Goal: Transaction & Acquisition: Purchase product/service

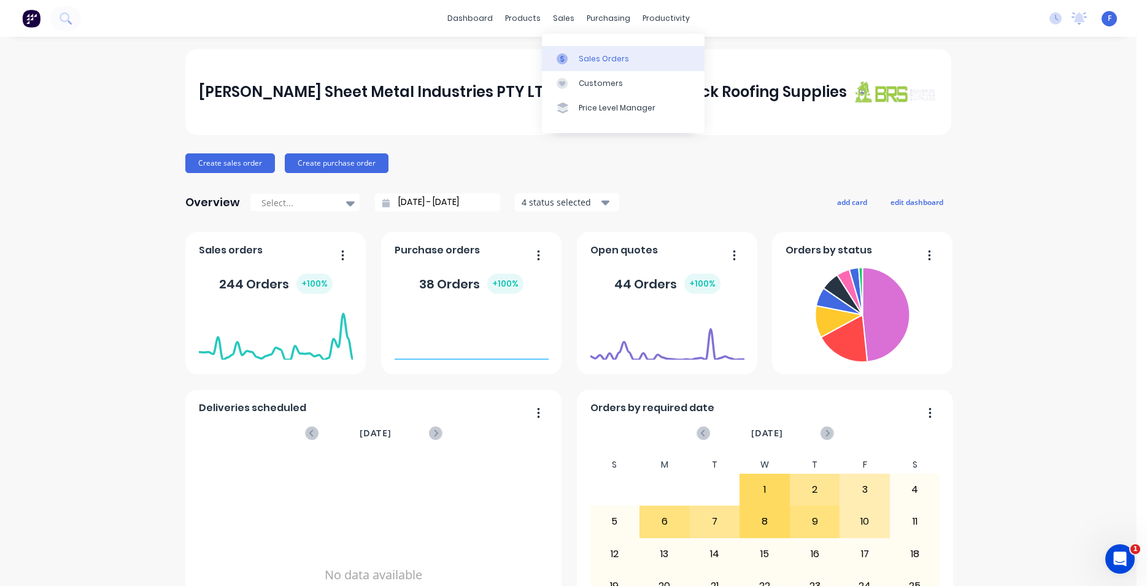
click at [585, 60] on div "Sales Orders" at bounding box center [604, 58] width 50 height 11
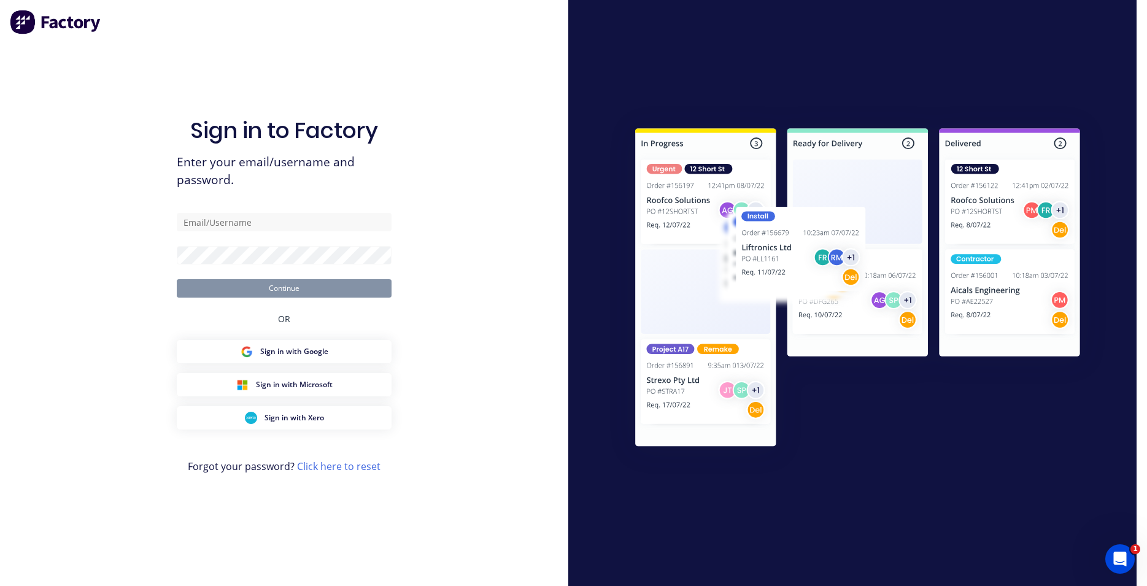
type input "[EMAIL_ADDRESS][DOMAIN_NAME]"
click at [367, 293] on button "Continue" at bounding box center [284, 288] width 215 height 18
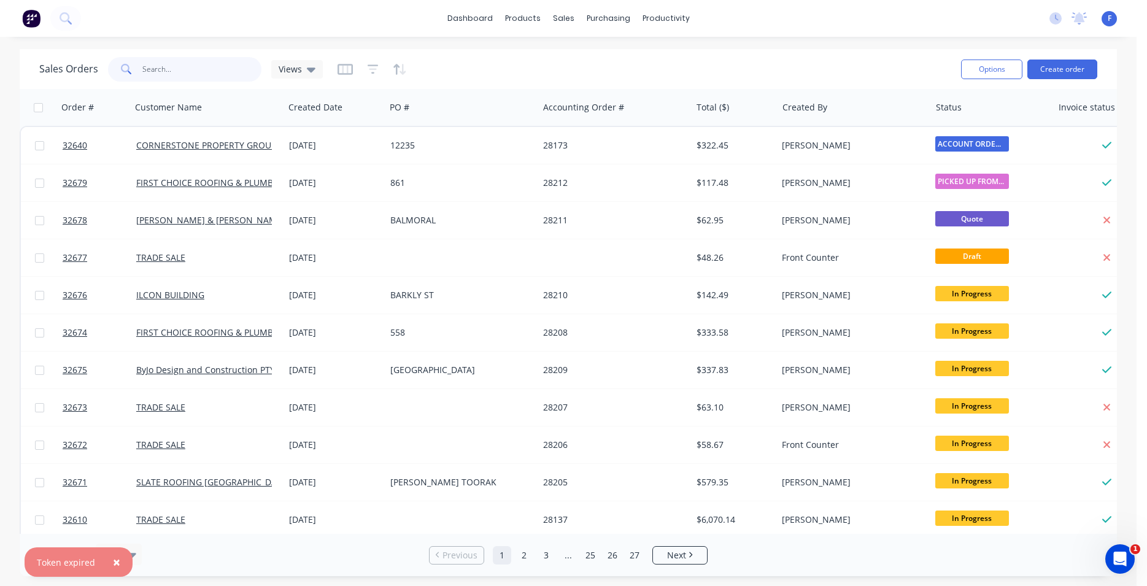
click at [200, 74] on input "text" at bounding box center [202, 69] width 120 height 25
type input "32672"
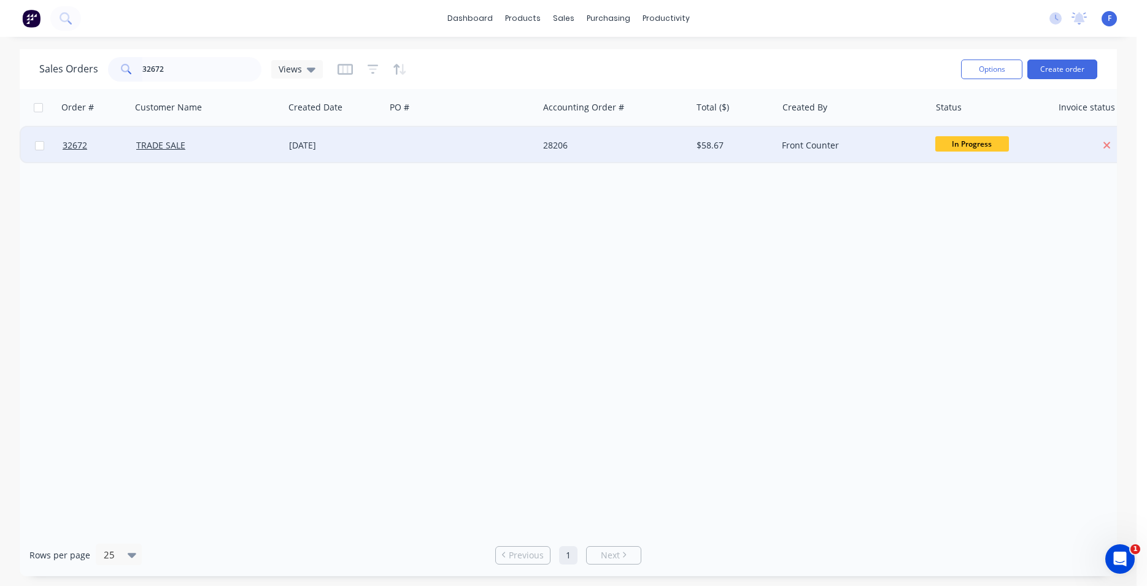
click at [513, 138] on div at bounding box center [462, 145] width 153 height 37
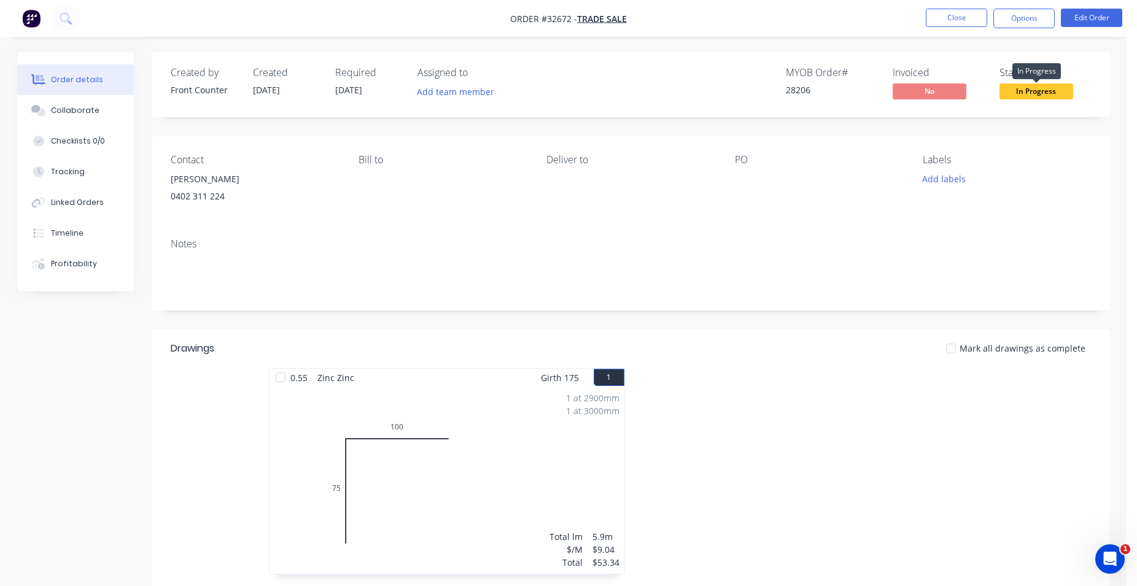
click at [1016, 91] on span "In Progress" at bounding box center [1036, 90] width 74 height 15
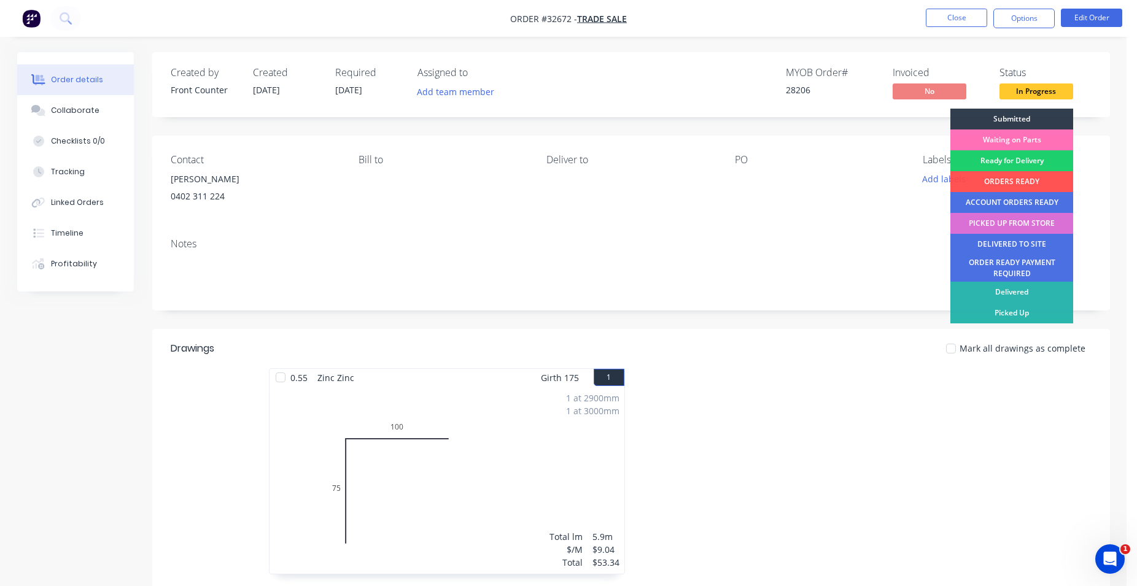
click at [1015, 223] on div "PICKED UP FROM STORE" at bounding box center [1011, 223] width 123 height 21
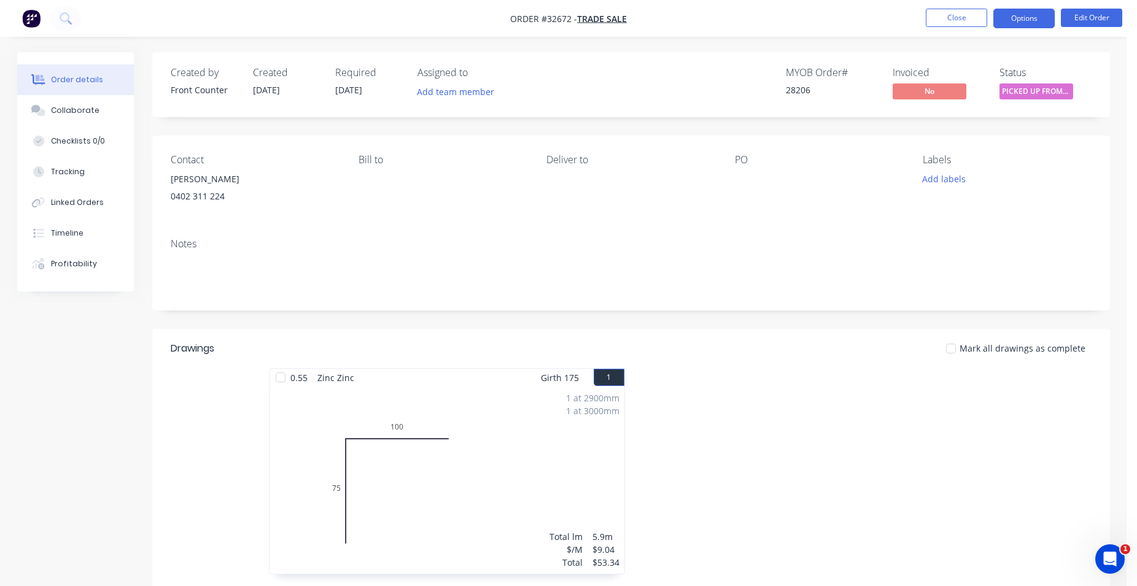
click at [1041, 15] on button "Options" at bounding box center [1023, 19] width 61 height 20
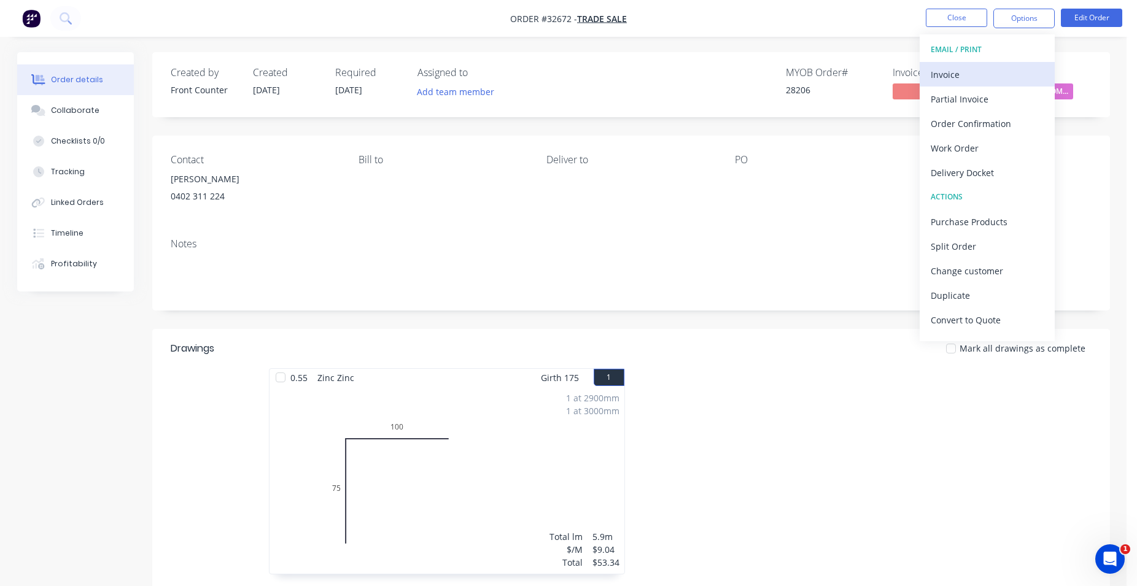
click at [977, 76] on div "Invoice" at bounding box center [987, 75] width 113 height 18
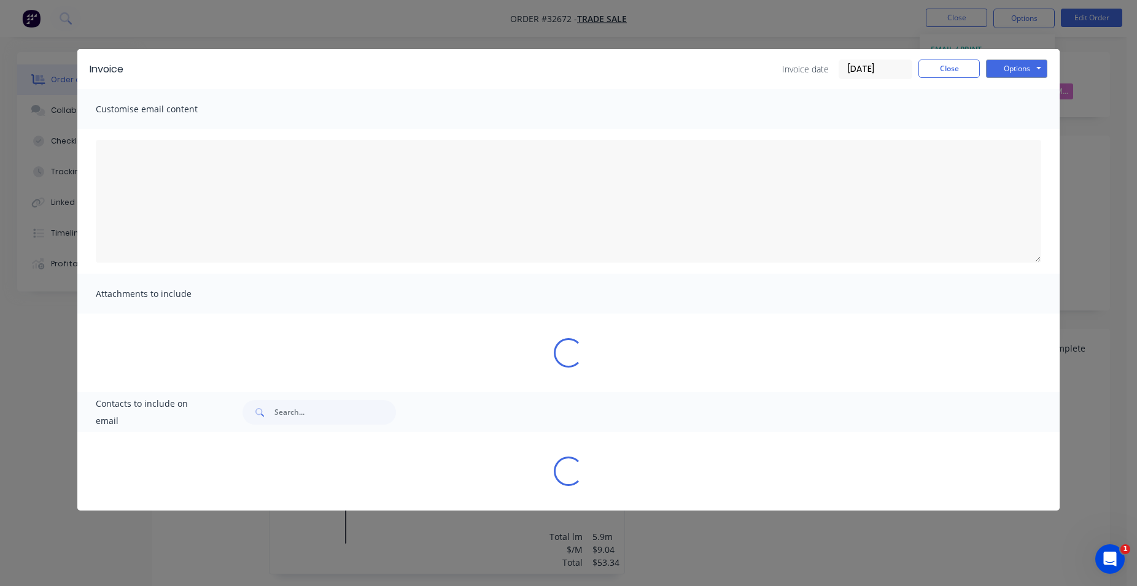
type textarea "A PDF copy of the order has been attached to this email. To view your order onl…"
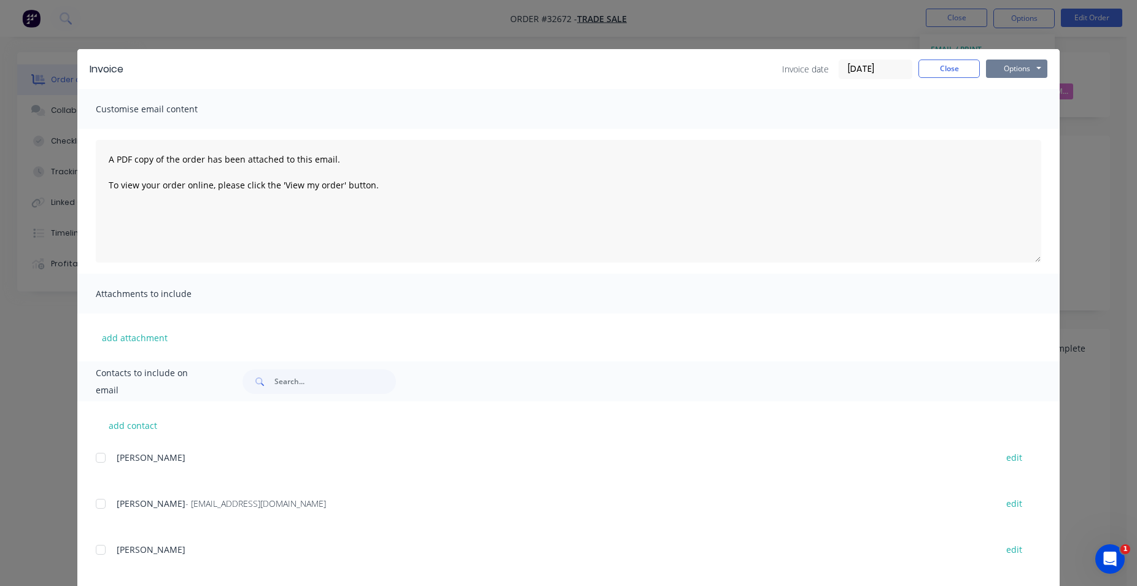
click at [1029, 66] on button "Options" at bounding box center [1016, 69] width 61 height 18
click at [1030, 114] on button "Print" at bounding box center [1025, 111] width 79 height 20
click at [937, 71] on button "Close" at bounding box center [948, 69] width 61 height 18
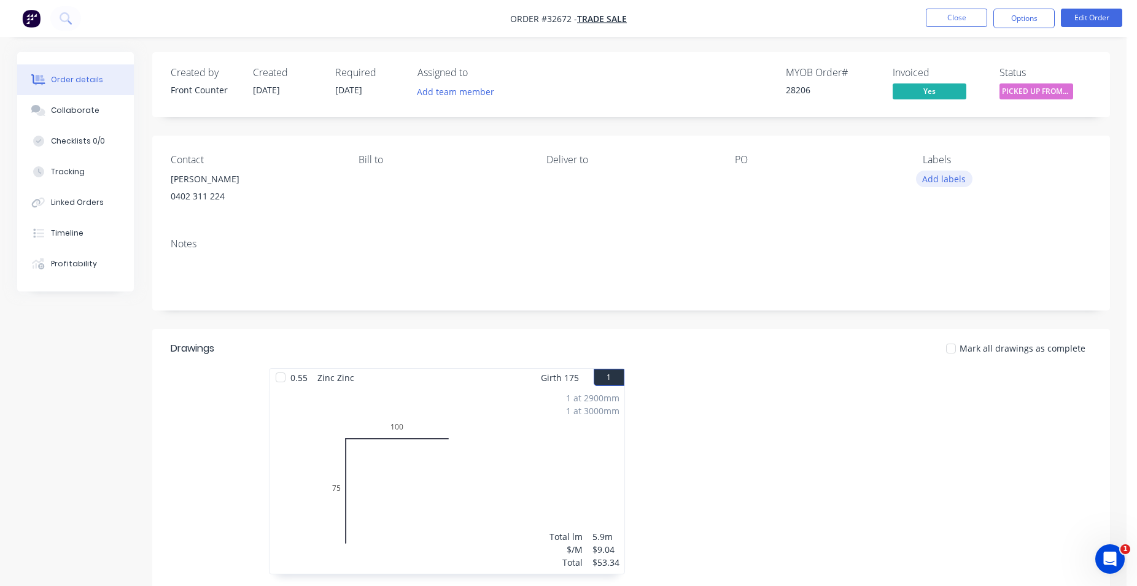
click at [958, 174] on button "Add labels" at bounding box center [944, 179] width 56 height 17
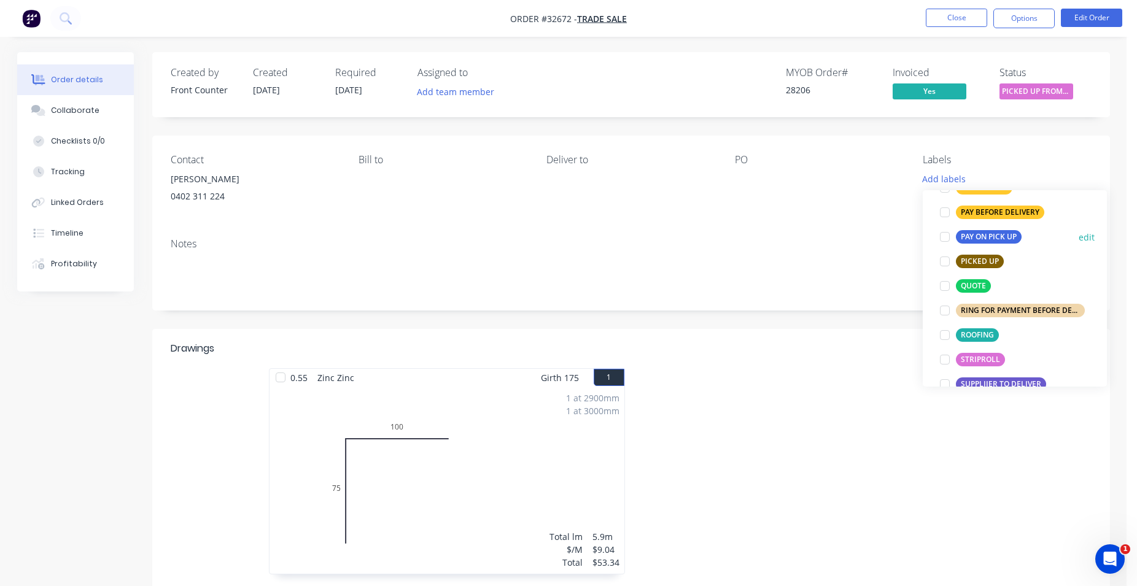
scroll to position [350, 0]
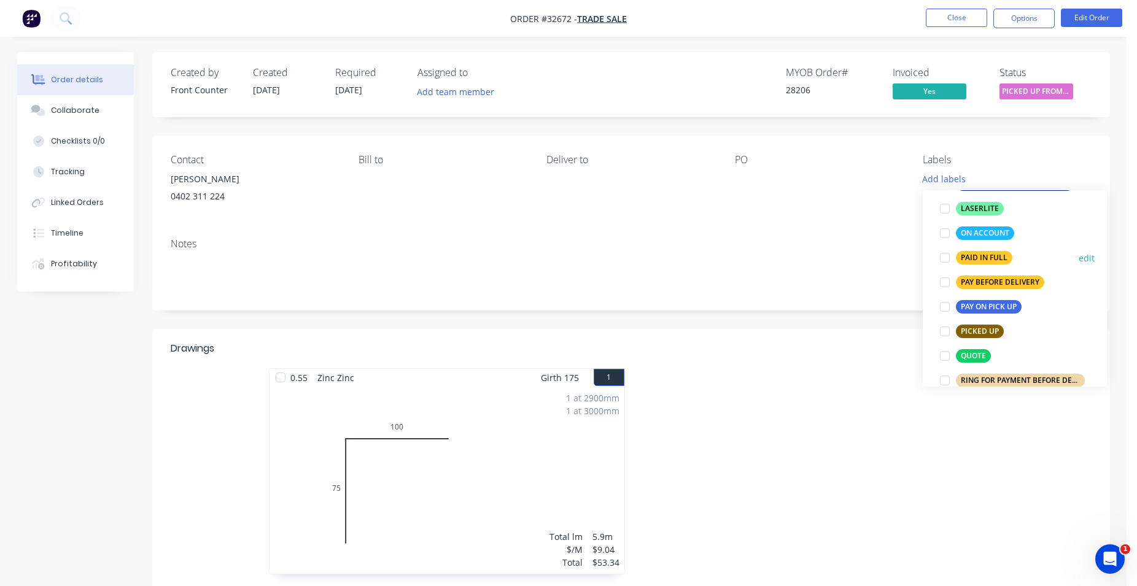
click at [985, 260] on div "PAID IN FULL" at bounding box center [984, 258] width 56 height 14
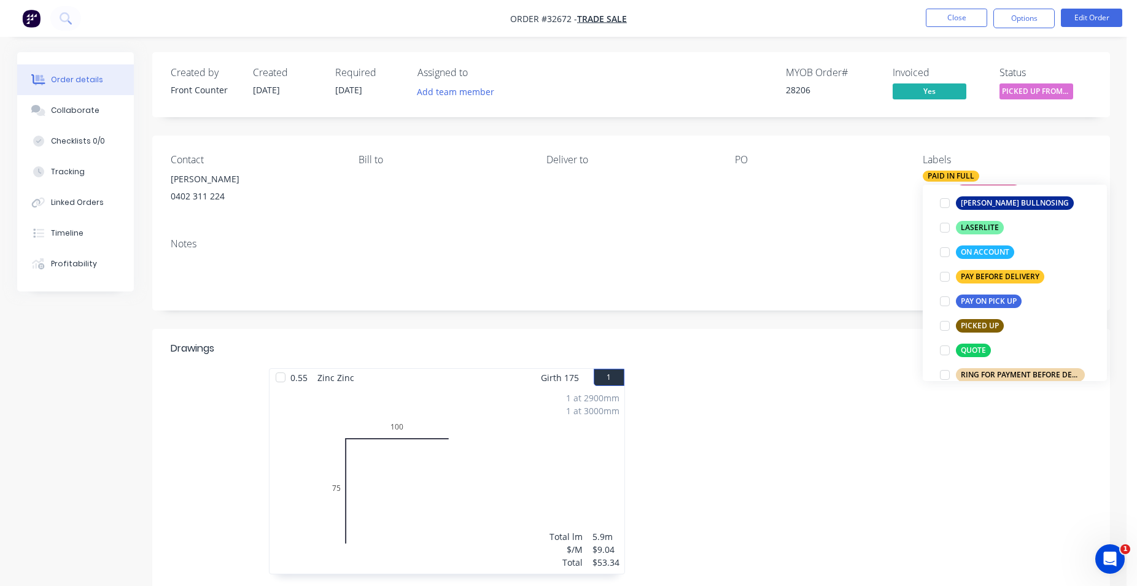
scroll to position [31, 0]
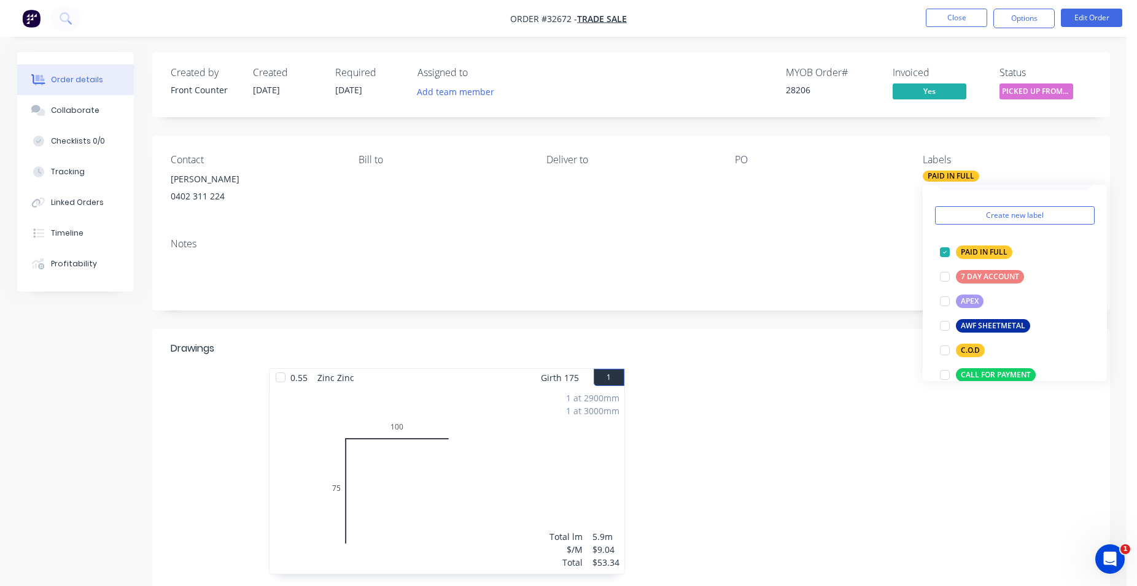
click at [1085, 155] on div "Labels" at bounding box center [1007, 160] width 168 height 12
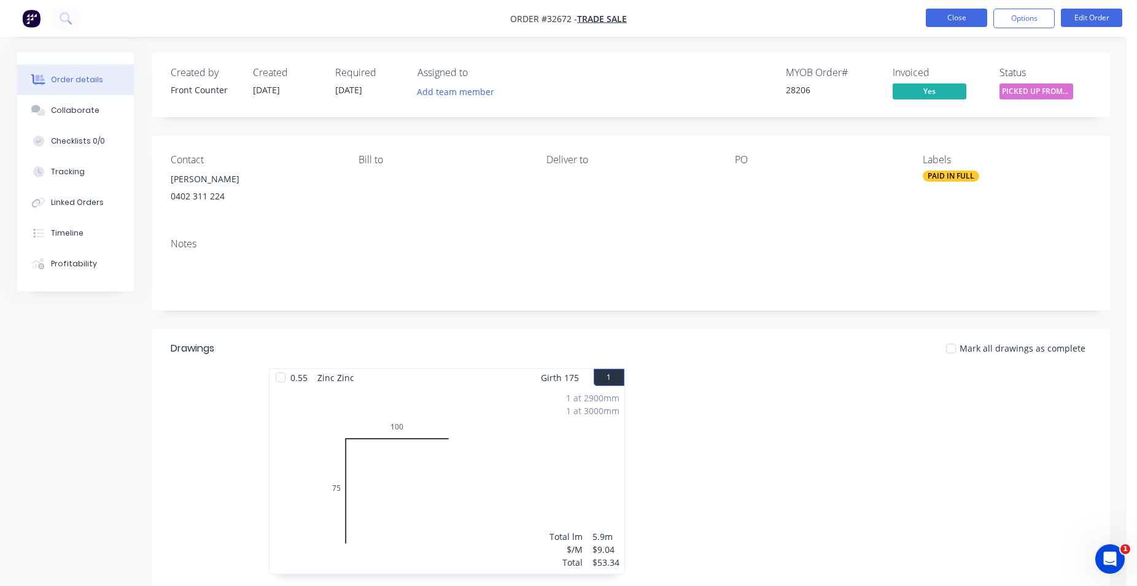
click at [985, 23] on button "Close" at bounding box center [956, 18] width 61 height 18
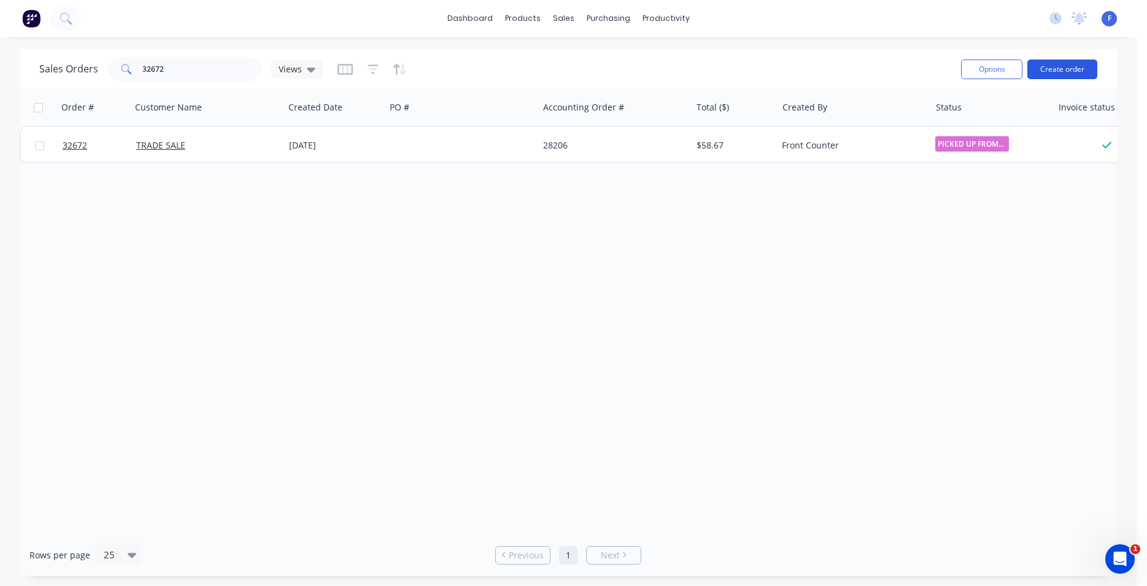
click at [1062, 74] on button "Create order" at bounding box center [1063, 70] width 70 height 20
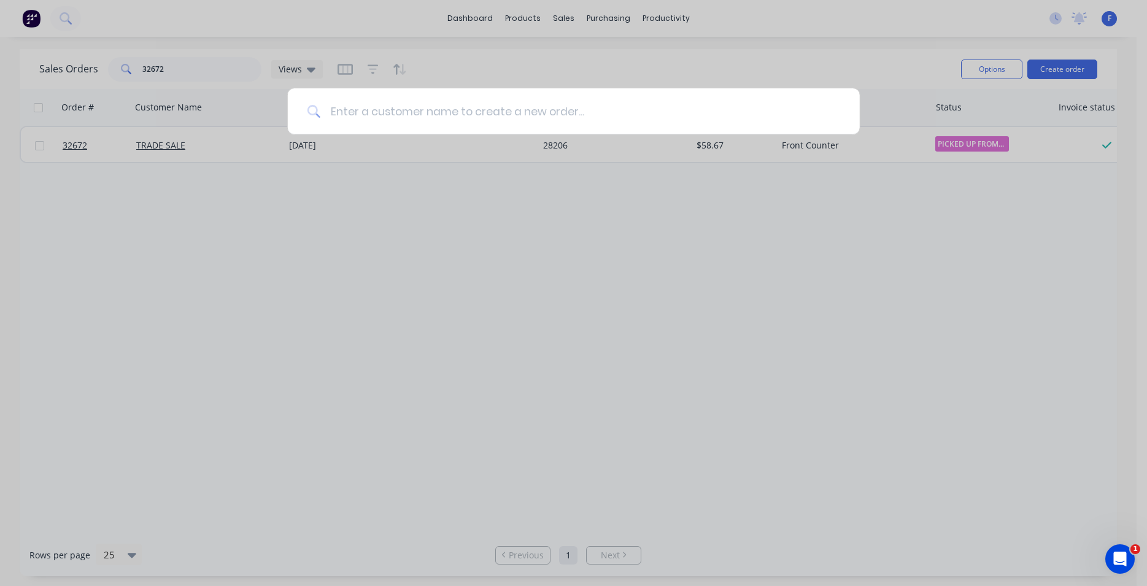
click at [409, 115] on input at bounding box center [580, 111] width 520 height 46
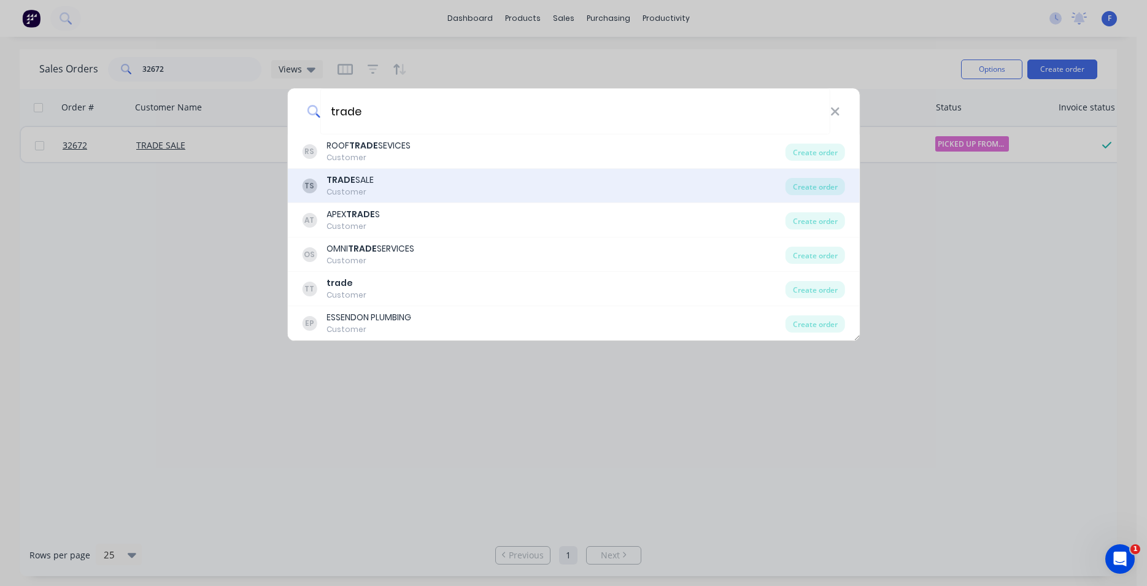
type input "trade"
click at [450, 181] on div "TS TRADE SALE Customer" at bounding box center [544, 186] width 484 height 24
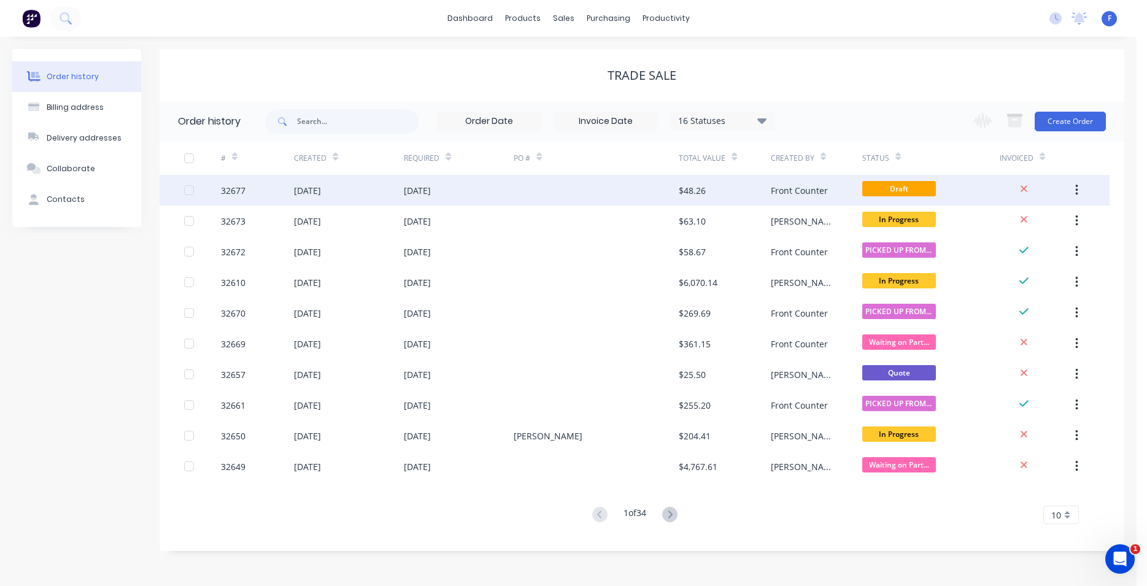
click at [611, 186] on div at bounding box center [596, 190] width 165 height 31
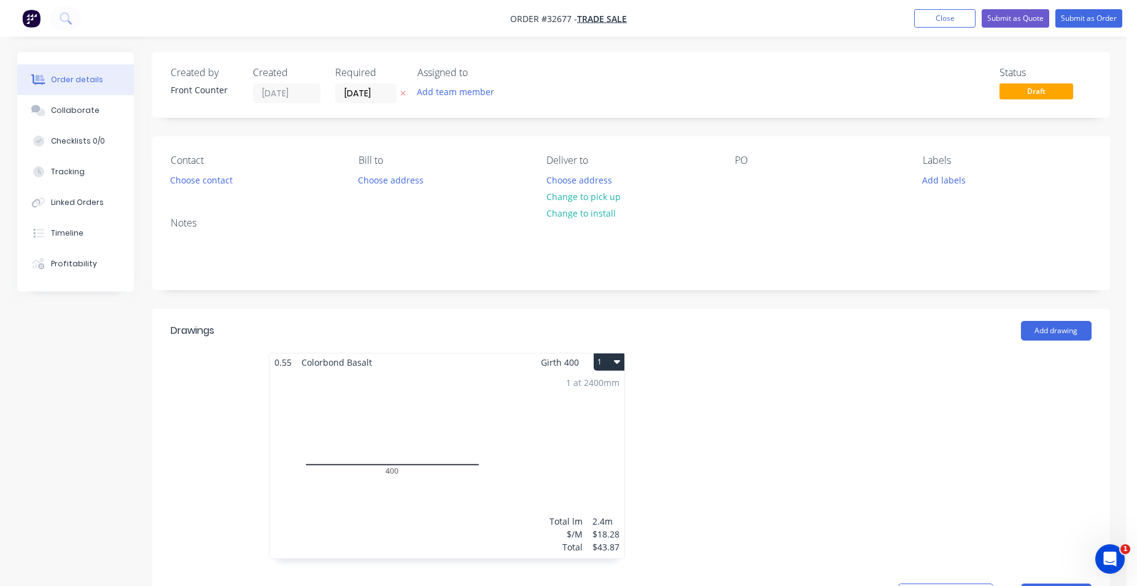
click at [613, 365] on button "1" at bounding box center [609, 362] width 31 height 17
click at [556, 444] on div "Delete" at bounding box center [566, 441] width 95 height 18
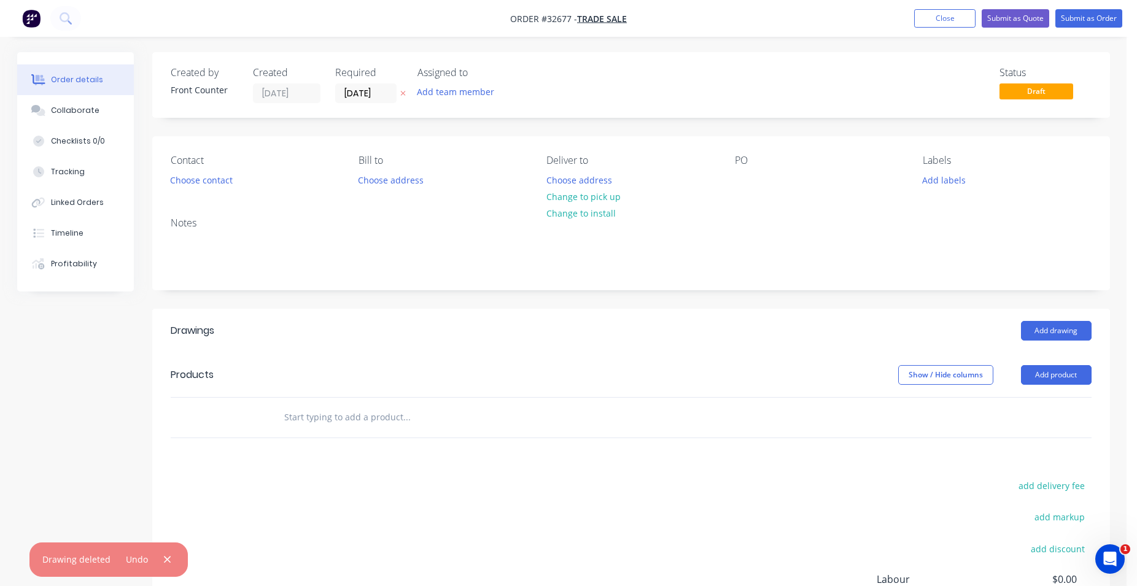
click at [319, 421] on input "text" at bounding box center [407, 417] width 246 height 25
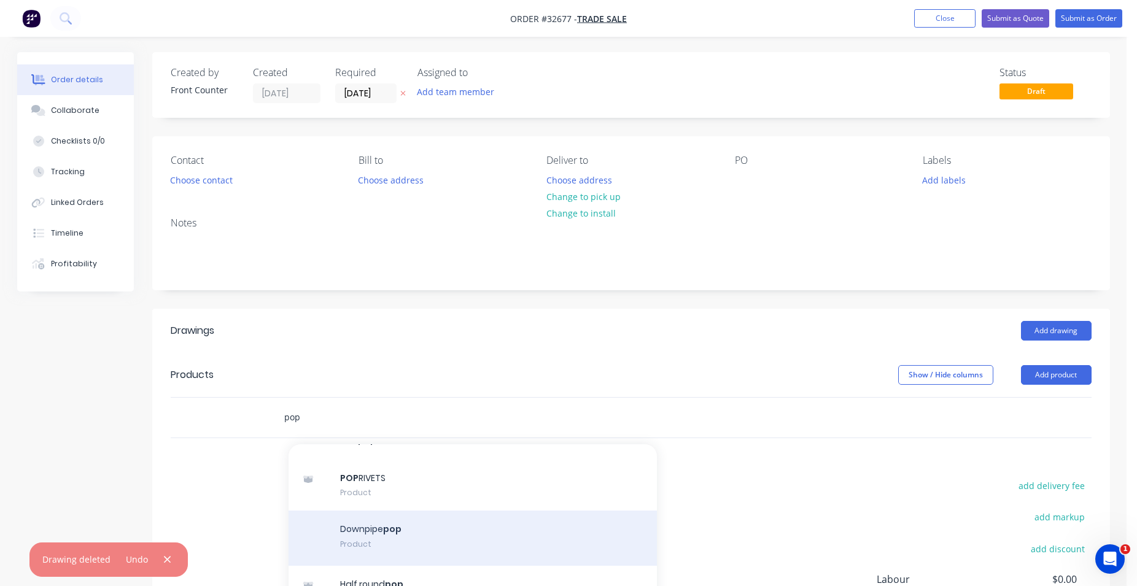
scroll to position [53, 0]
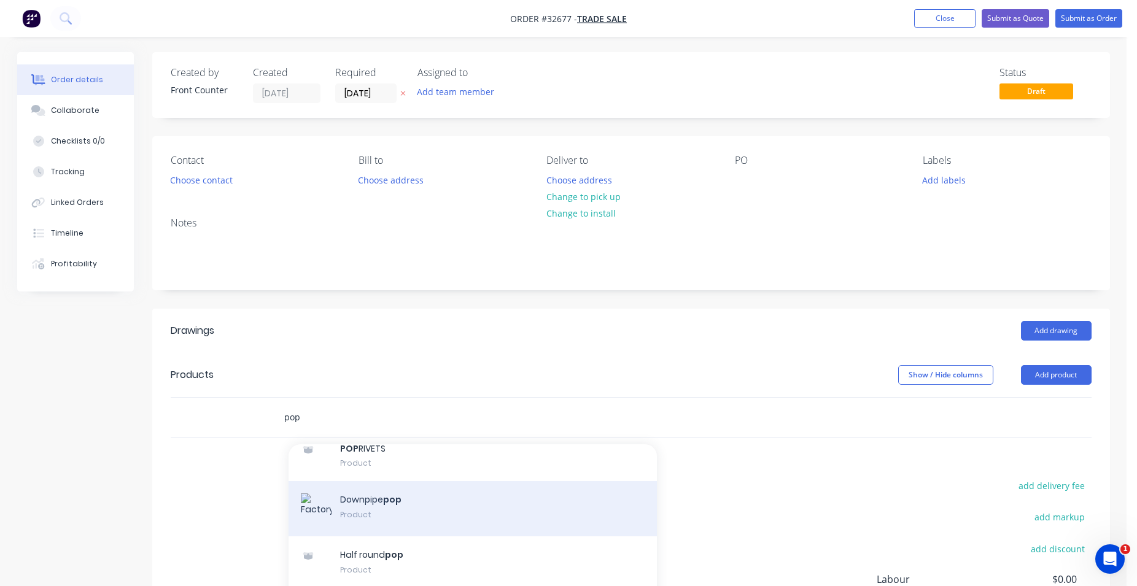
type input "pop"
click at [451, 508] on div "Downpipe pop Product" at bounding box center [473, 508] width 368 height 55
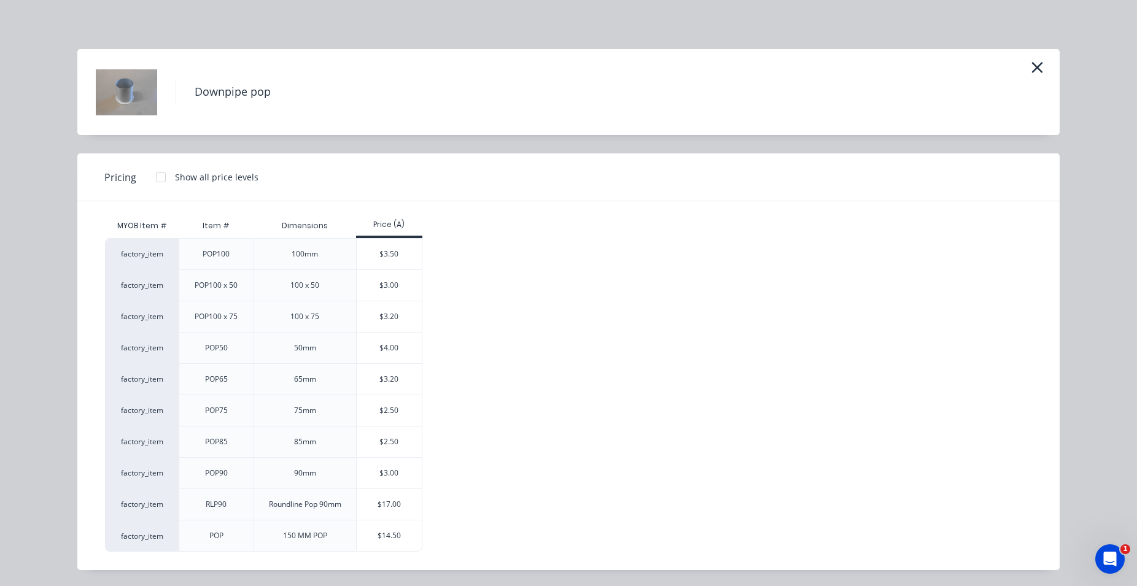
click at [398, 281] on div "$3.00" at bounding box center [390, 285] width 66 height 31
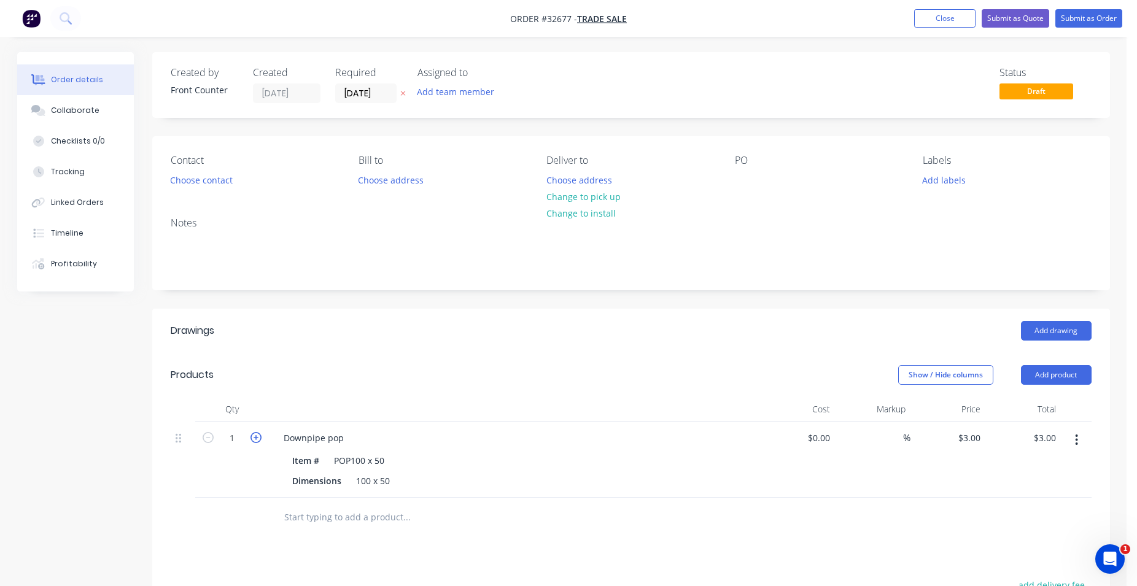
click at [257, 439] on icon "button" at bounding box center [255, 437] width 11 height 11
type input "2"
type input "$6.00"
click at [257, 439] on icon "button" at bounding box center [255, 437] width 11 height 11
type input "3"
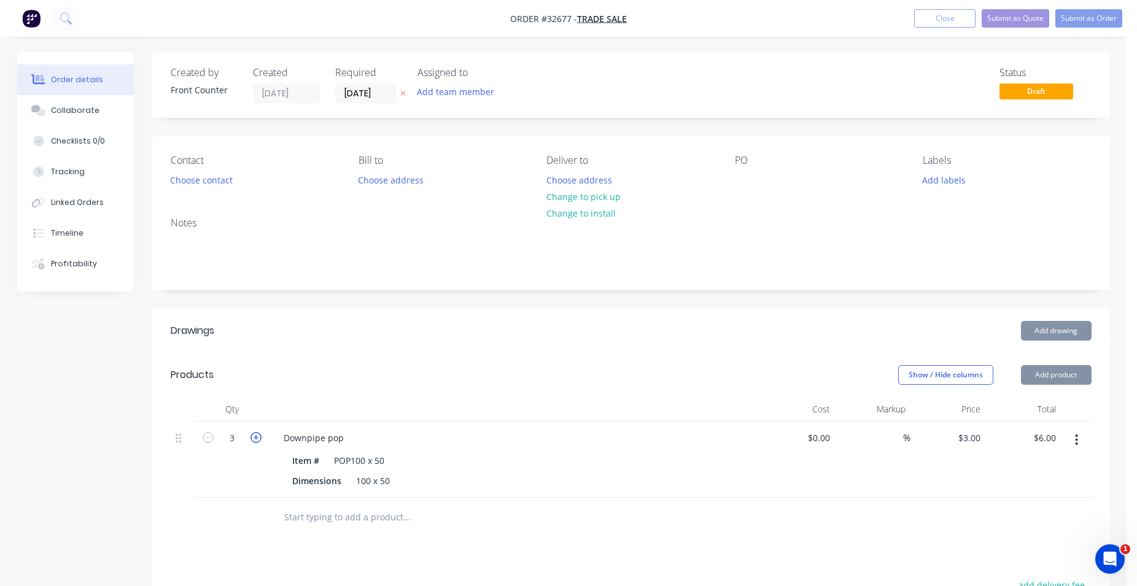
type input "$9.00"
click at [257, 439] on icon "button" at bounding box center [255, 437] width 11 height 11
type input "4"
type input "$12.00"
click at [295, 513] on input "text" at bounding box center [407, 517] width 246 height 25
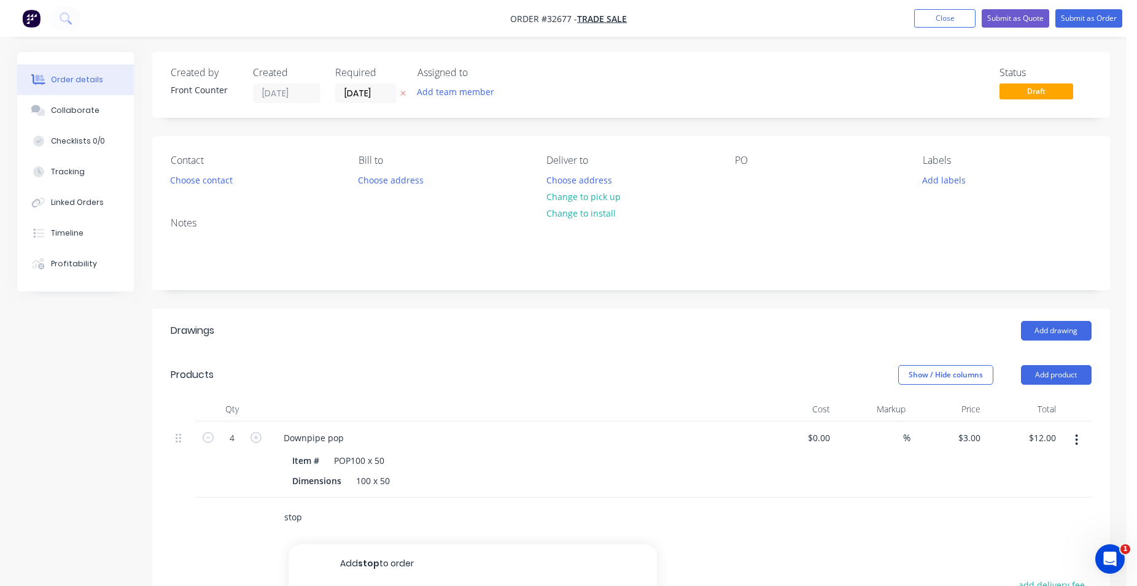
scroll to position [188, 0]
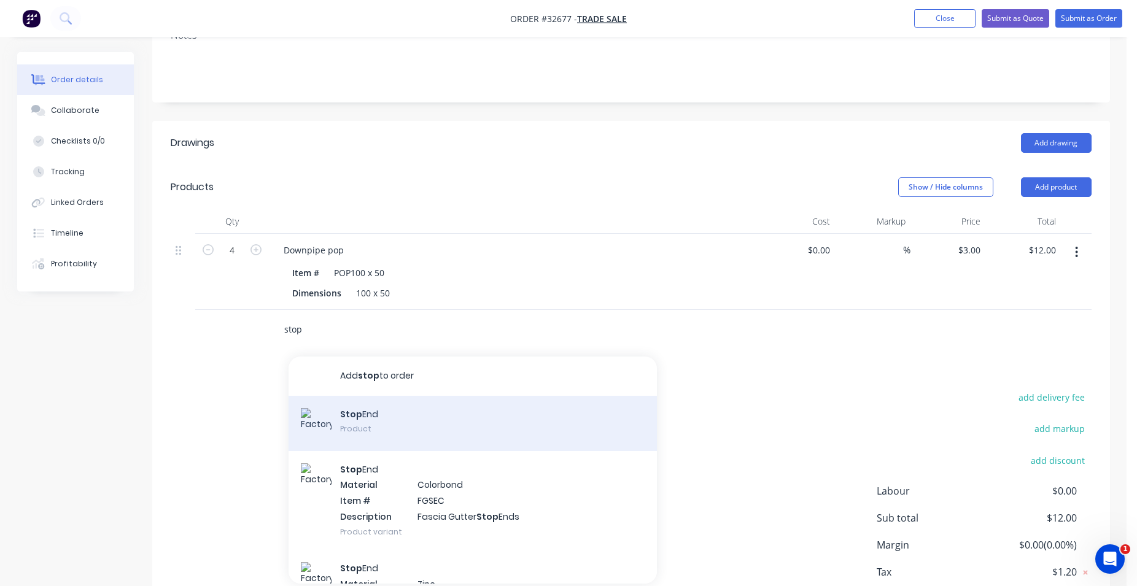
type input "stop"
click at [428, 419] on div "Stop End Product" at bounding box center [473, 423] width 368 height 55
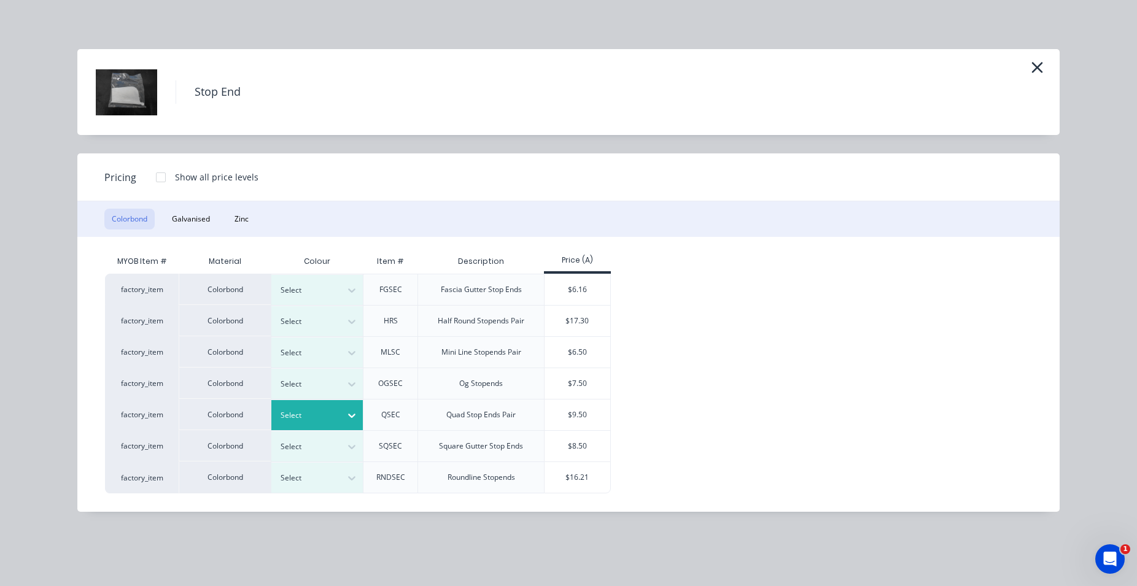
click at [346, 417] on icon at bounding box center [352, 415] width 12 height 12
click at [153, 418] on div "Cottage Green" at bounding box center [76, 406] width 153 height 23
click at [561, 412] on div "$9.50" at bounding box center [578, 415] width 66 height 31
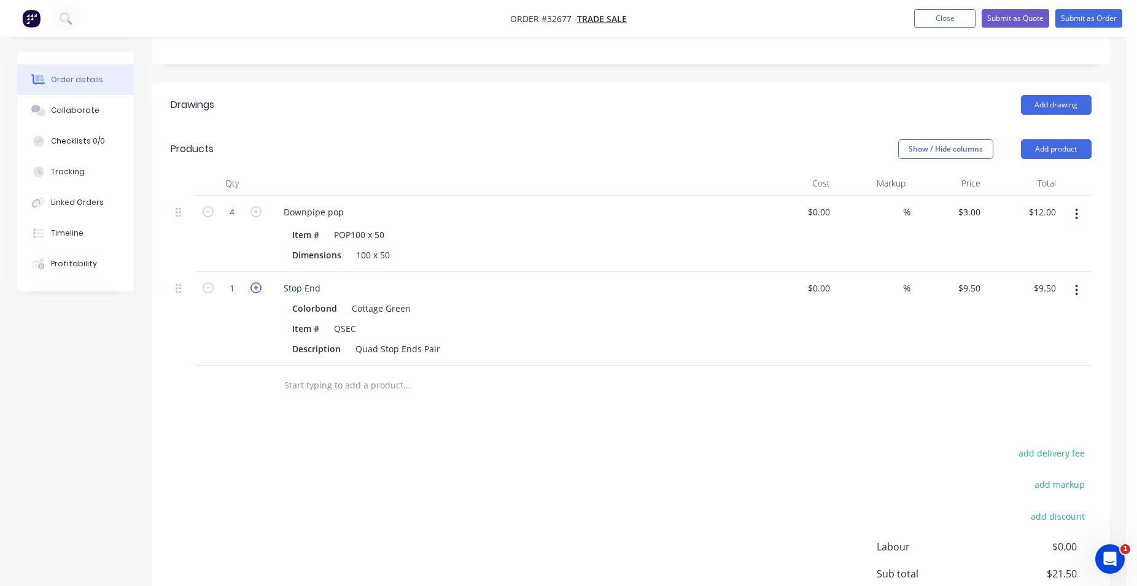
click at [259, 287] on icon "button" at bounding box center [255, 287] width 11 height 11
type input "2"
type input "$19.00"
click at [259, 287] on icon "button" at bounding box center [255, 287] width 11 height 11
type input "3"
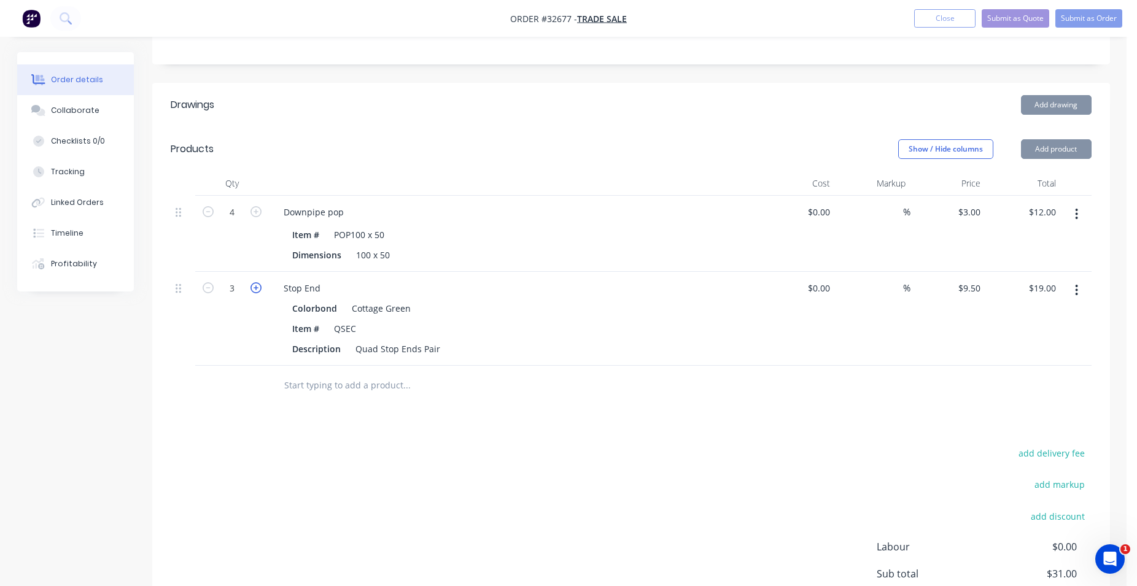
type input "$28.50"
click at [259, 287] on icon "button" at bounding box center [255, 287] width 11 height 11
type input "4"
type input "$38.00"
click at [259, 287] on icon "button" at bounding box center [255, 287] width 11 height 11
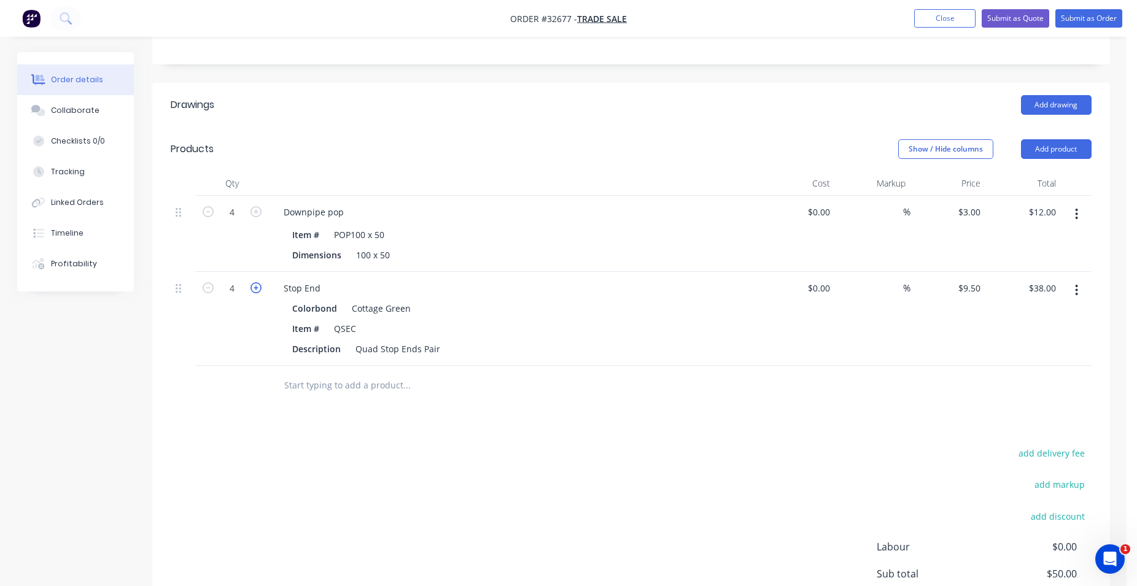
type input "5"
type input "$47.50"
click at [259, 287] on icon "button" at bounding box center [255, 287] width 11 height 11
type input "6"
type input "$57.00"
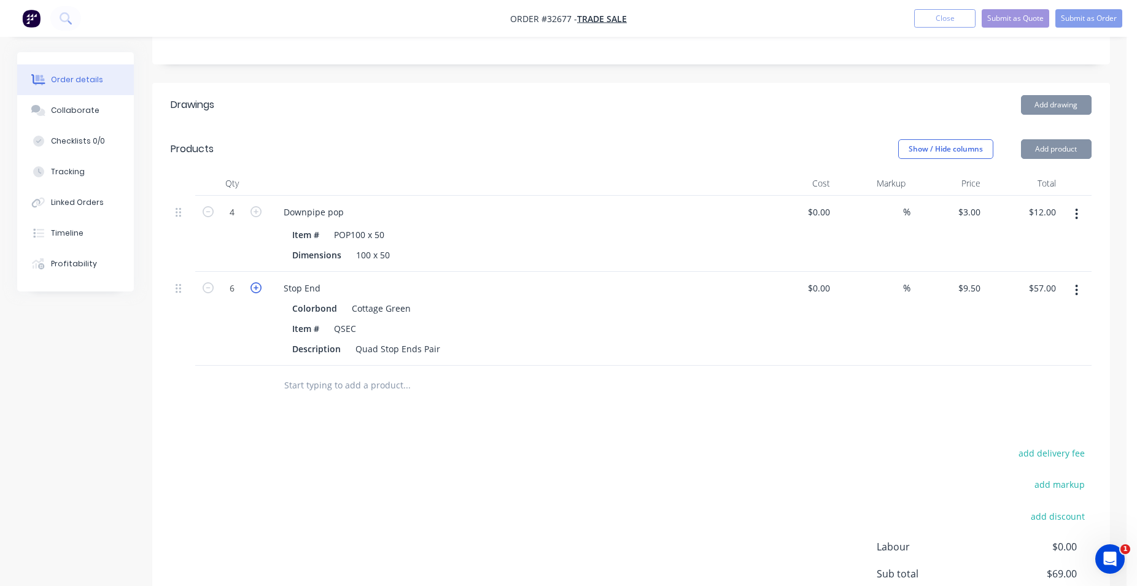
click at [259, 287] on icon "button" at bounding box center [255, 287] width 11 height 11
type input "7"
type input "$66.50"
click at [258, 288] on icon "button" at bounding box center [255, 287] width 11 height 11
type input "8"
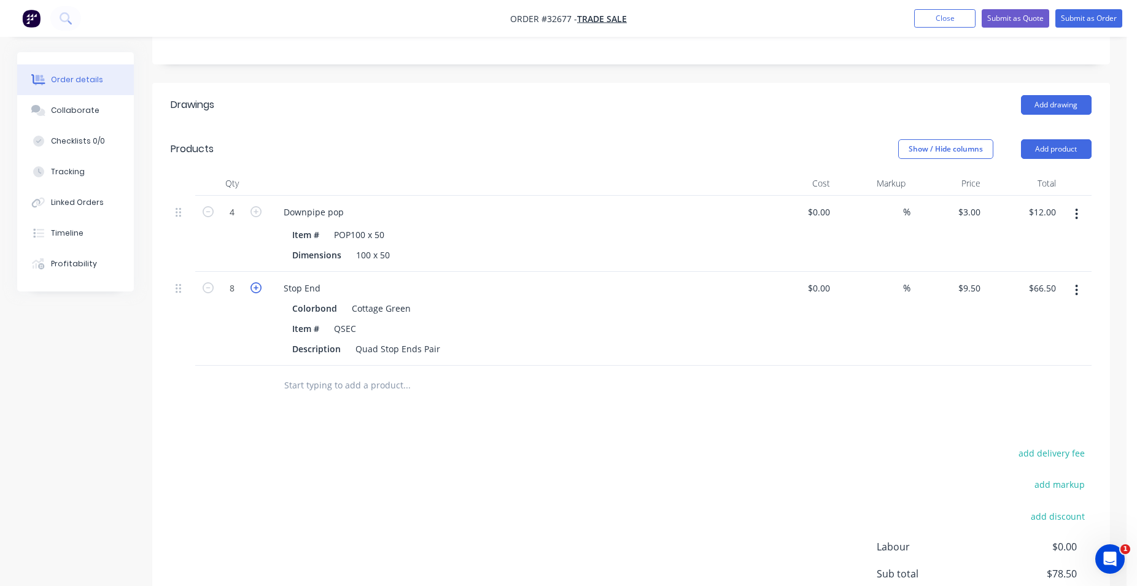
type input "$76.00"
click at [336, 389] on input "text" at bounding box center [407, 385] width 246 height 25
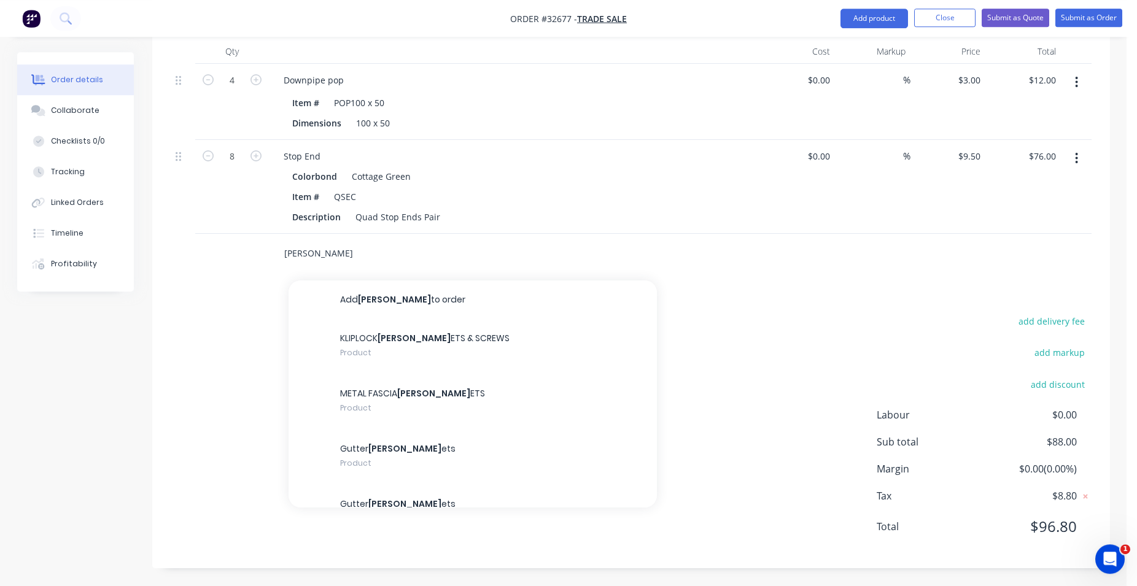
scroll to position [359, 0]
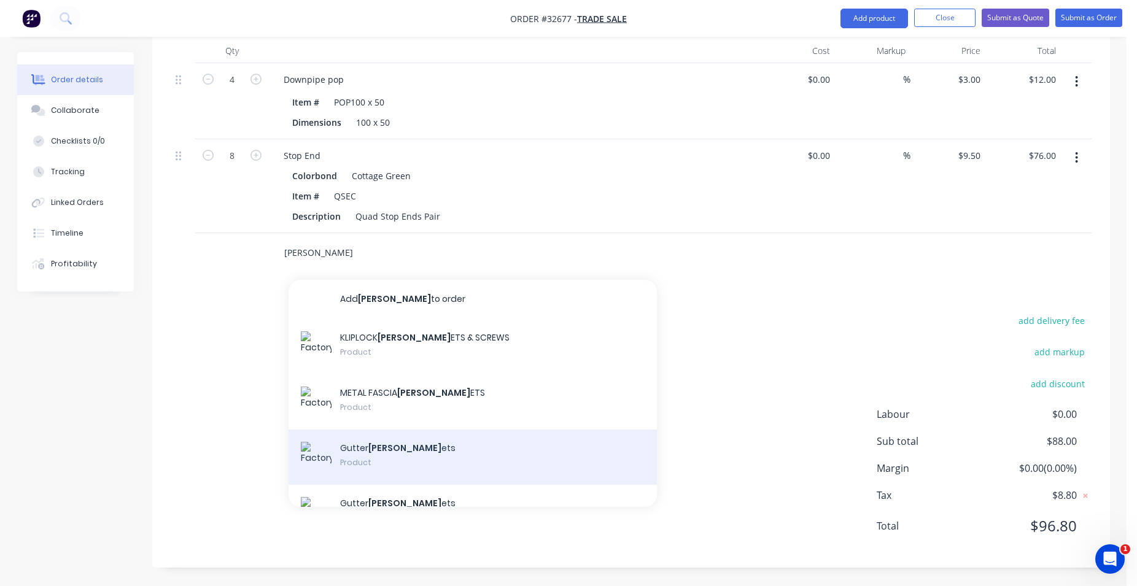
type input "[PERSON_NAME]"
click at [469, 452] on div "Gutter [PERSON_NAME] ets Product" at bounding box center [473, 457] width 368 height 55
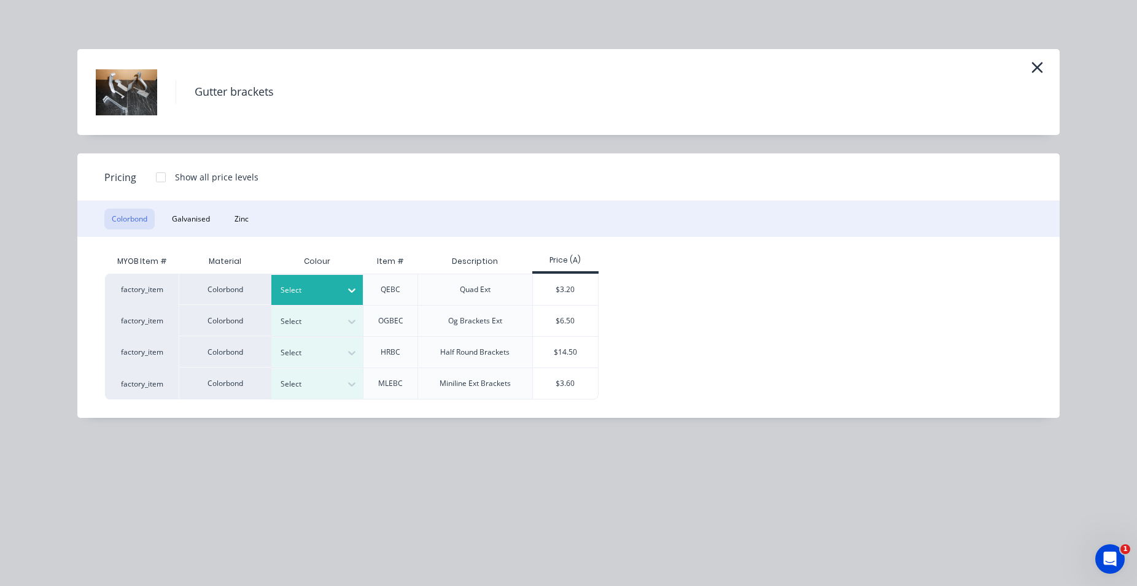
click at [348, 290] on icon at bounding box center [352, 290] width 12 height 12
click at [153, 301] on div "Cottage Green" at bounding box center [76, 290] width 153 height 23
click at [553, 294] on div "$3.20" at bounding box center [566, 289] width 66 height 31
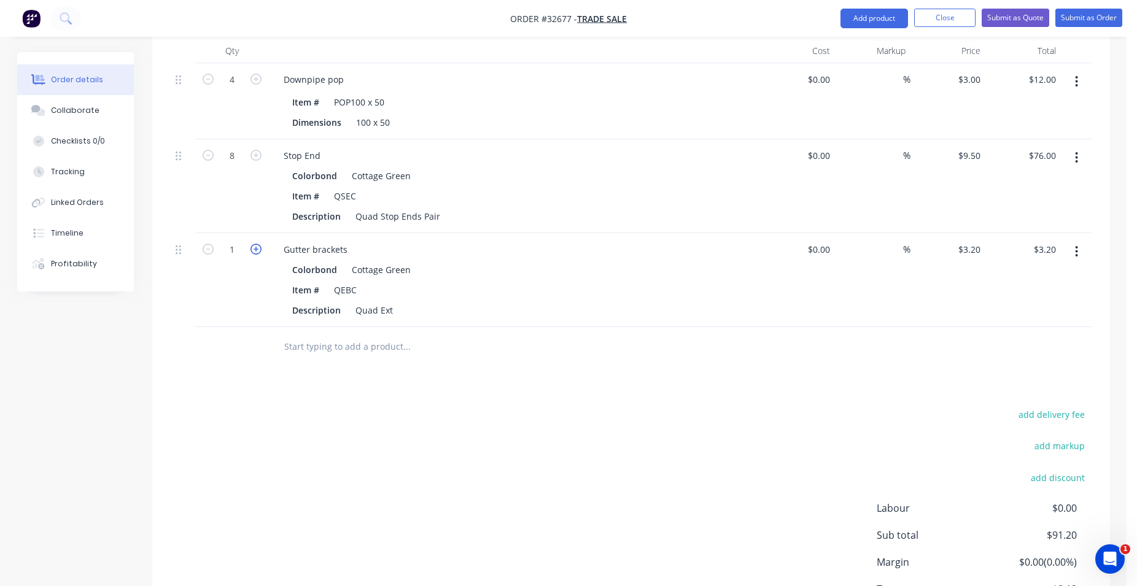
click at [257, 252] on icon "button" at bounding box center [255, 249] width 11 height 11
type input "2"
type input "$6.40"
click at [257, 252] on icon "button" at bounding box center [255, 249] width 11 height 11
type input "3"
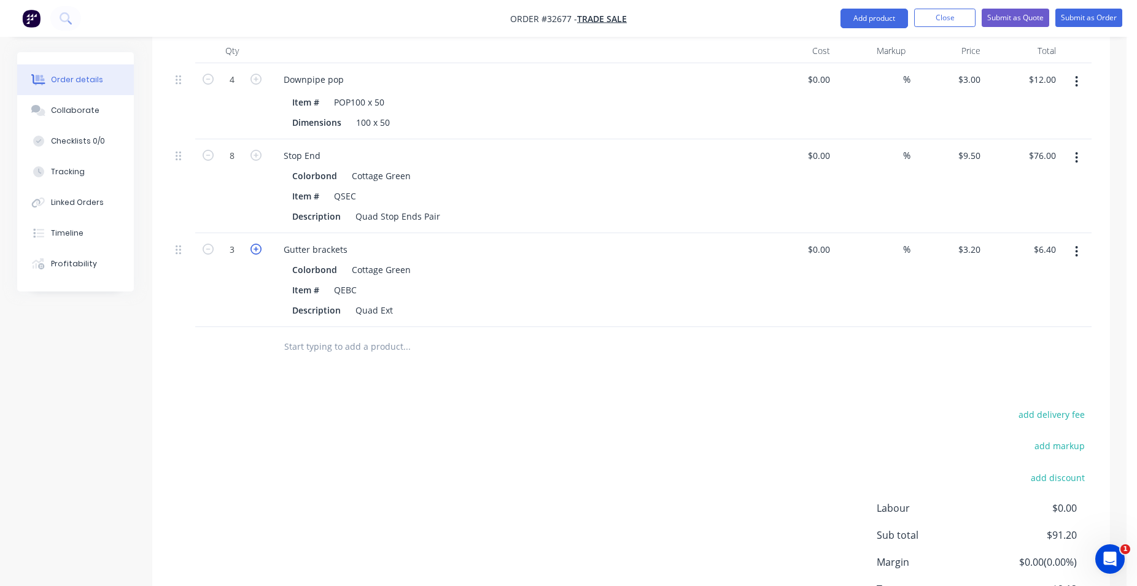
type input "$9.60"
click at [257, 252] on icon "button" at bounding box center [255, 249] width 11 height 11
type input "4"
type input "$12.80"
click at [257, 252] on icon "button" at bounding box center [255, 249] width 11 height 11
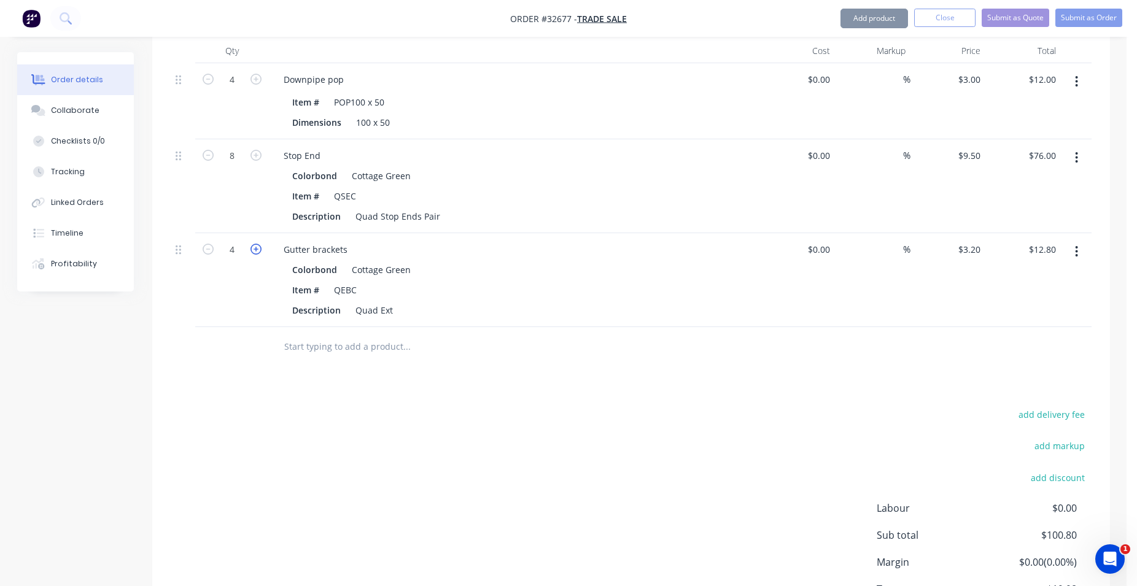
type input "5"
type input "$16.00"
click at [257, 252] on icon "button" at bounding box center [255, 249] width 11 height 11
type input "6"
type input "$19.20"
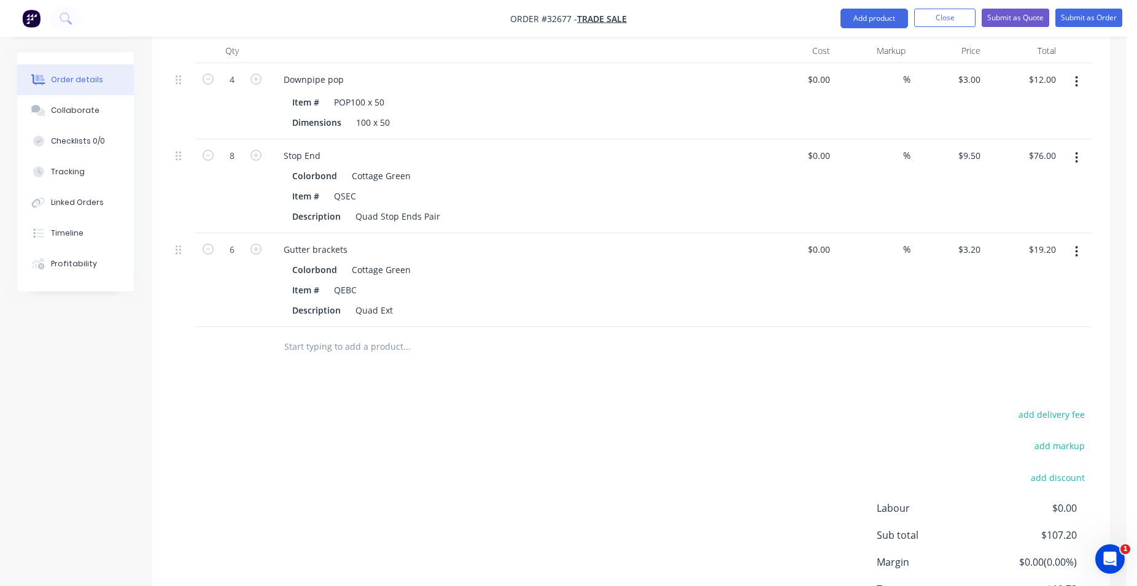
click at [322, 345] on input "text" at bounding box center [407, 347] width 246 height 25
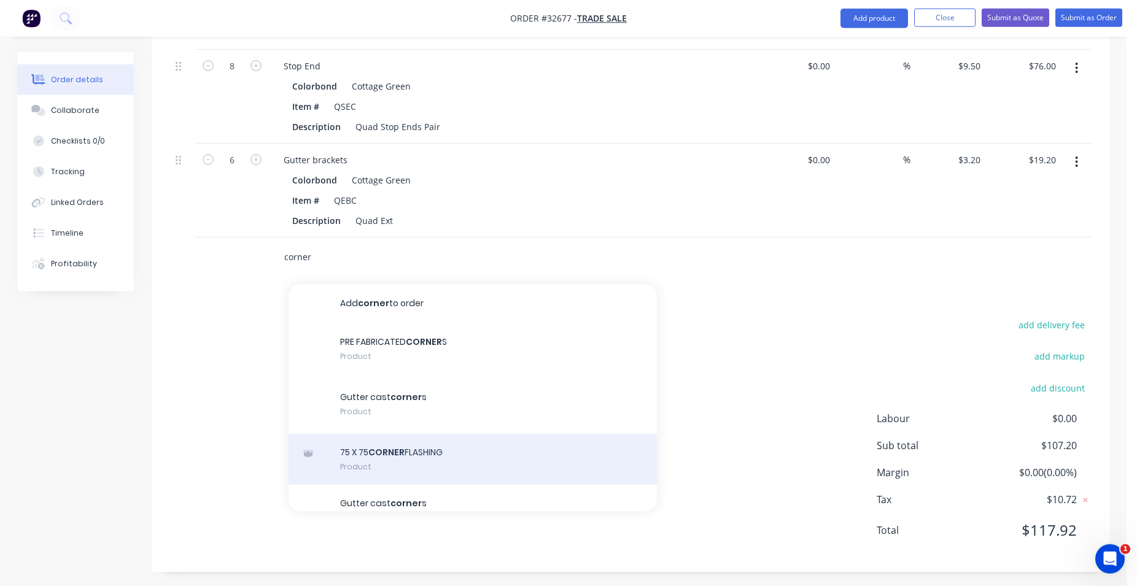
scroll to position [452, 0]
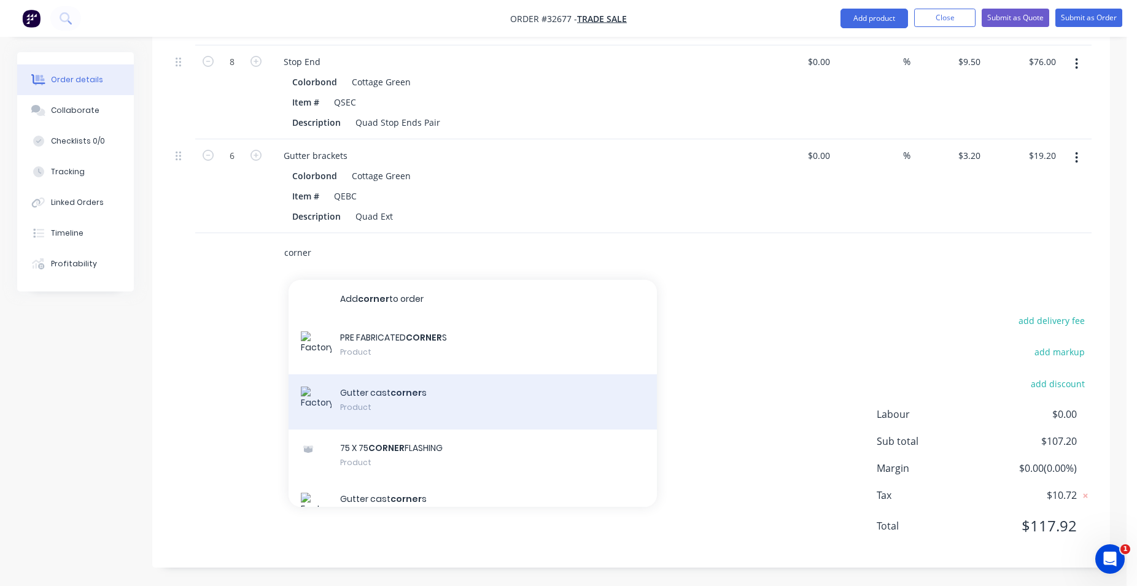
type input "corner"
click at [480, 402] on div "Gutter cast corner s Product" at bounding box center [473, 401] width 368 height 55
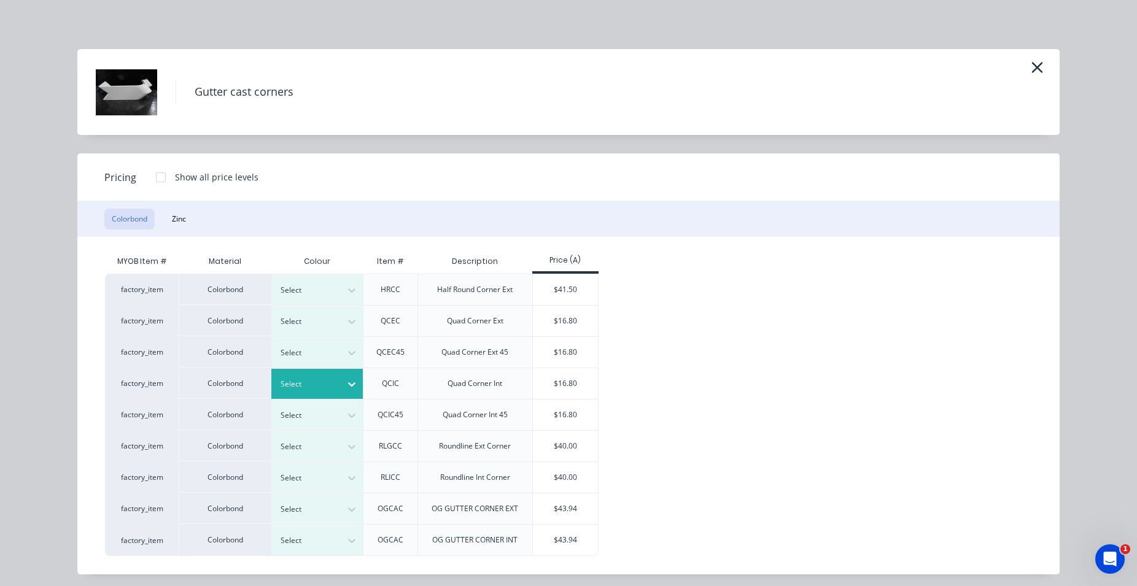
click at [341, 381] on div at bounding box center [352, 384] width 22 height 20
click at [545, 382] on div "$16.80" at bounding box center [566, 383] width 66 height 31
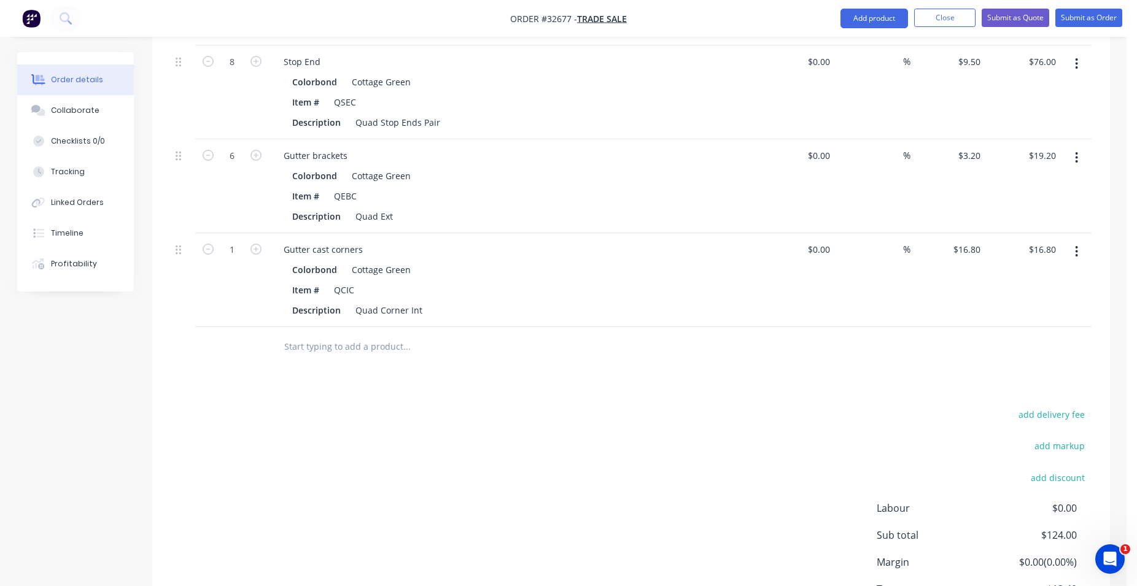
click at [370, 345] on input "text" at bounding box center [407, 347] width 246 height 25
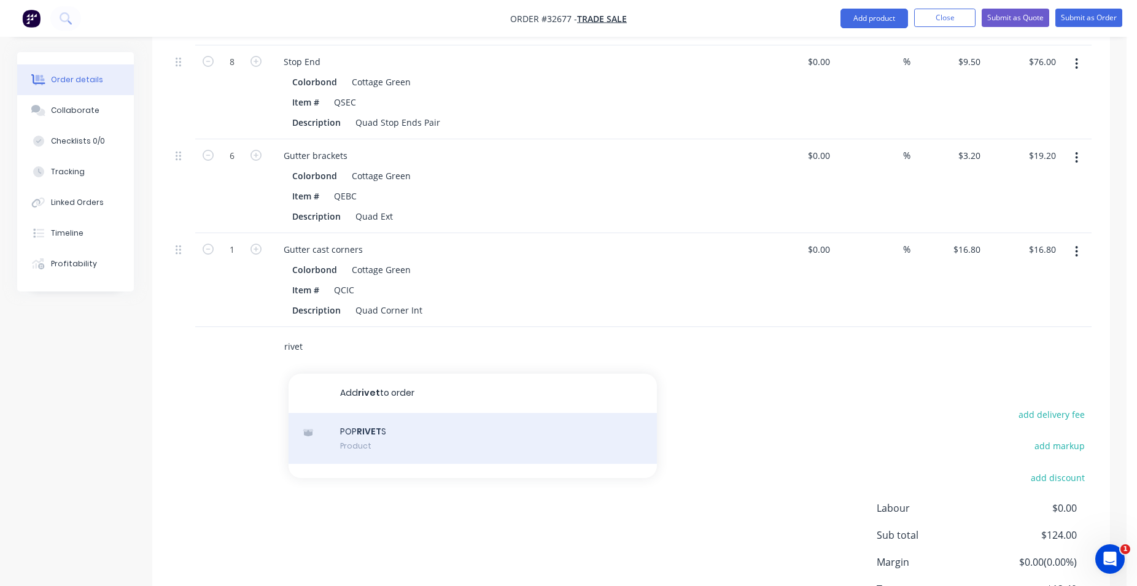
type input "rivet"
click at [485, 451] on div "POP RIVET S Product" at bounding box center [473, 439] width 368 height 52
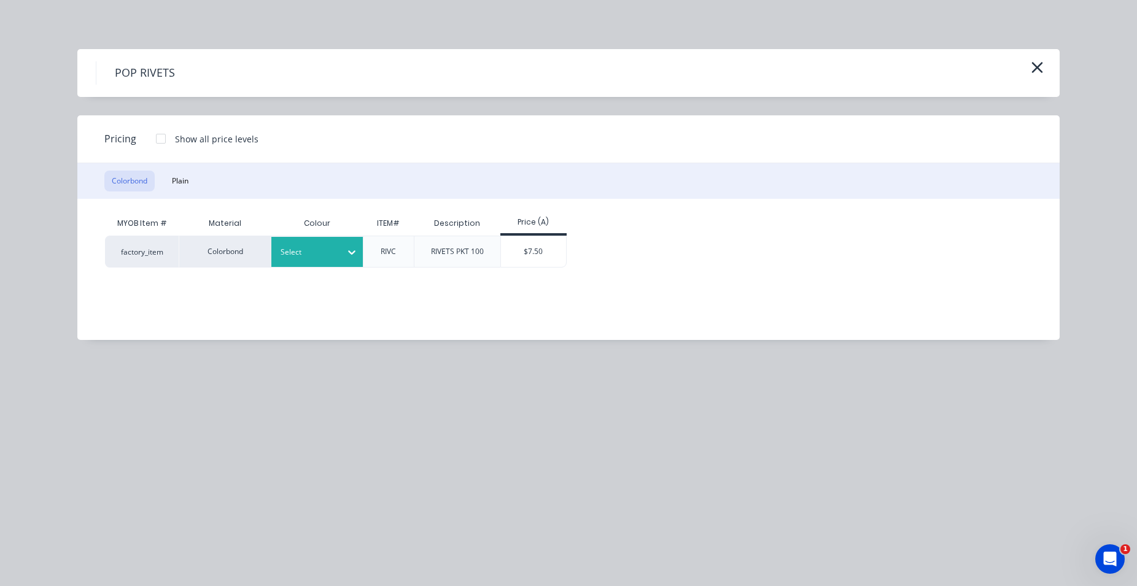
click at [309, 256] on div at bounding box center [308, 253] width 55 height 14
click at [153, 277] on div "Cottage Green" at bounding box center [76, 266] width 153 height 23
click at [564, 258] on div "$7.50" at bounding box center [534, 251] width 66 height 31
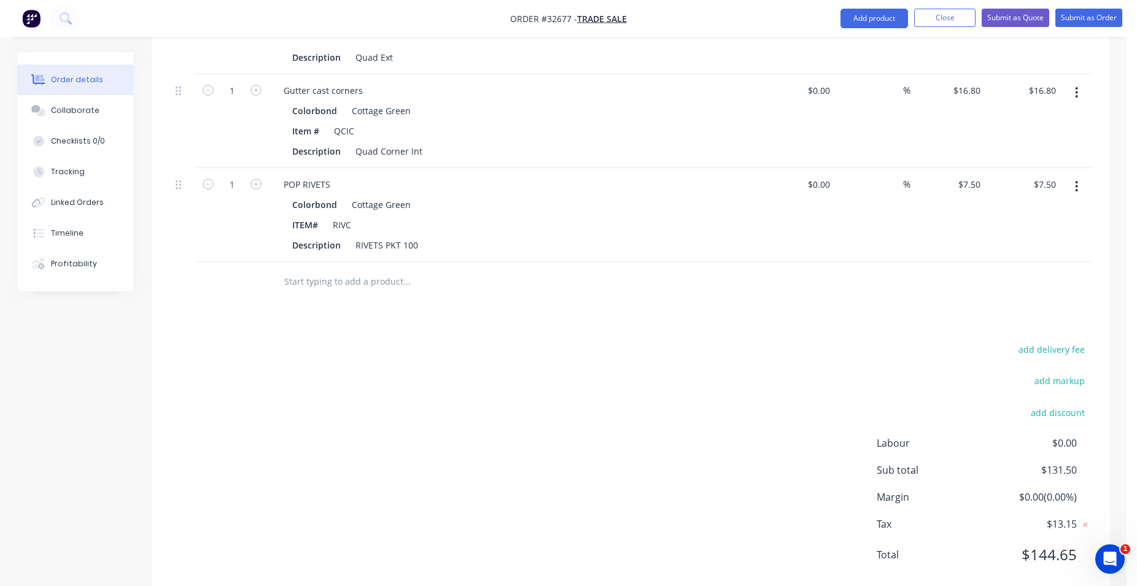
scroll to position [202, 0]
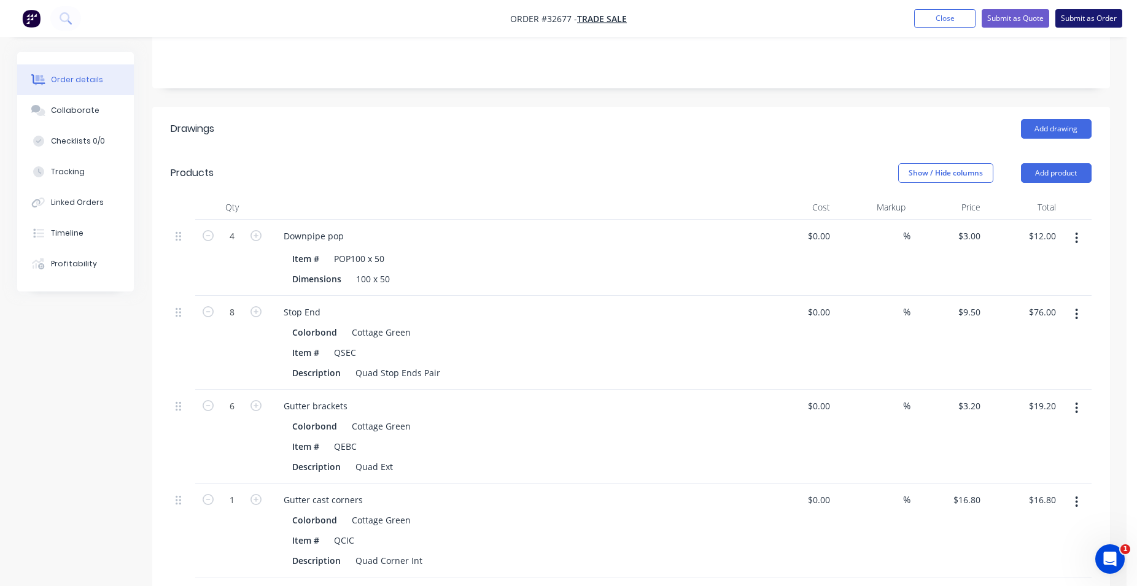
click at [1080, 20] on button "Submit as Order" at bounding box center [1088, 18] width 67 height 18
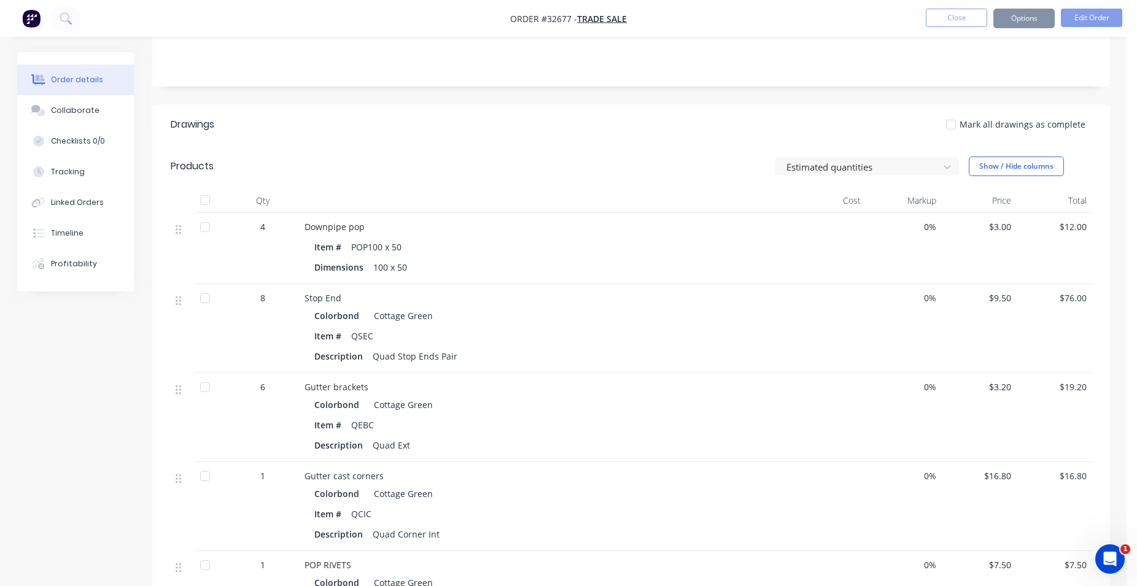
scroll to position [0, 0]
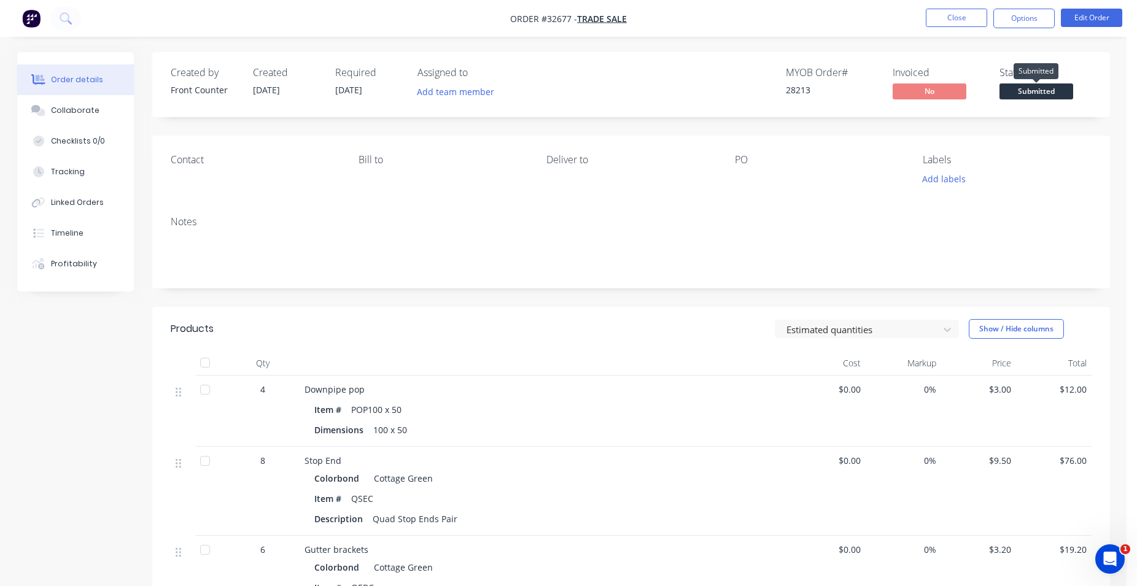
click at [1029, 96] on span "Submitted" at bounding box center [1036, 90] width 74 height 15
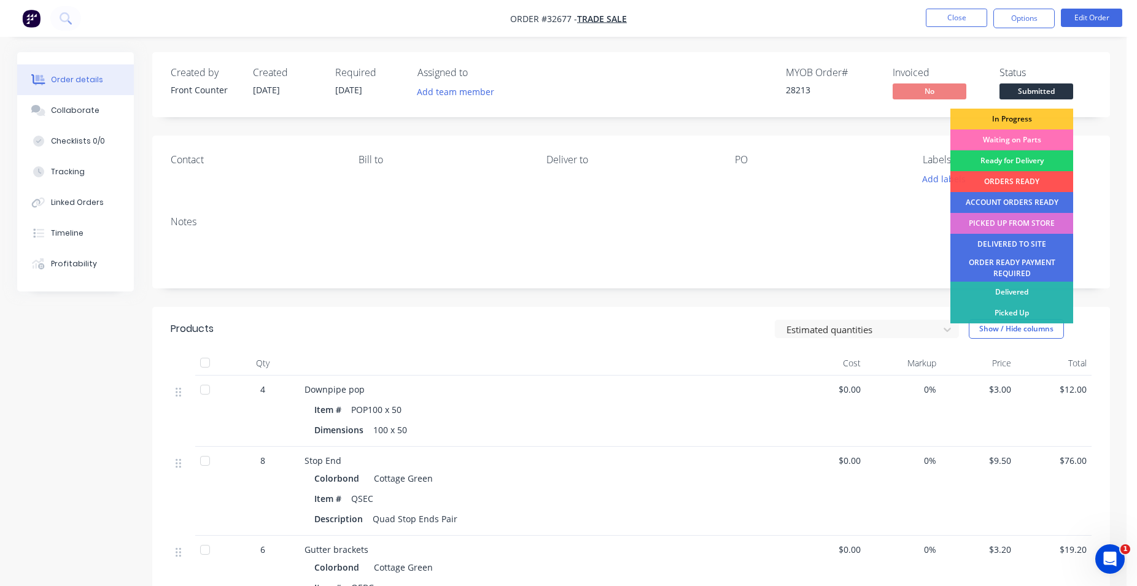
click at [1022, 224] on div "PICKED UP FROM STORE" at bounding box center [1011, 223] width 123 height 21
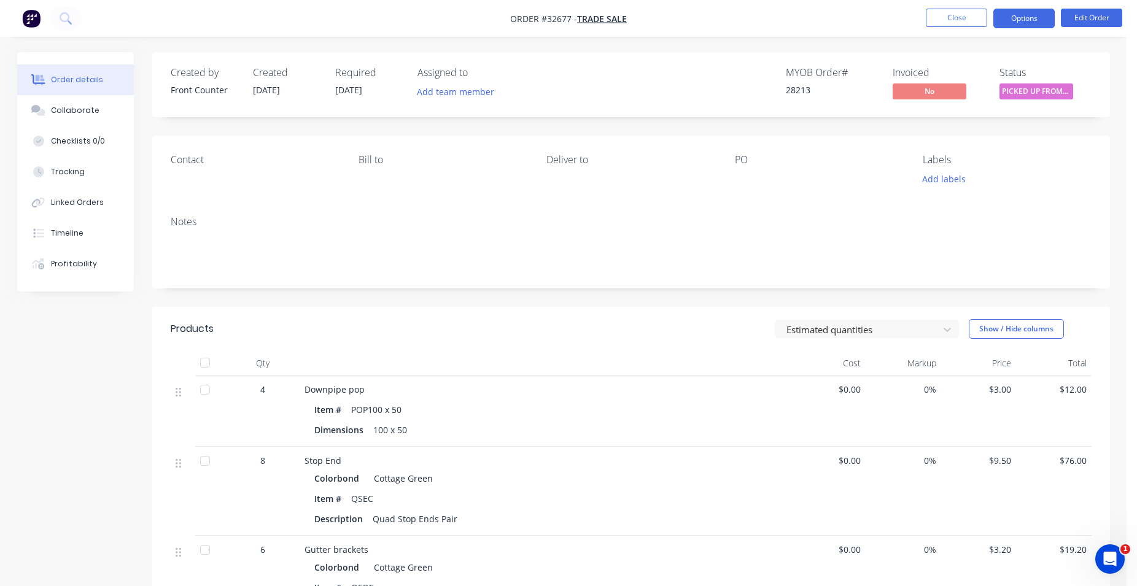
click at [1021, 17] on button "Options" at bounding box center [1023, 19] width 61 height 20
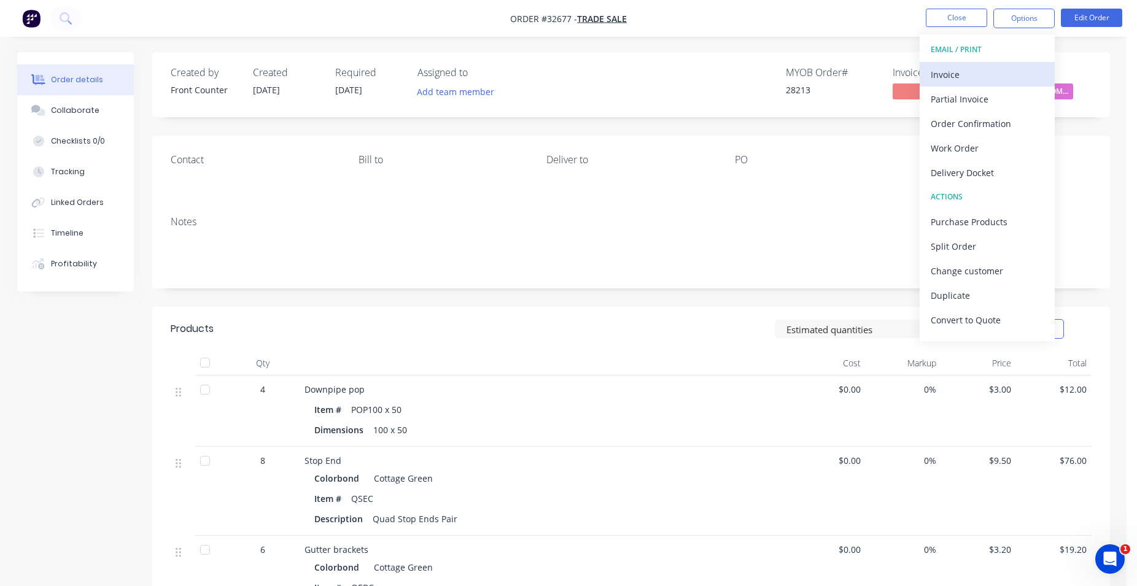
click at [977, 73] on div "Invoice" at bounding box center [987, 75] width 113 height 18
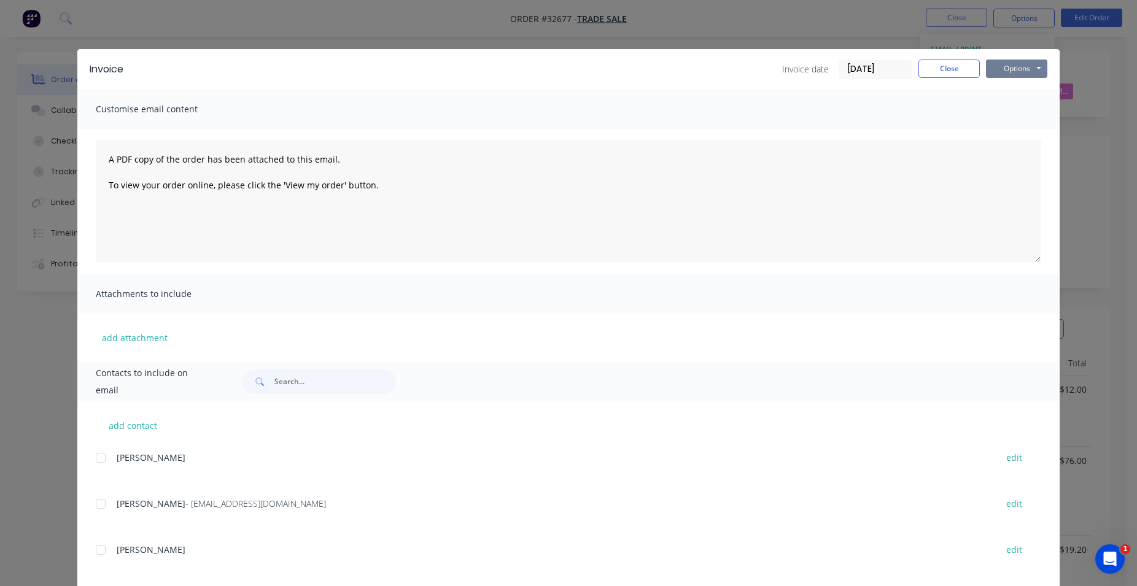
click at [1018, 70] on button "Options" at bounding box center [1016, 69] width 61 height 18
click at [1012, 109] on button "Print" at bounding box center [1025, 111] width 79 height 20
click at [958, 74] on button "Close" at bounding box center [948, 69] width 61 height 18
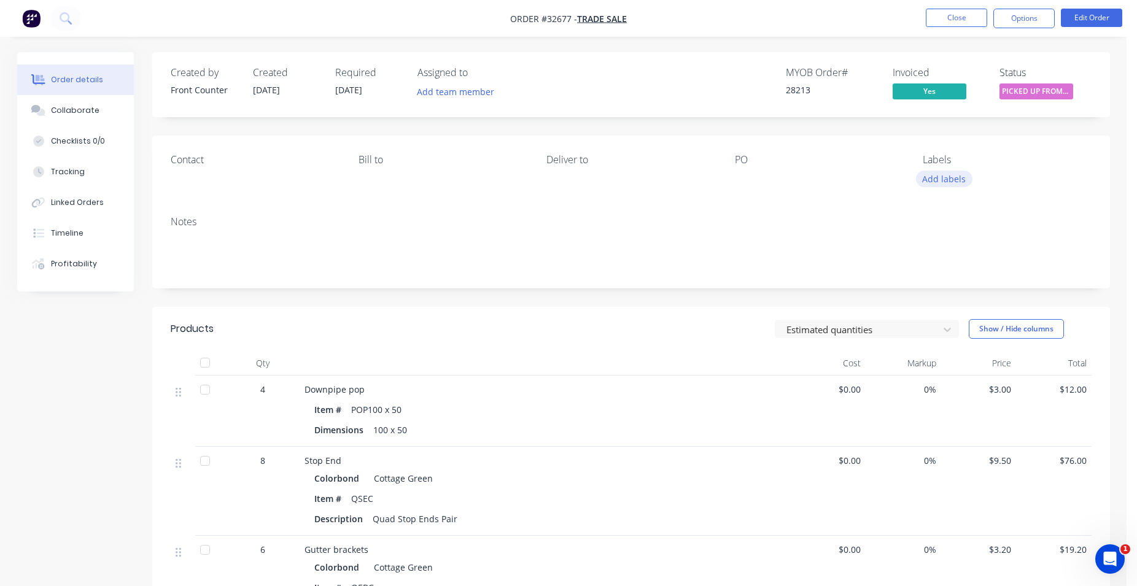
click at [929, 179] on button "Add labels" at bounding box center [944, 179] width 56 height 17
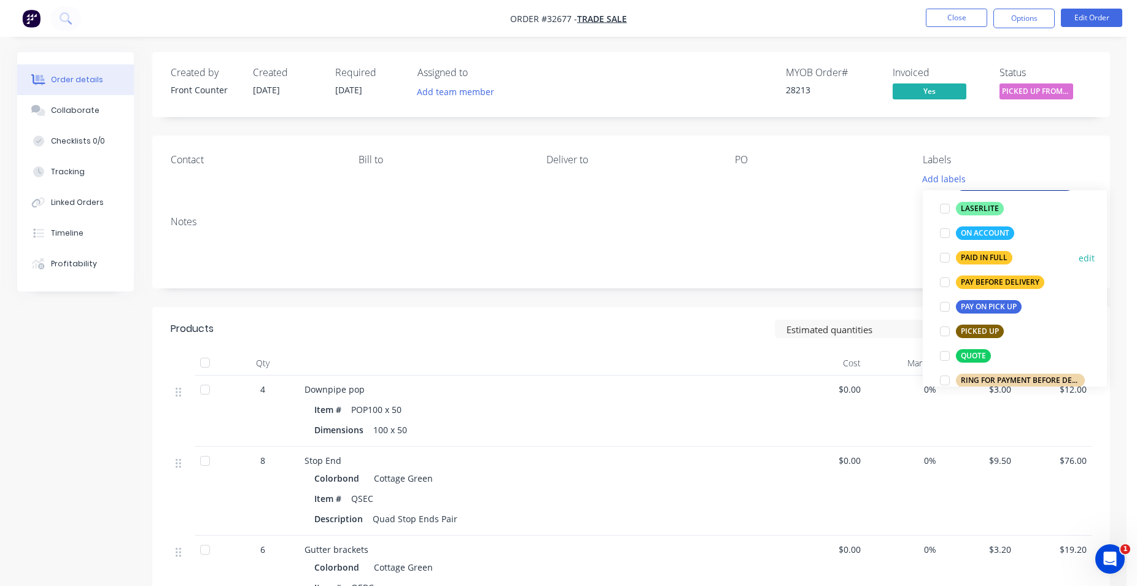
click at [986, 257] on div "PAID IN FULL" at bounding box center [984, 258] width 56 height 14
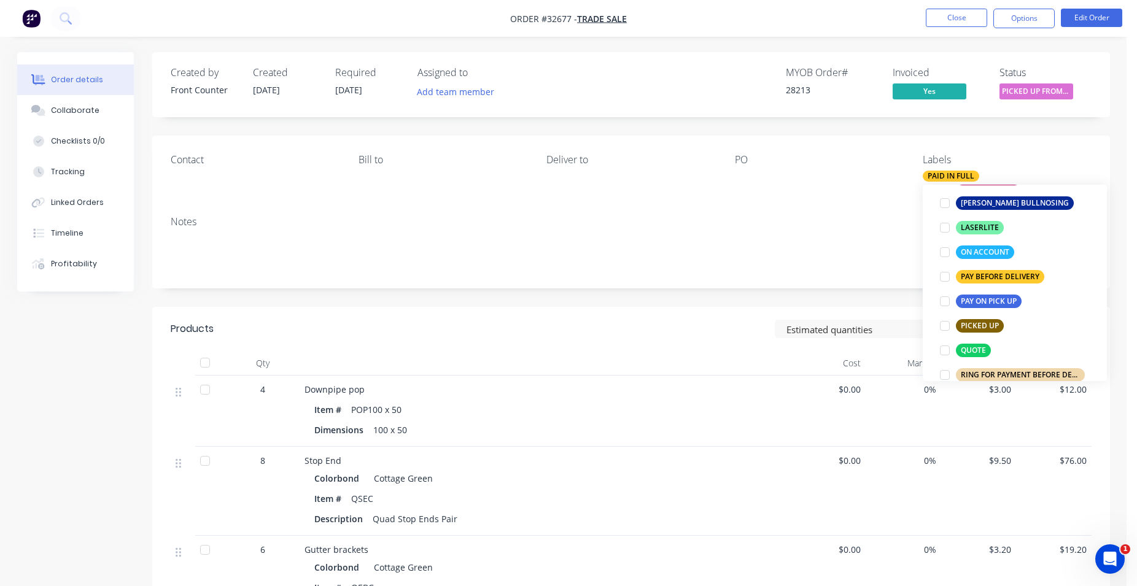
scroll to position [31, 0]
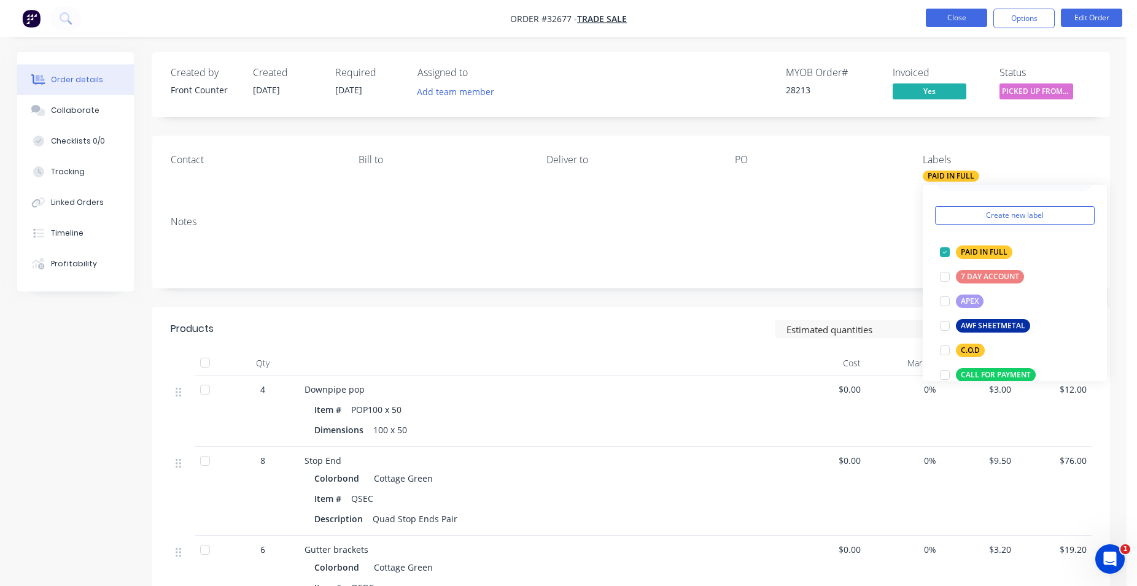
click at [950, 12] on button "Close" at bounding box center [956, 18] width 61 height 18
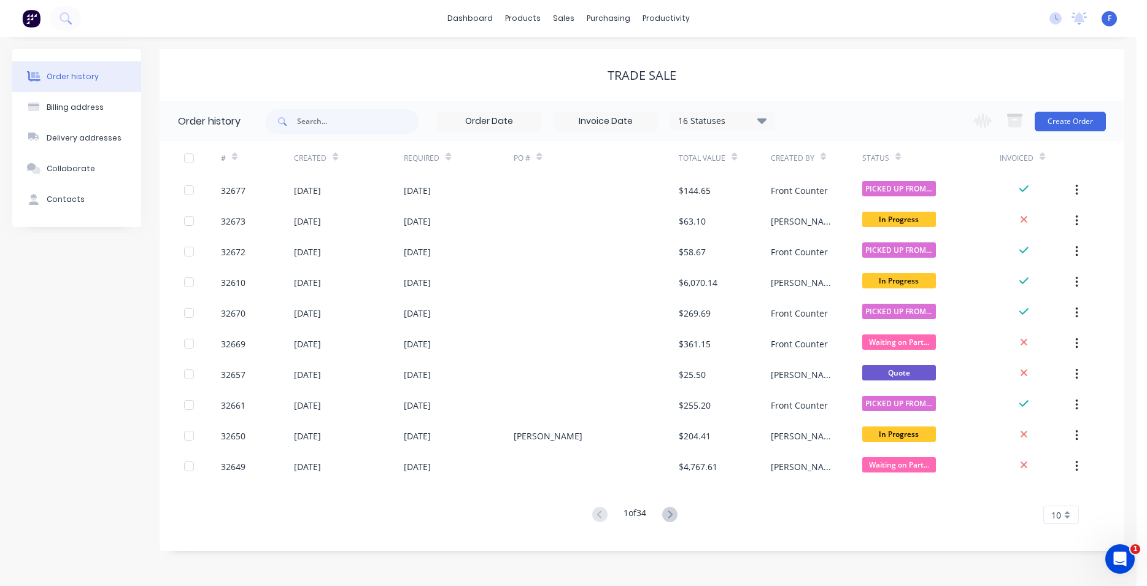
click at [31, 18] on img at bounding box center [31, 18] width 18 height 18
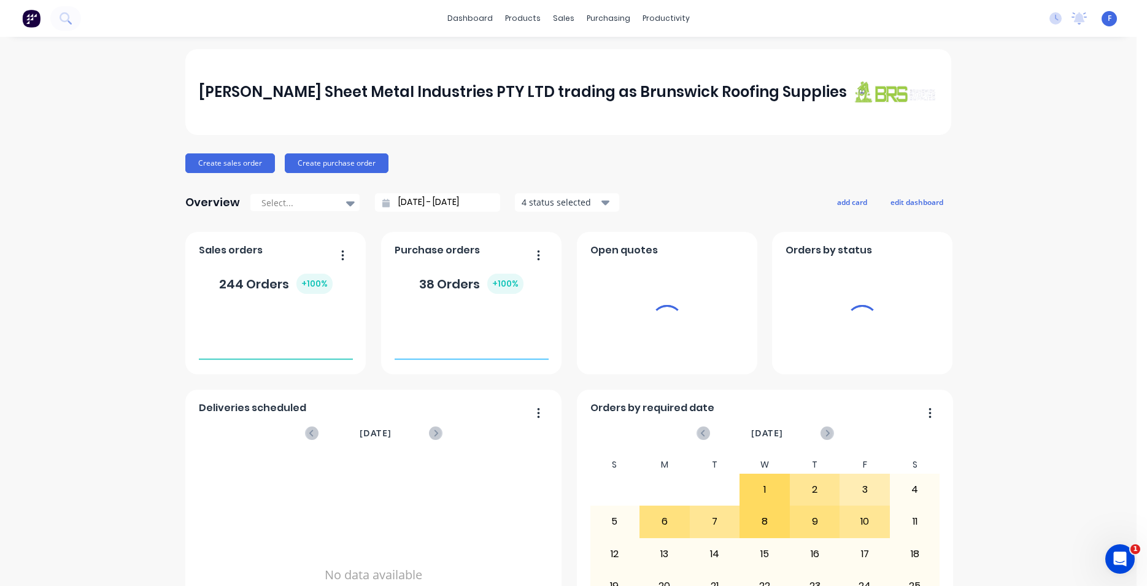
click at [559, 20] on div "sales" at bounding box center [564, 18] width 34 height 18
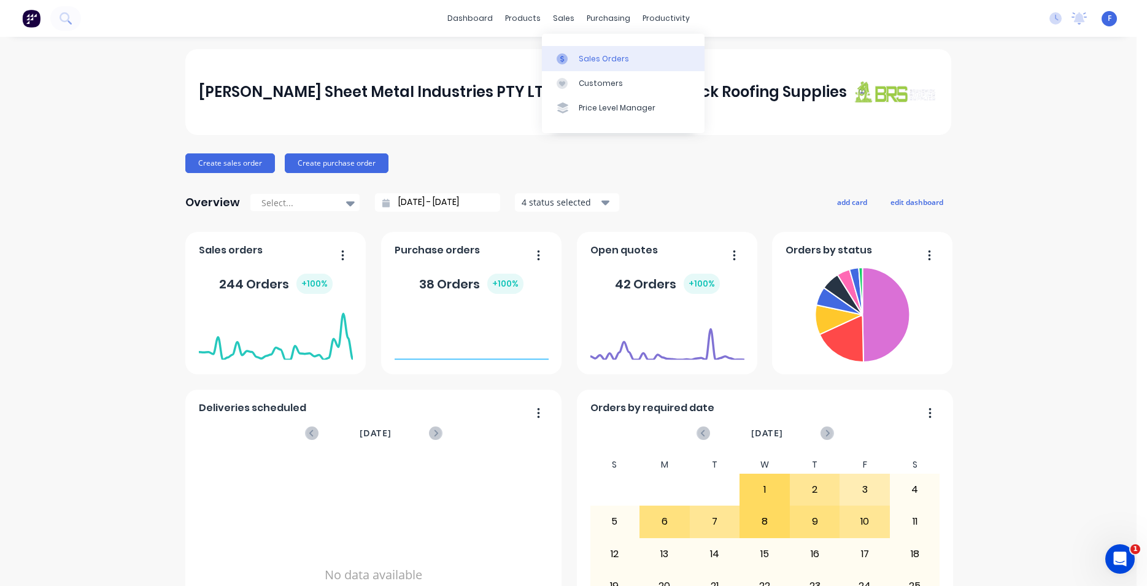
click at [596, 59] on div "Sales Orders" at bounding box center [604, 58] width 50 height 11
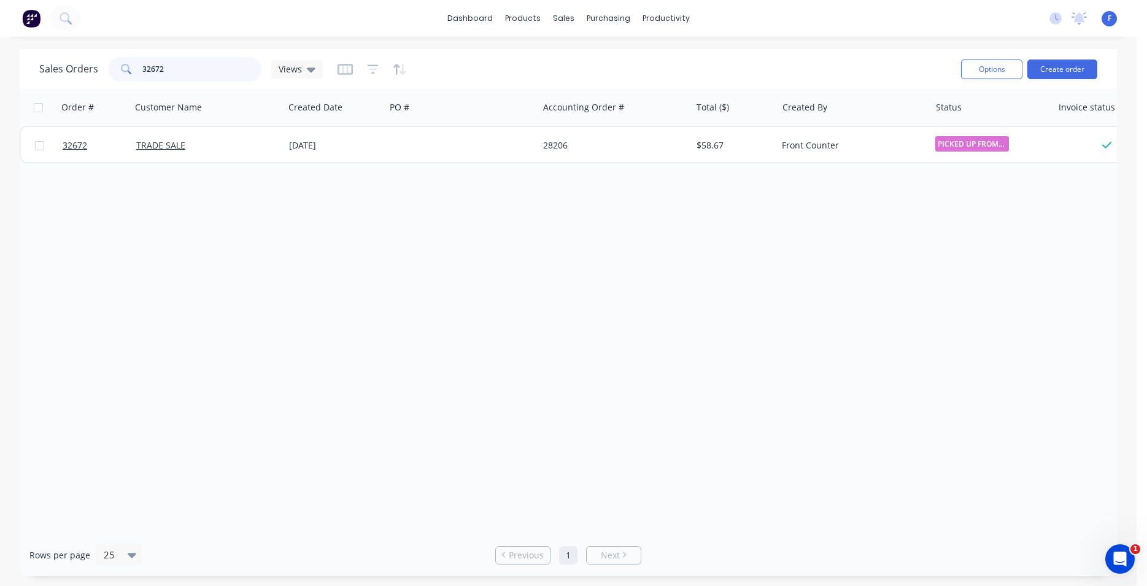
click at [196, 74] on input "32672" at bounding box center [202, 69] width 120 height 25
type input "3"
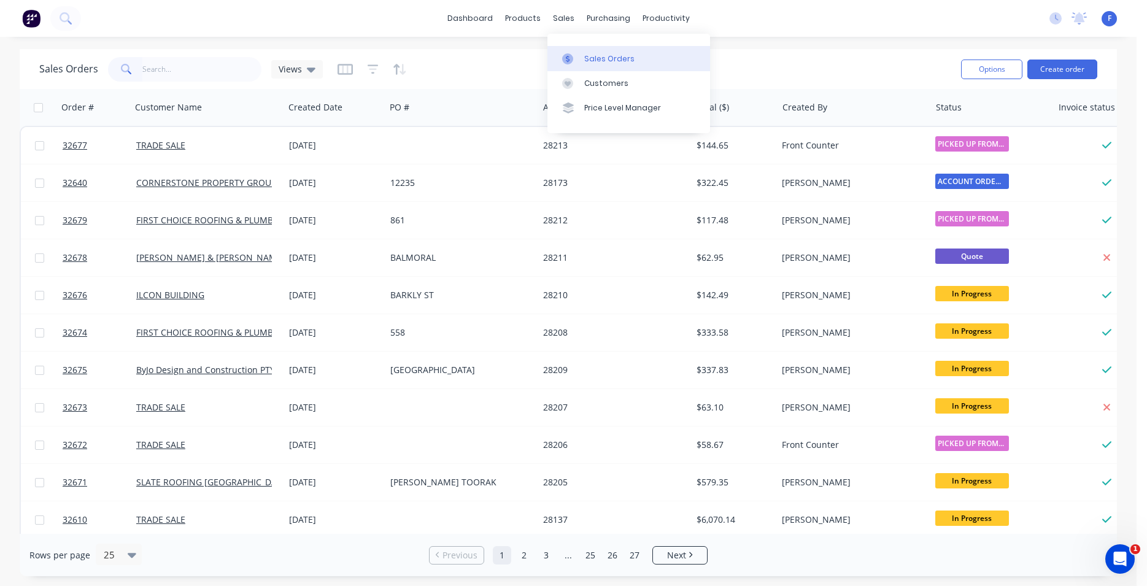
click at [637, 61] on link "Sales Orders" at bounding box center [629, 58] width 163 height 25
click at [622, 66] on link "Sales Orders" at bounding box center [629, 58] width 163 height 25
click at [1060, 71] on button "Create order" at bounding box center [1063, 70] width 70 height 20
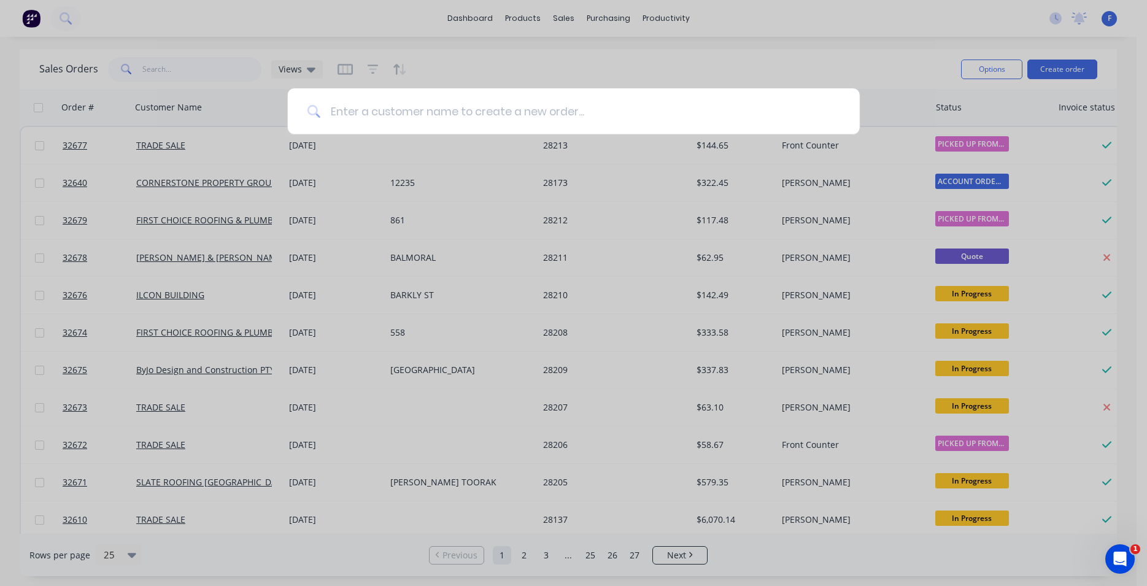
click at [525, 106] on input at bounding box center [580, 111] width 520 height 46
type input "trade"
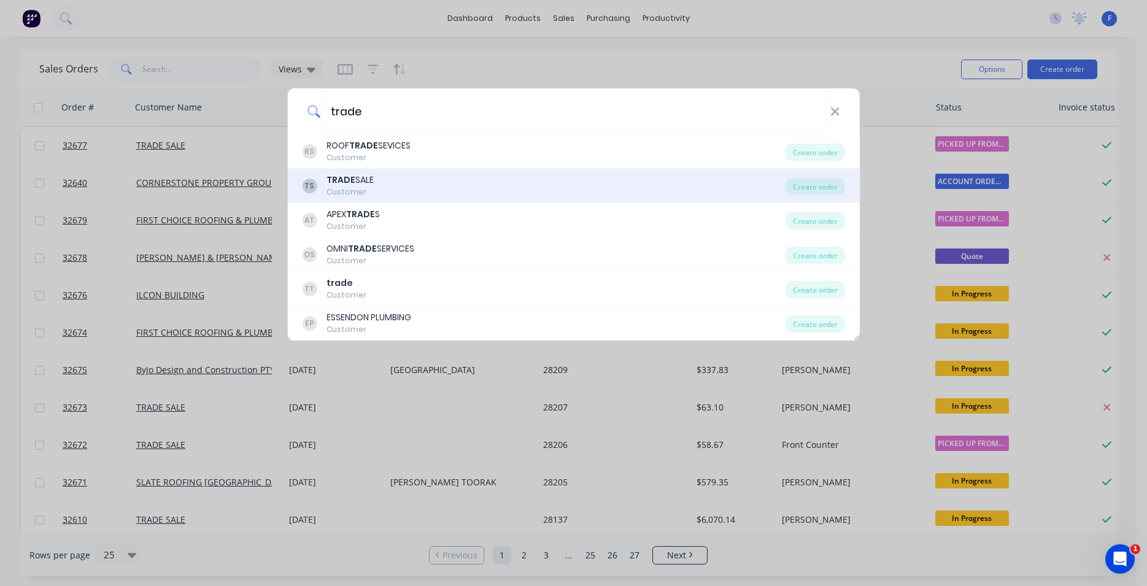
click at [442, 185] on div "TS TRADE SALE Customer" at bounding box center [544, 186] width 484 height 24
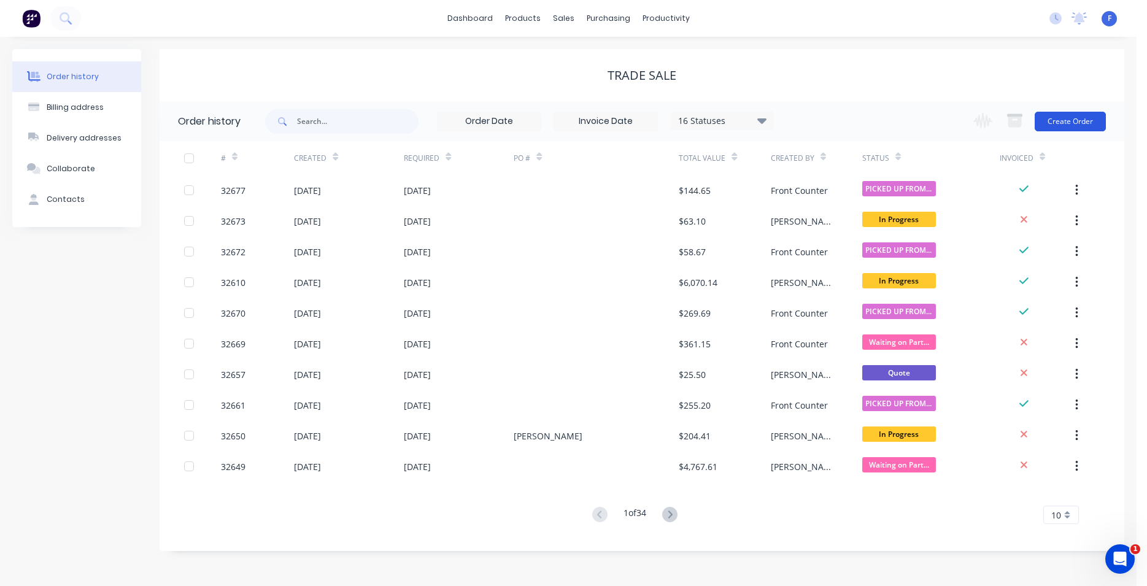
click at [1086, 123] on button "Create Order" at bounding box center [1070, 122] width 71 height 20
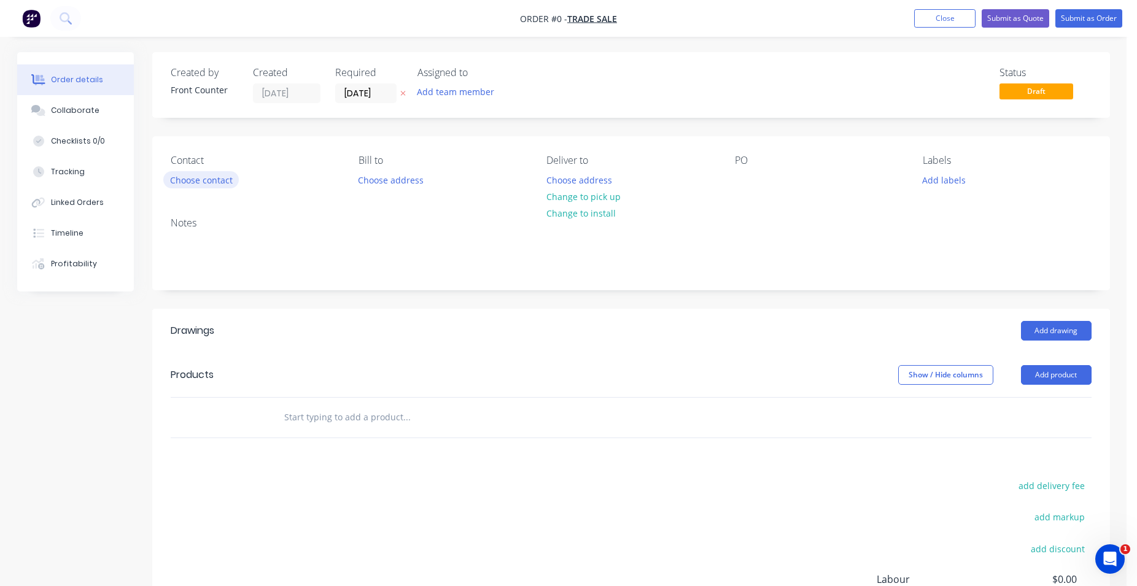
click at [233, 178] on button "Choose contact" at bounding box center [201, 179] width 76 height 17
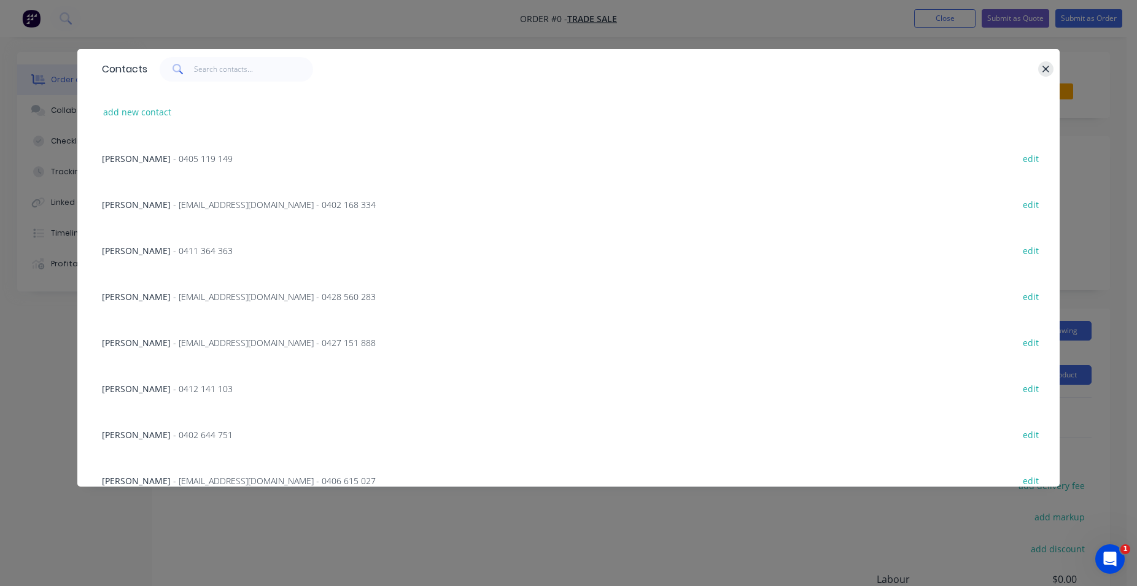
click at [1042, 68] on icon "button" at bounding box center [1046, 69] width 8 height 11
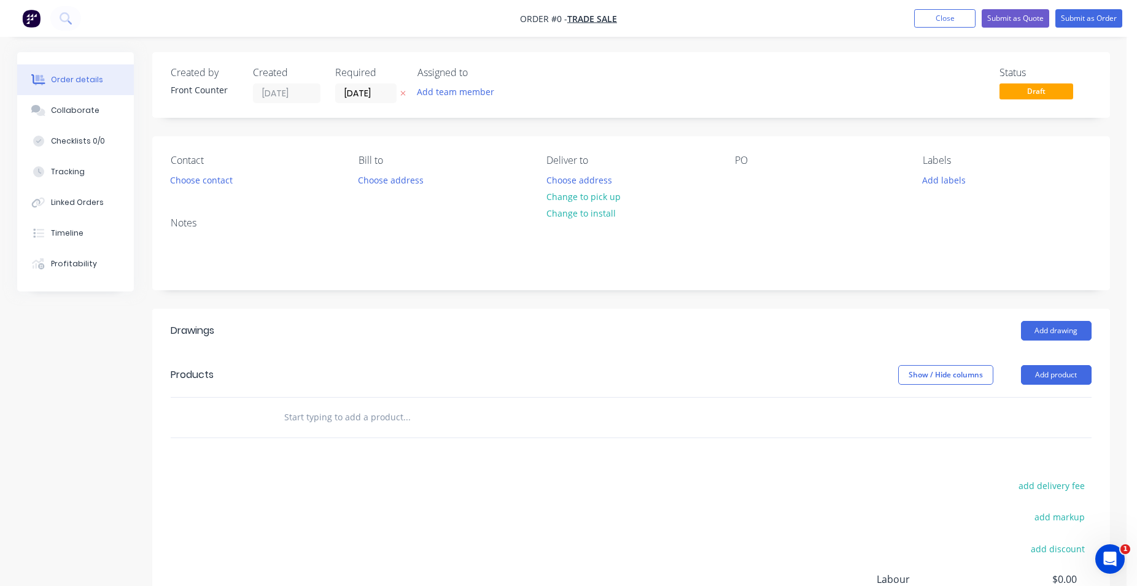
click at [322, 415] on input "text" at bounding box center [407, 417] width 246 height 25
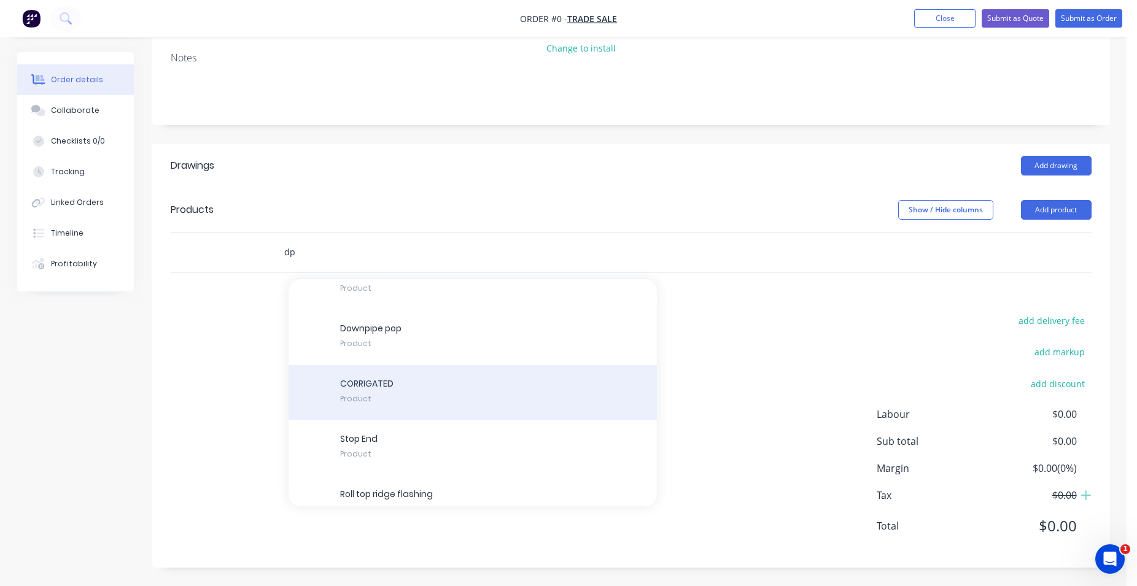
scroll to position [761, 0]
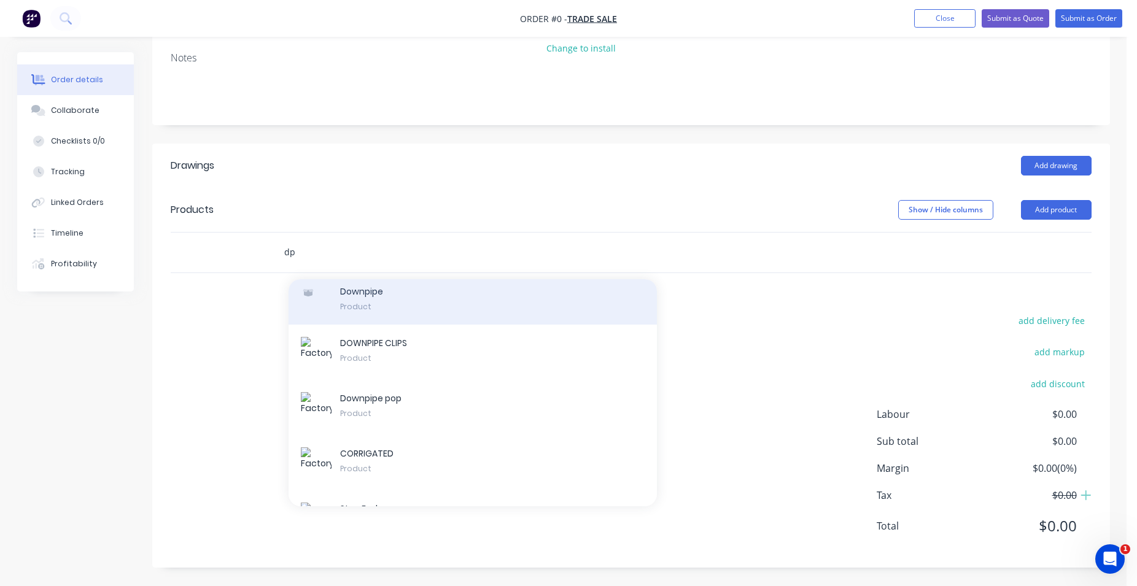
type input "dp"
click at [450, 301] on div "Downpipe Product" at bounding box center [473, 299] width 368 height 52
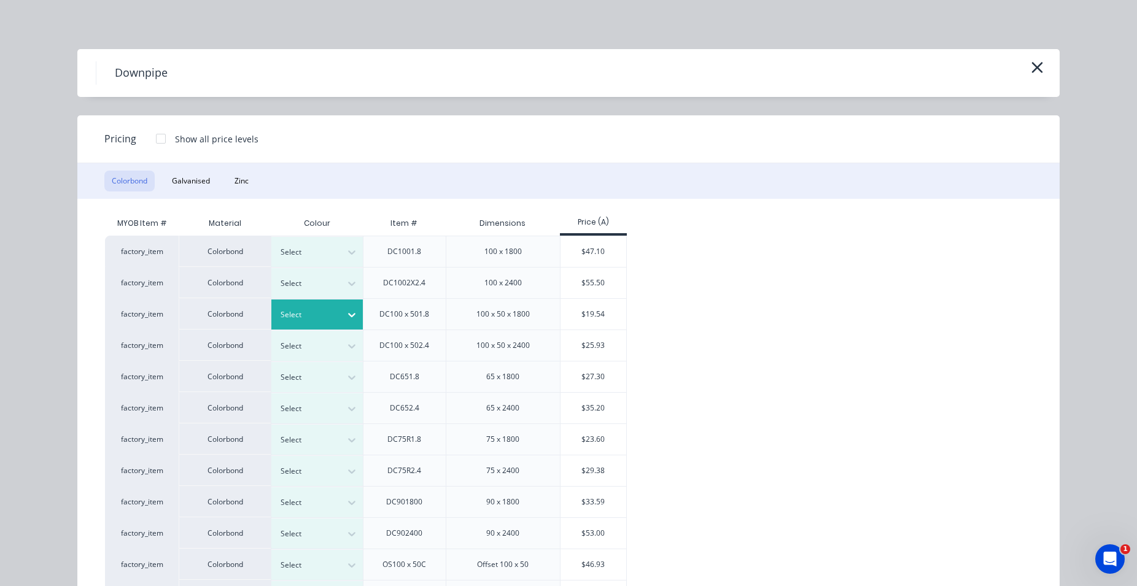
click at [349, 313] on icon at bounding box center [352, 315] width 12 height 12
click at [594, 312] on div "$19.54" at bounding box center [593, 314] width 66 height 31
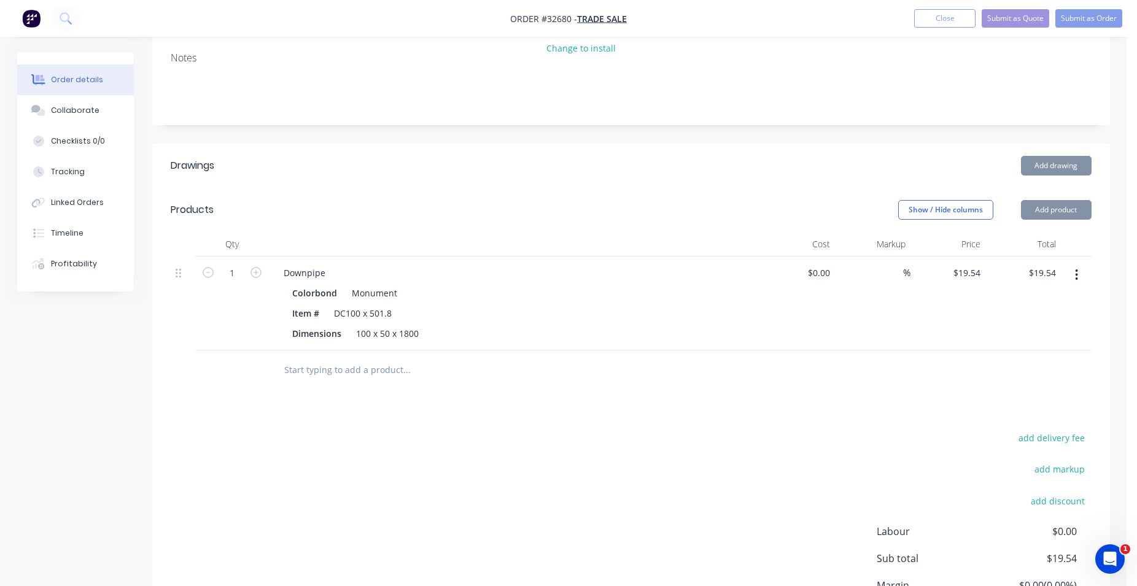
type input "$19.54"
click at [256, 274] on icon "button" at bounding box center [255, 272] width 11 height 11
type input "2"
type input "$39.08"
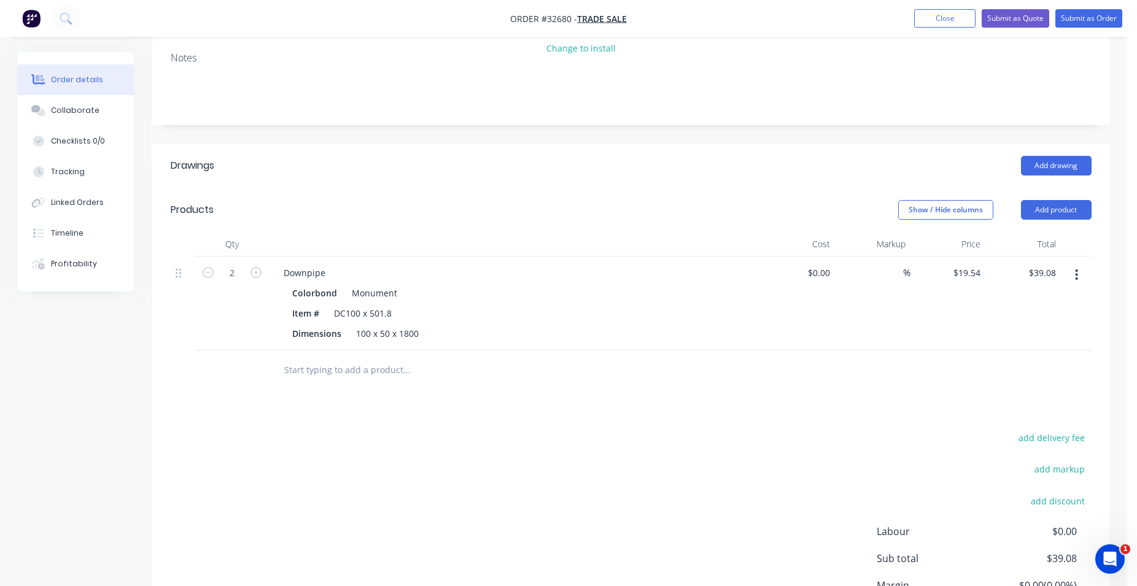
click at [352, 377] on input "text" at bounding box center [407, 370] width 246 height 25
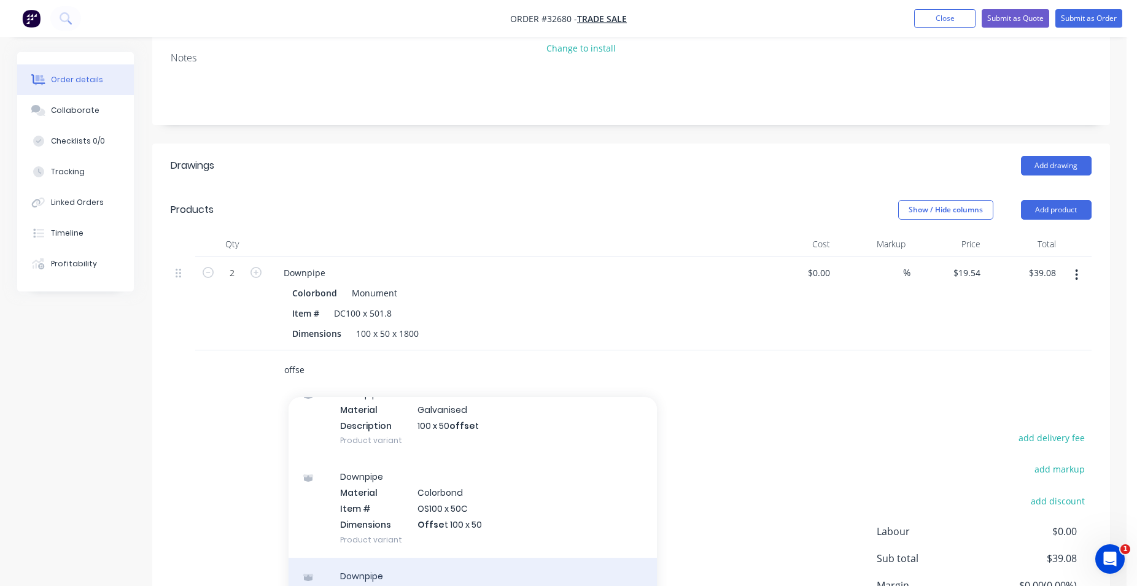
scroll to position [210, 0]
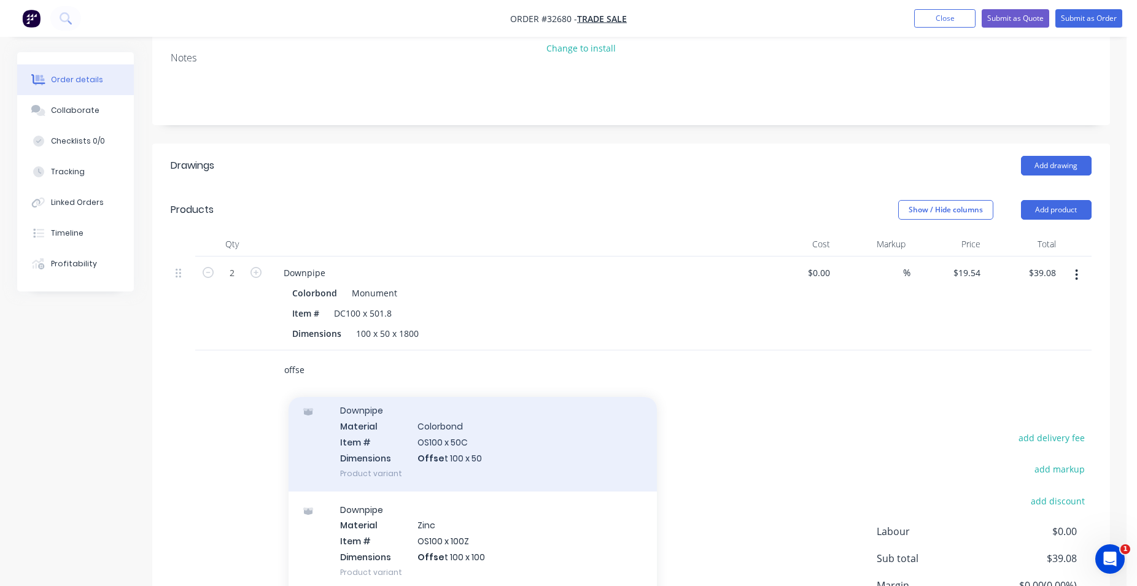
type input "offse"
click at [506, 463] on div "Downpipe Material Colorbond Item # OS100 x 50C Dimensions Offse t 100 x 50 Prod…" at bounding box center [473, 441] width 368 height 99
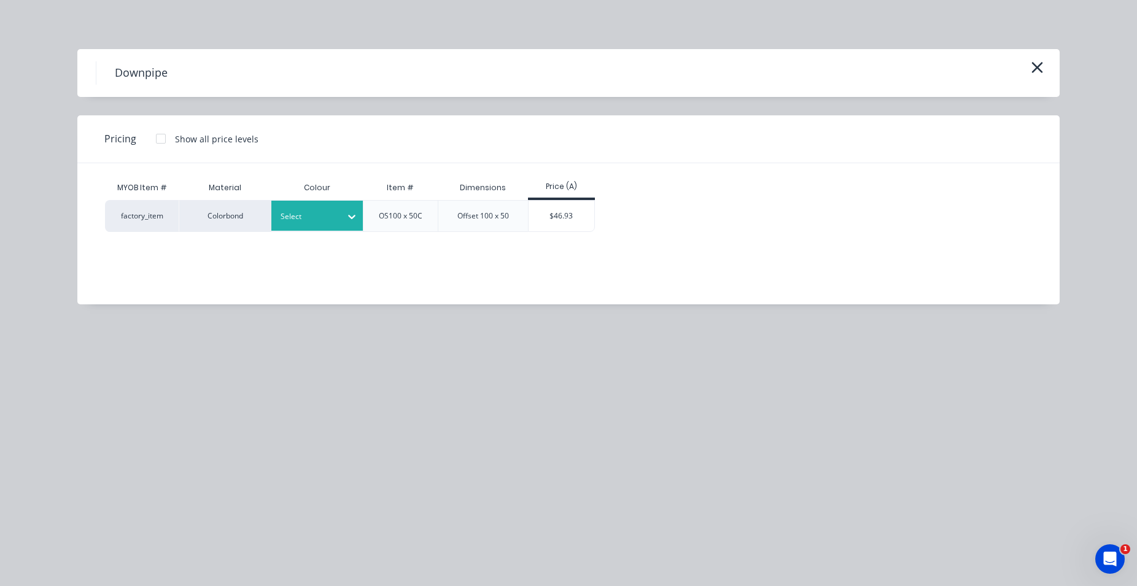
click at [335, 207] on div "Select" at bounding box center [317, 216] width 92 height 30
click at [153, 467] on div "Monument" at bounding box center [76, 478] width 153 height 23
click at [560, 217] on div "$46.93" at bounding box center [562, 216] width 66 height 31
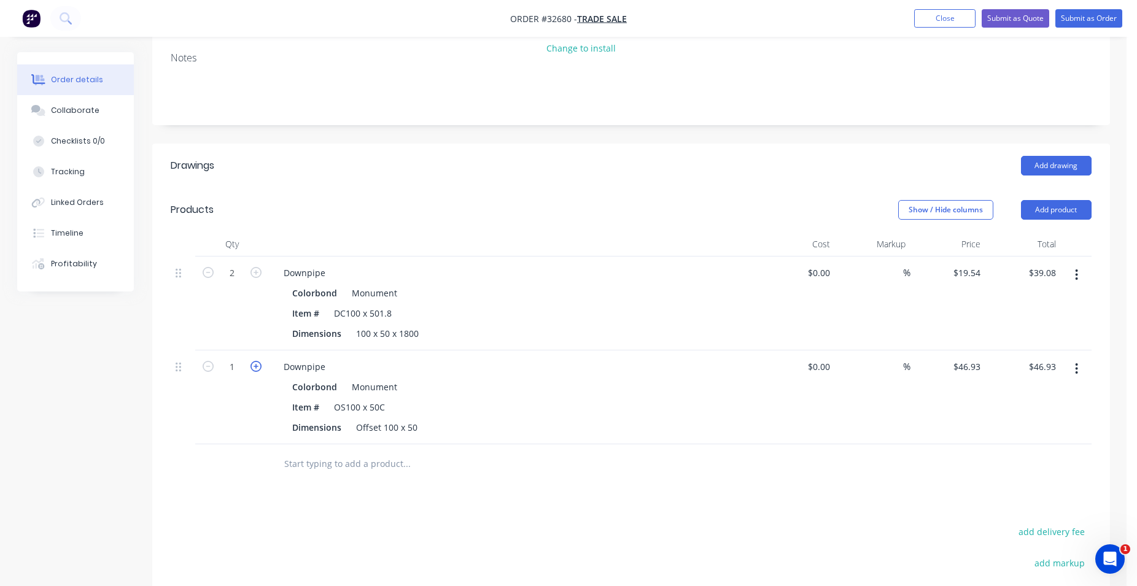
click at [258, 364] on icon "button" at bounding box center [255, 366] width 11 height 11
type input "2"
type input "$93.86"
click at [357, 462] on input "text" at bounding box center [407, 464] width 246 height 25
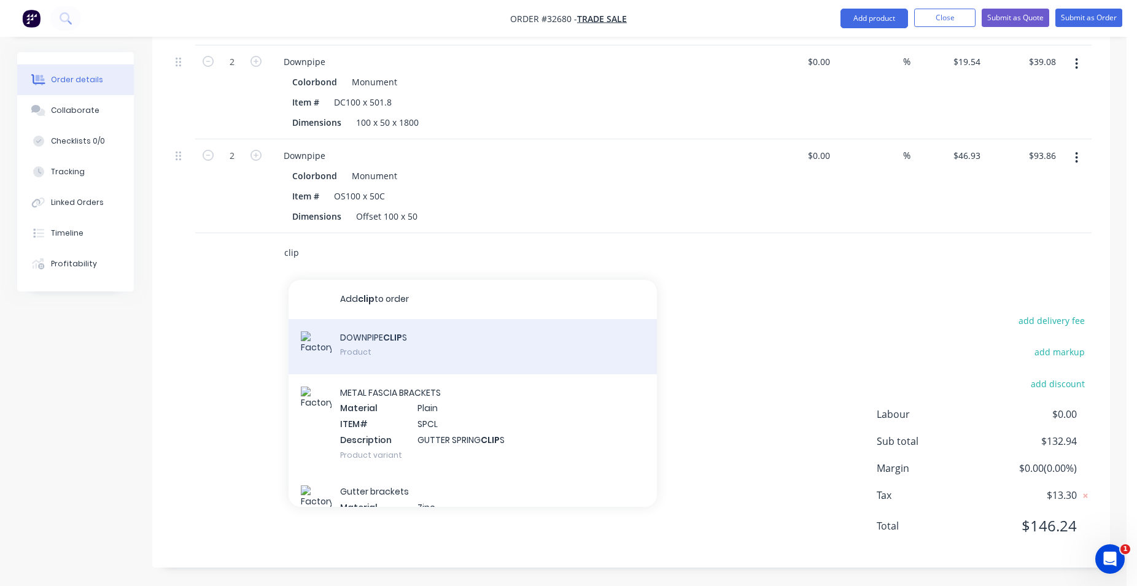
type input "clip"
click at [419, 354] on div "DOWNPIPE CLIP S Product" at bounding box center [473, 346] width 368 height 55
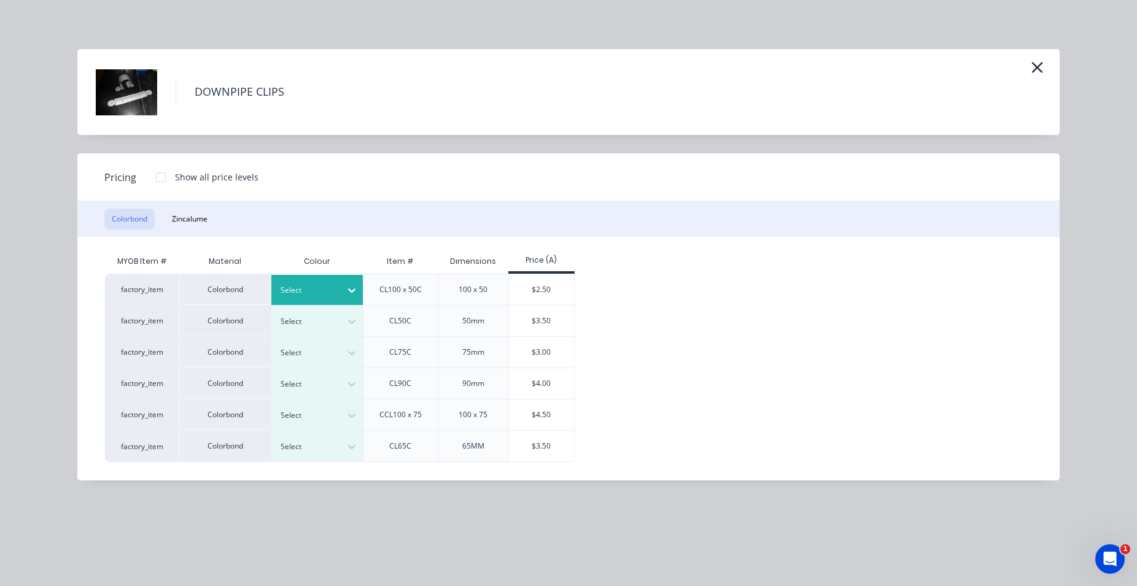
click at [347, 287] on icon at bounding box center [352, 290] width 12 height 12
click at [153, 278] on div "Monument" at bounding box center [76, 266] width 153 height 23
click at [544, 288] on div "$2.50" at bounding box center [542, 289] width 66 height 31
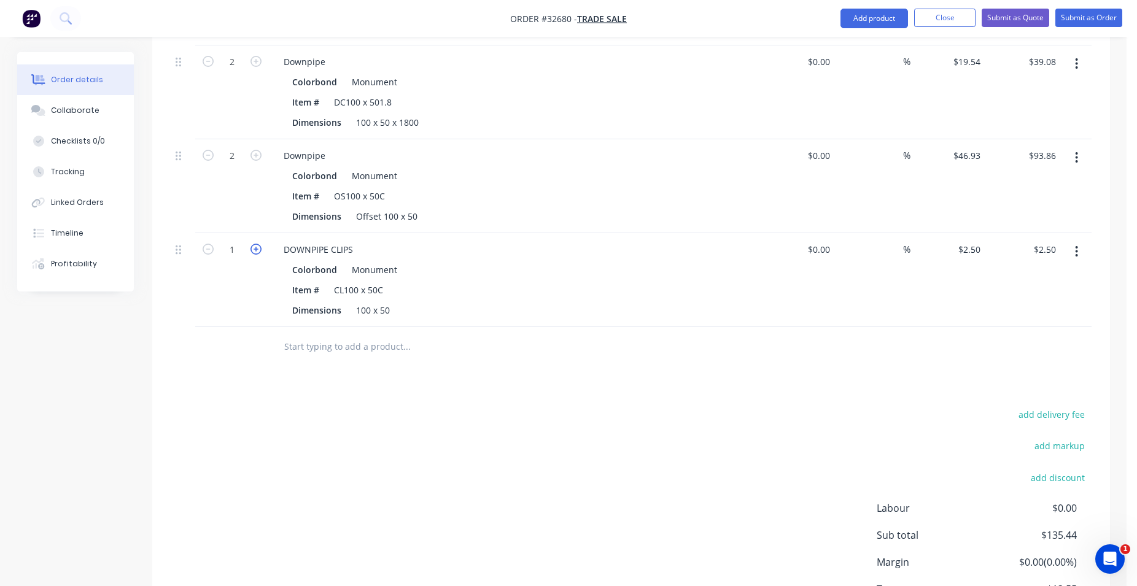
click at [257, 247] on icon "button" at bounding box center [255, 249] width 11 height 11
type input "2"
type input "$5.00"
click at [257, 247] on icon "button" at bounding box center [255, 249] width 11 height 11
type input "3"
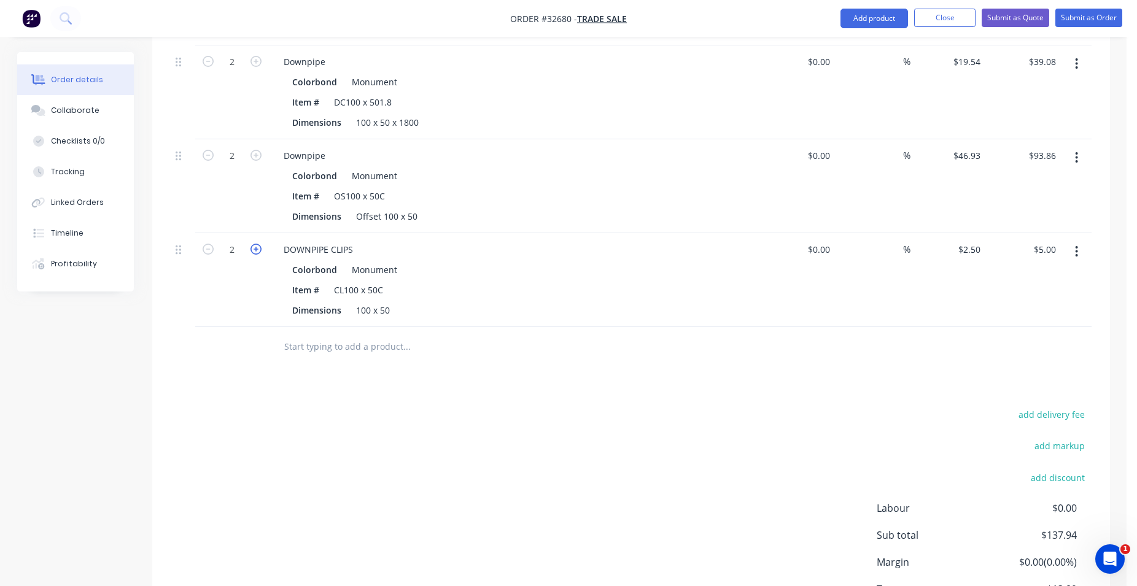
type input "$7.50"
click at [257, 247] on icon "button" at bounding box center [255, 249] width 11 height 11
type input "4"
type input "$10.00"
click at [387, 355] on input "text" at bounding box center [407, 347] width 246 height 25
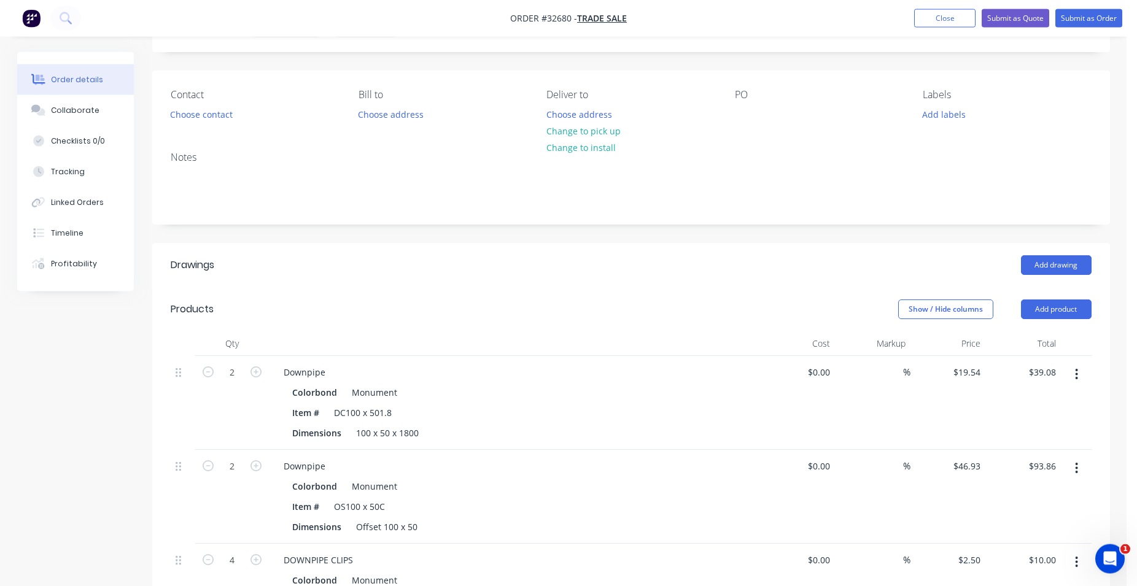
scroll to position [0, 0]
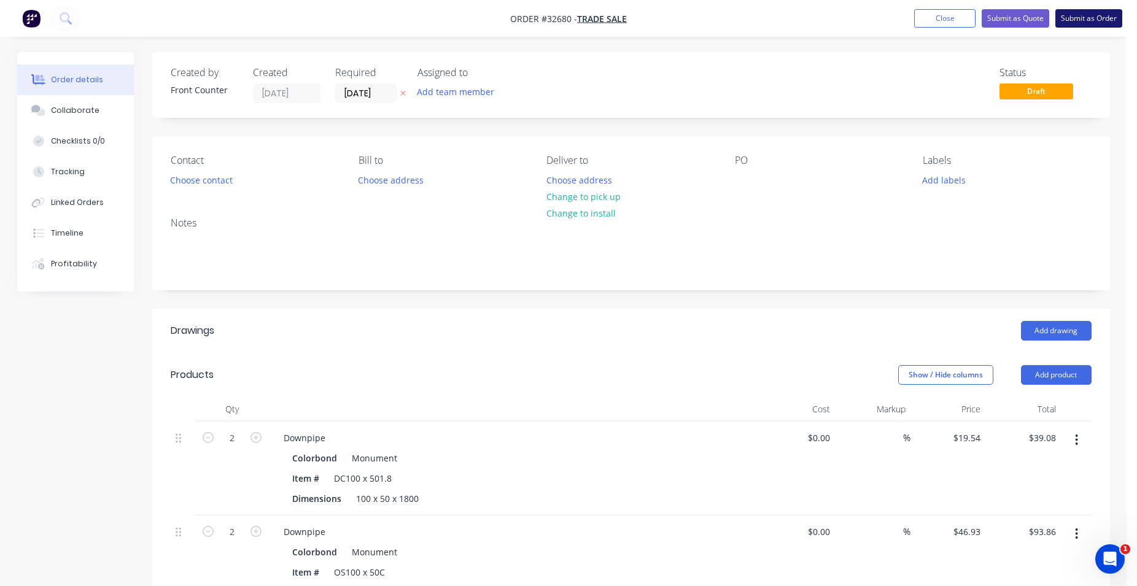
click at [1073, 22] on button "Submit as Order" at bounding box center [1088, 18] width 67 height 18
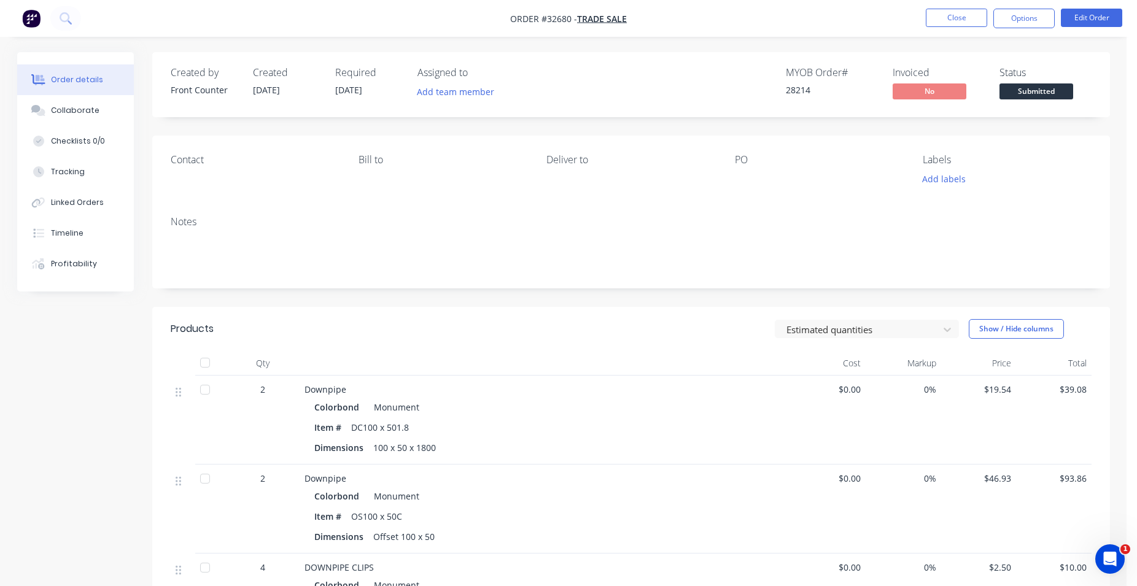
click at [1033, 93] on span "Submitted" at bounding box center [1036, 90] width 74 height 15
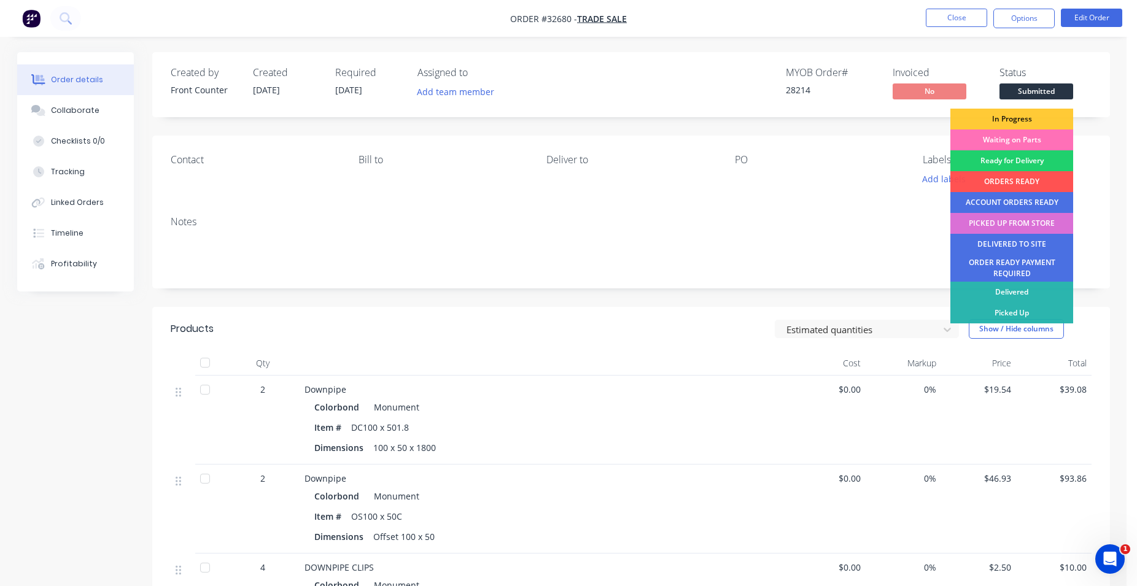
click at [1019, 225] on div "PICKED UP FROM STORE" at bounding box center [1011, 223] width 123 height 21
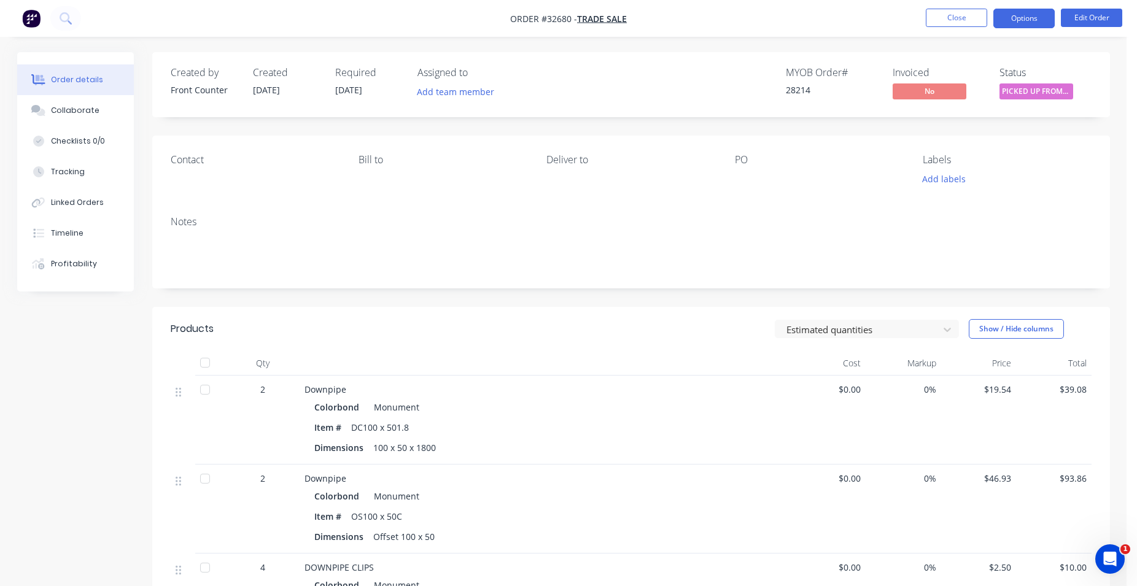
click at [1025, 20] on button "Options" at bounding box center [1023, 19] width 61 height 20
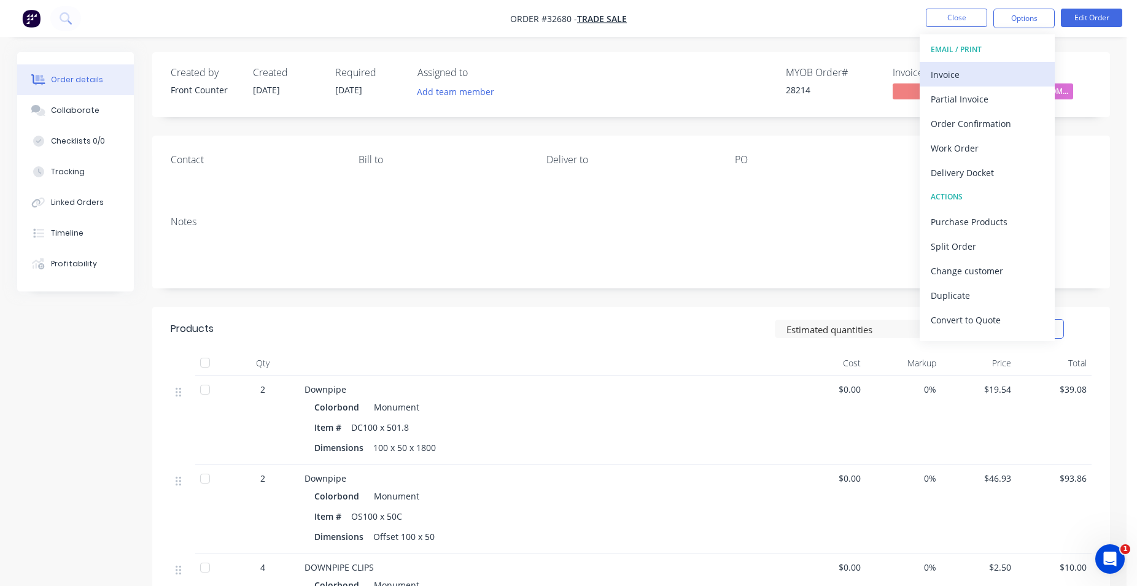
click at [983, 71] on div "Invoice" at bounding box center [987, 75] width 113 height 18
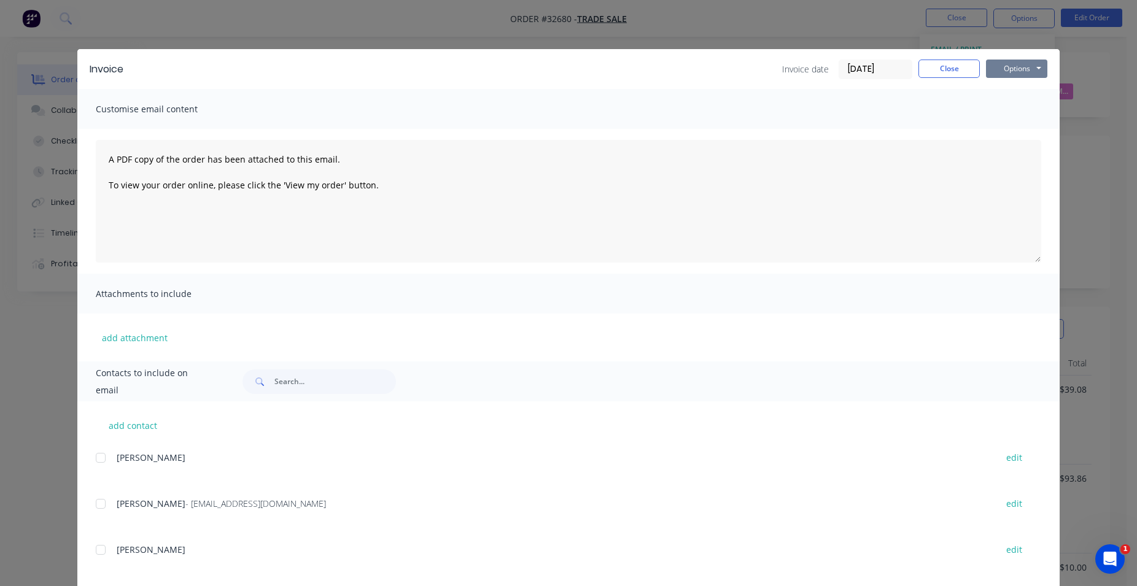
click at [1011, 71] on button "Options" at bounding box center [1016, 69] width 61 height 18
click at [1017, 111] on button "Print" at bounding box center [1025, 111] width 79 height 20
click at [927, 68] on button "Close" at bounding box center [948, 69] width 61 height 18
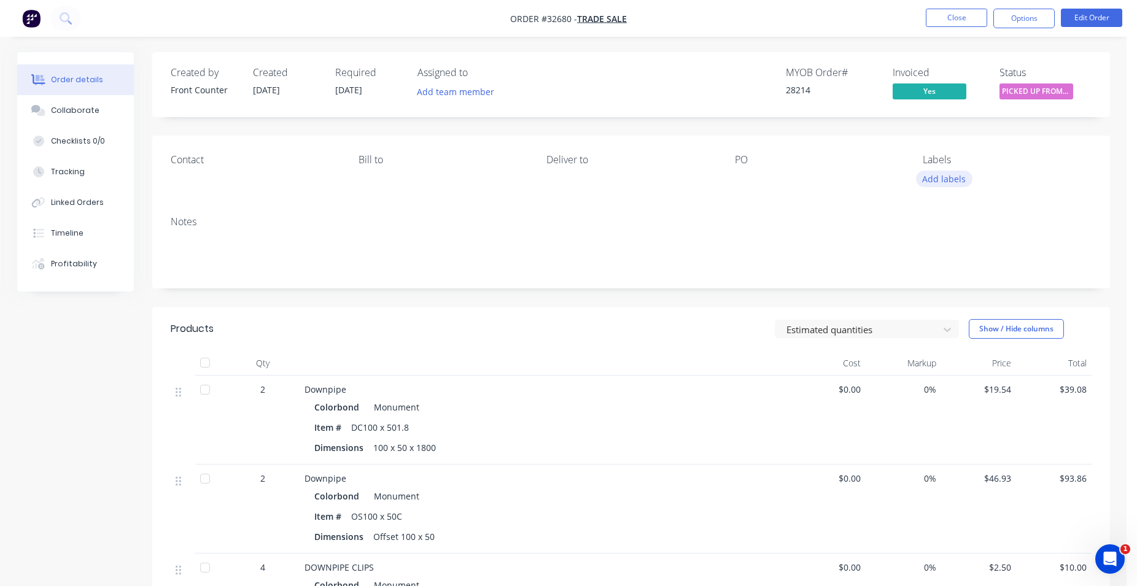
click at [960, 171] on div "Labels Add labels" at bounding box center [1007, 171] width 168 height 34
click at [958, 177] on button "Add labels" at bounding box center [944, 179] width 56 height 17
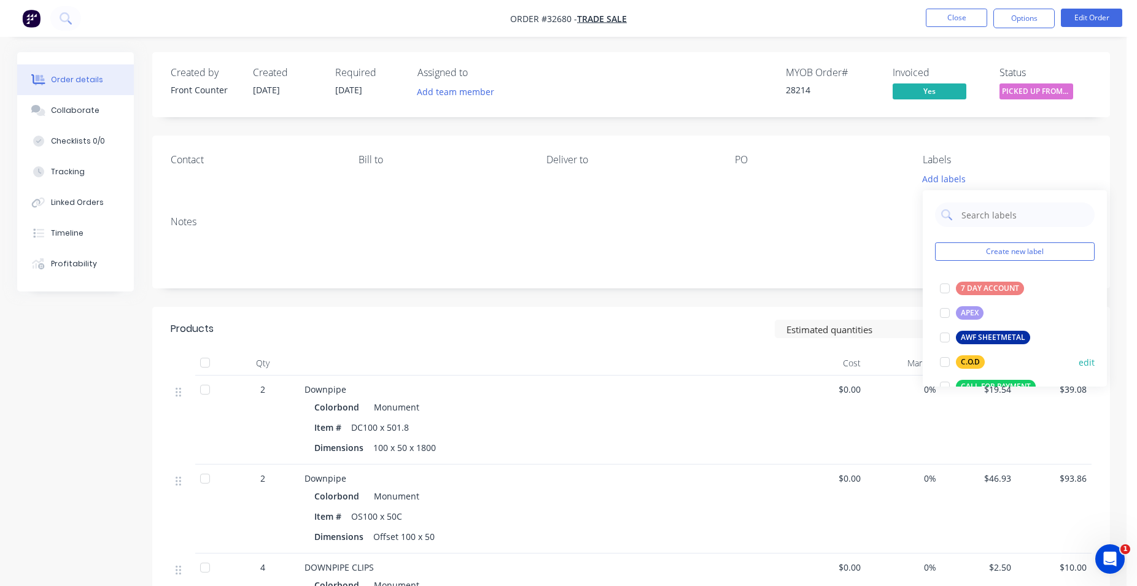
scroll to position [280, 0]
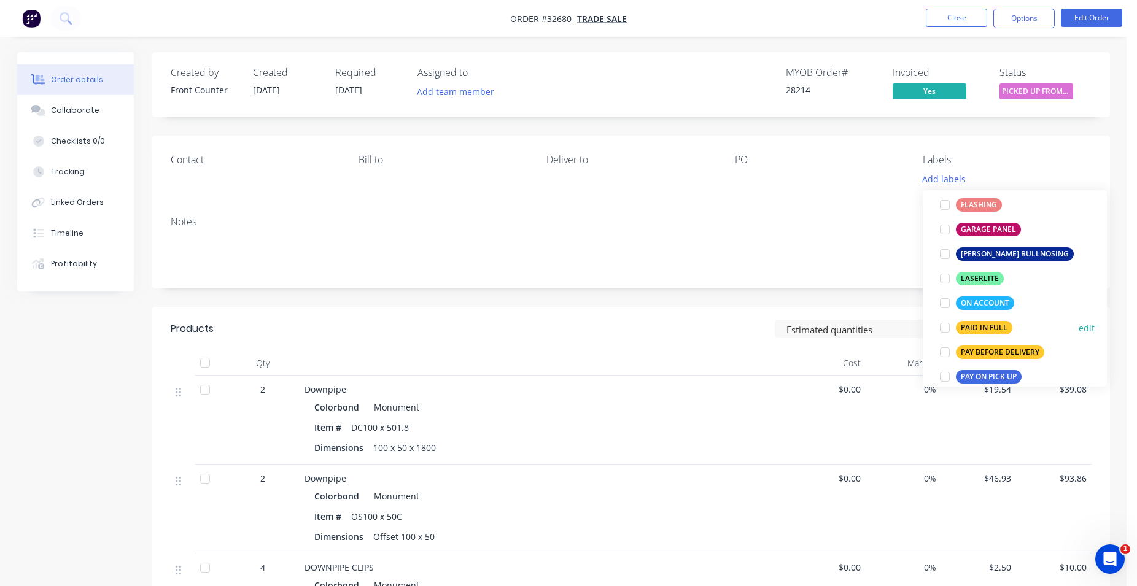
click at [1002, 328] on div "PAID IN FULL" at bounding box center [984, 328] width 56 height 14
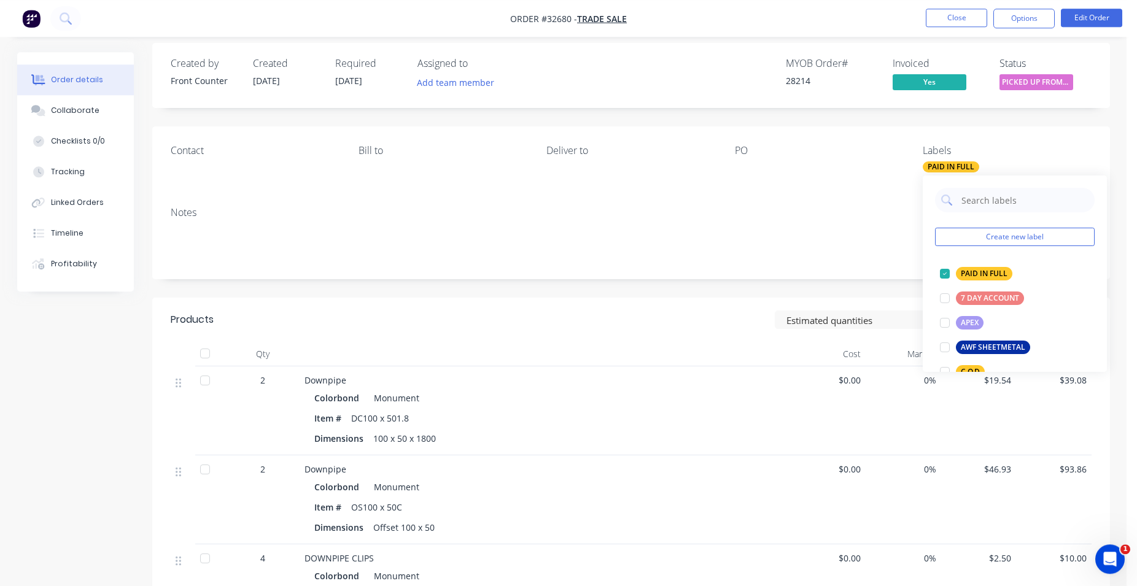
scroll to position [0, 0]
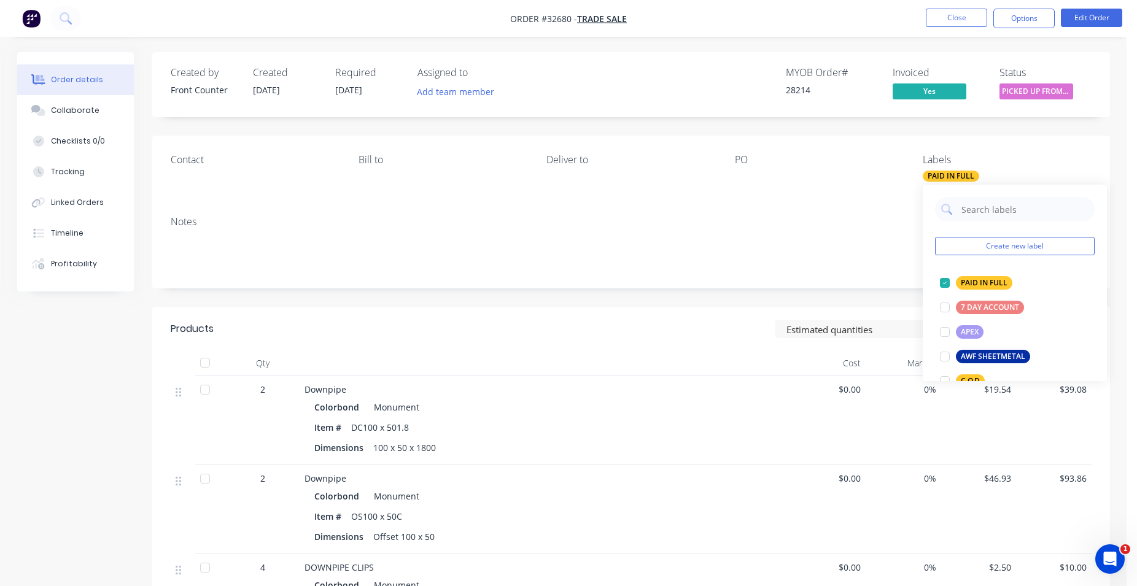
click at [27, 18] on img "button" at bounding box center [31, 18] width 18 height 18
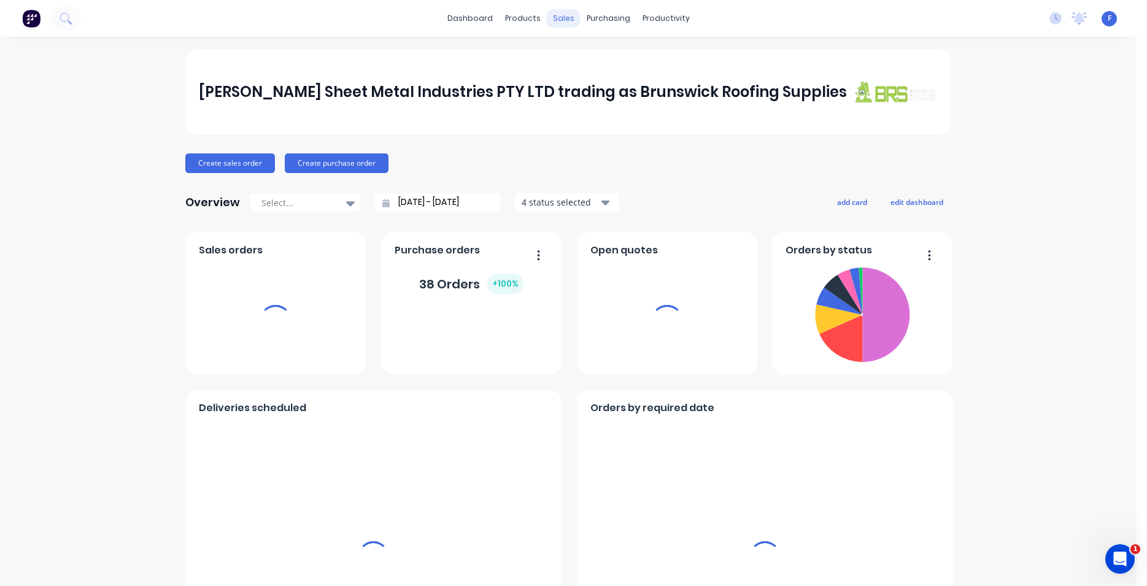
click at [557, 16] on div "sales" at bounding box center [564, 18] width 34 height 18
click at [552, 23] on div "sales" at bounding box center [564, 18] width 34 height 18
click at [556, 21] on div "sales" at bounding box center [564, 18] width 34 height 18
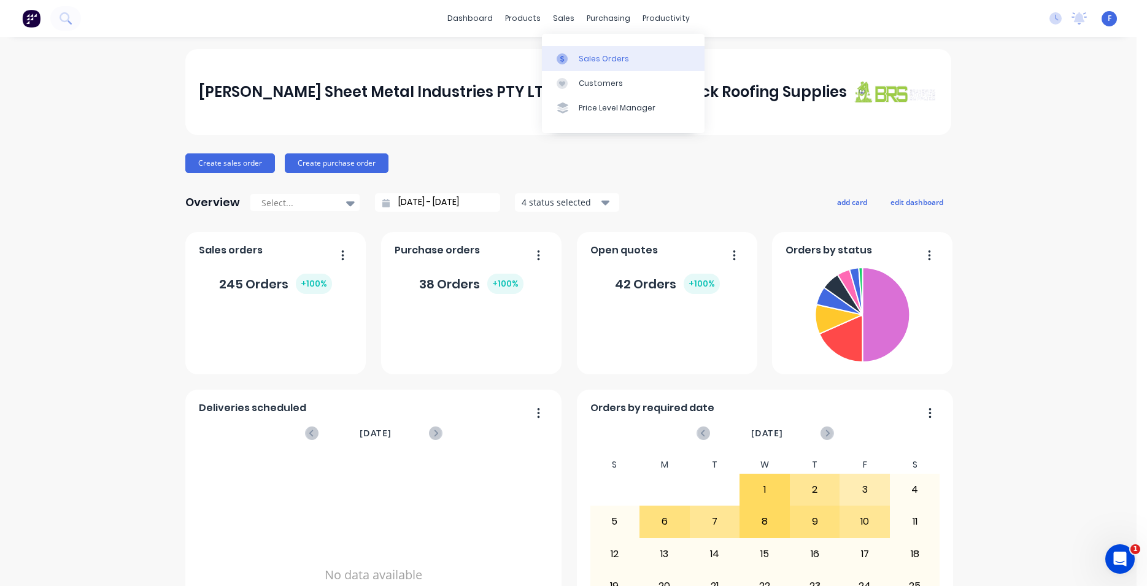
click at [594, 58] on div "Sales Orders" at bounding box center [604, 58] width 50 height 11
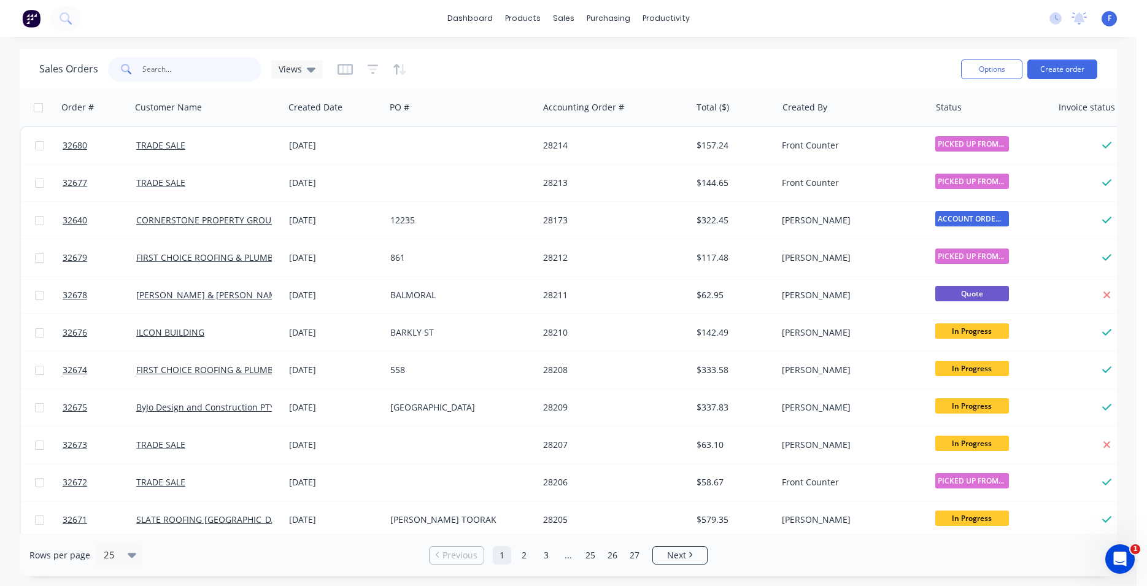
click at [214, 71] on input "text" at bounding box center [202, 69] width 120 height 25
type input "32673"
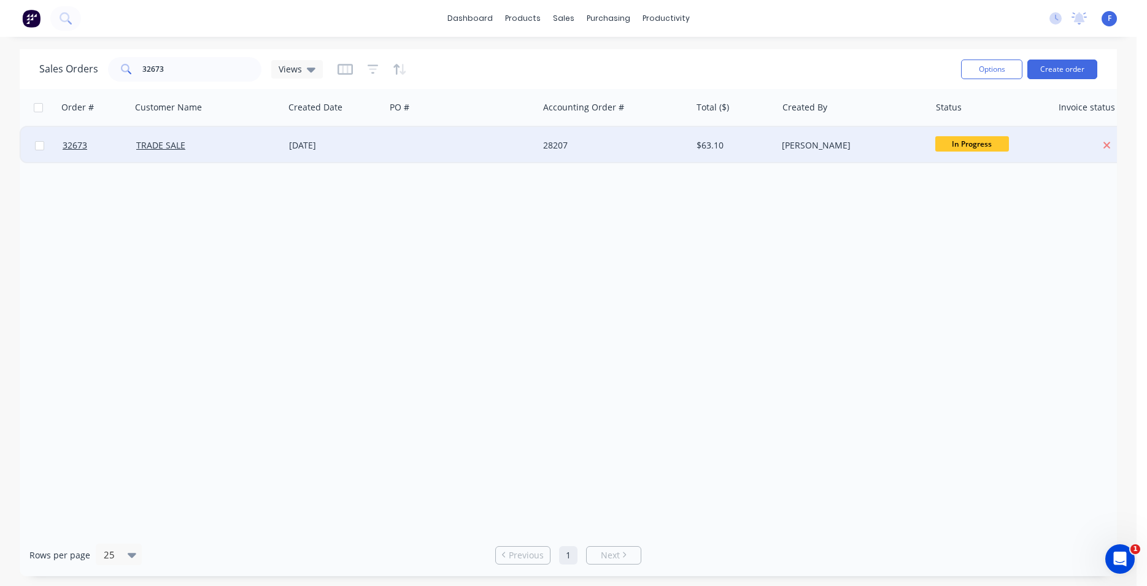
click at [611, 145] on div "28207" at bounding box center [611, 145] width 136 height 12
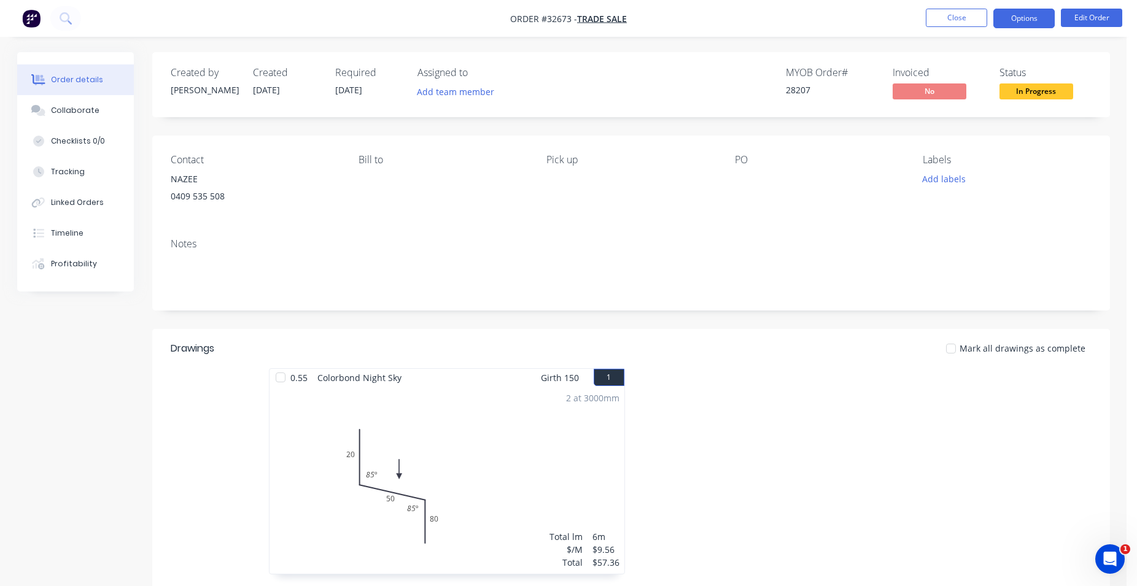
click at [1002, 16] on button "Options" at bounding box center [1023, 19] width 61 height 20
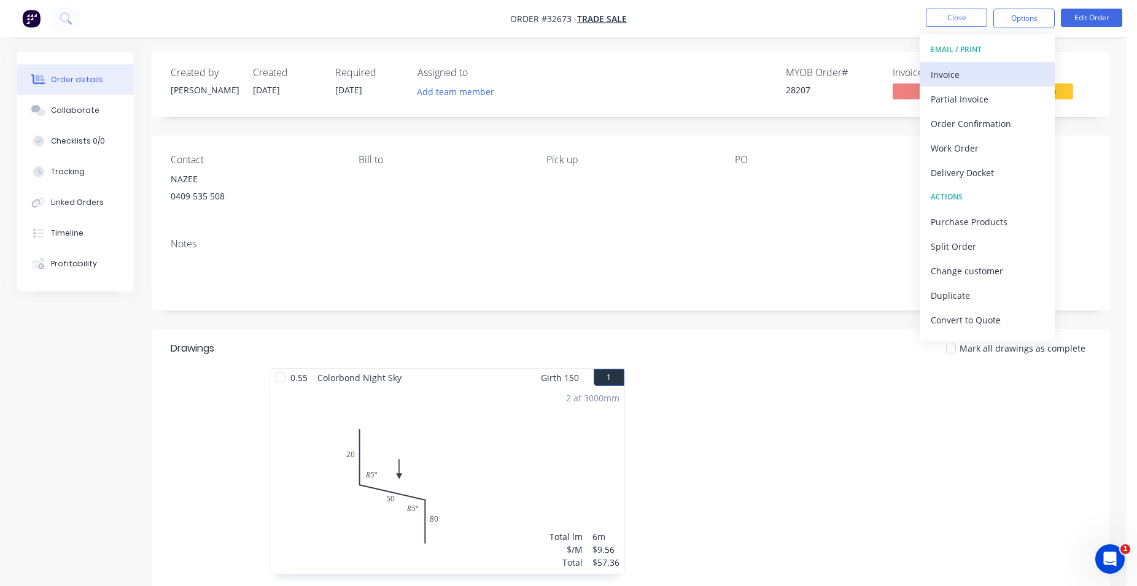
click at [984, 76] on div "Invoice" at bounding box center [987, 75] width 113 height 18
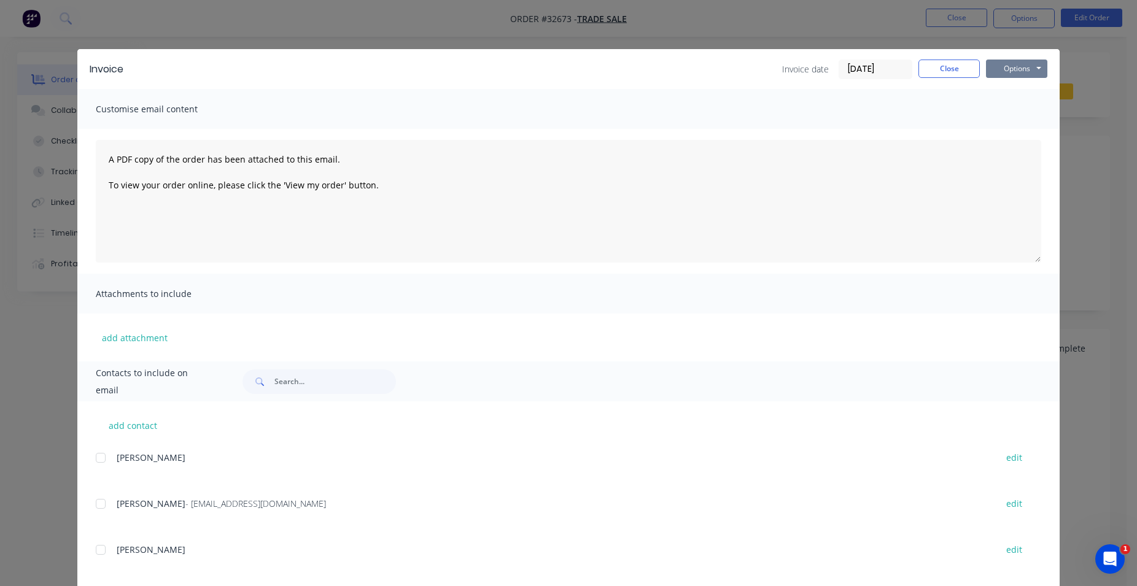
click at [1017, 71] on button "Options" at bounding box center [1016, 69] width 61 height 18
click at [1023, 111] on button "Print" at bounding box center [1025, 111] width 79 height 20
click at [945, 71] on button "Close" at bounding box center [948, 69] width 61 height 18
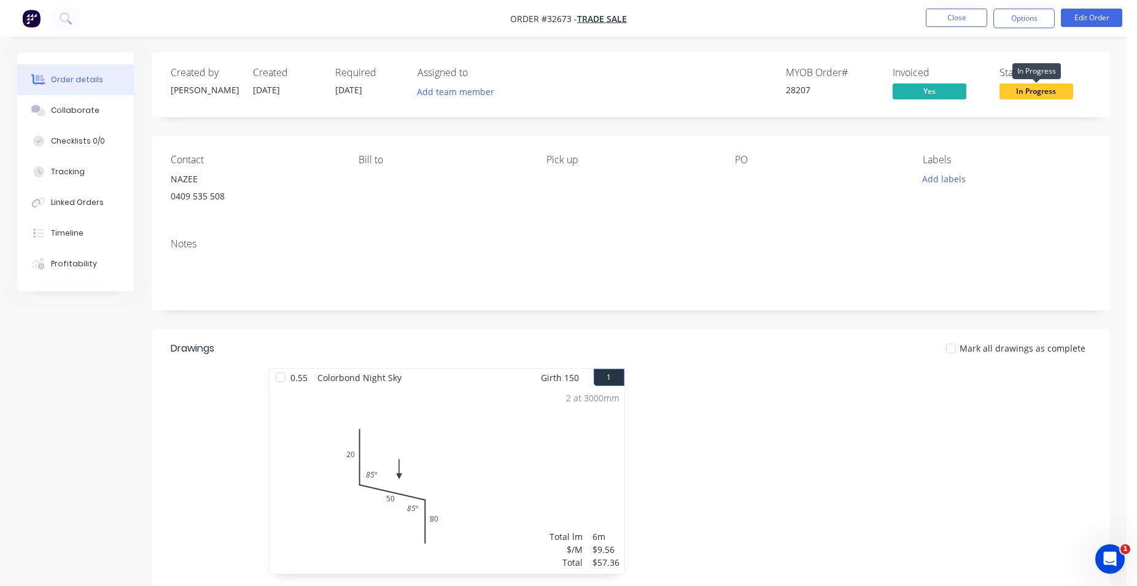
click at [1013, 88] on span "In Progress" at bounding box center [1036, 90] width 74 height 15
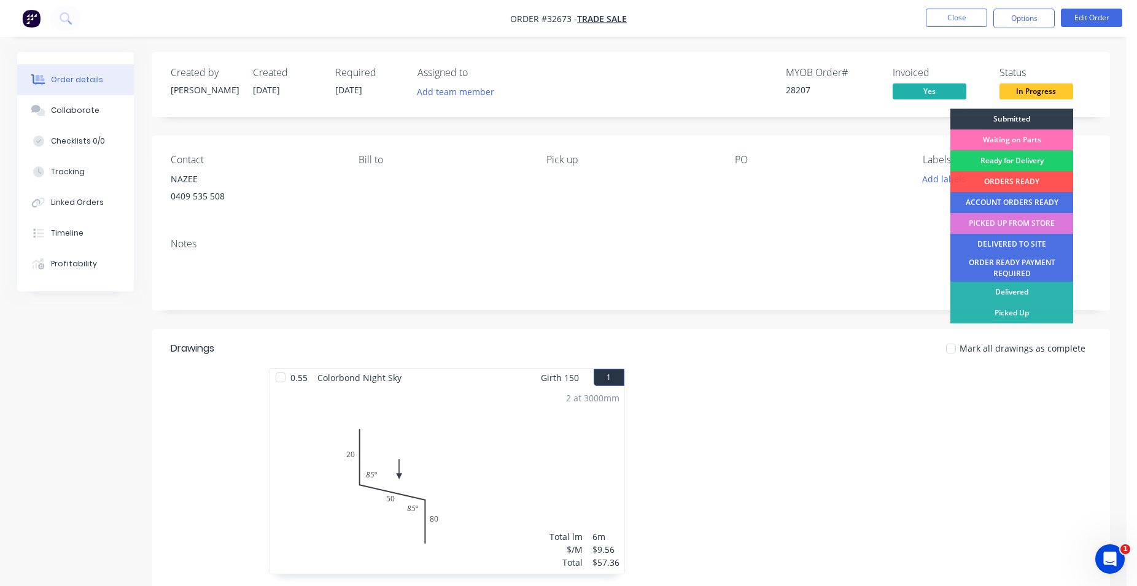
click at [1009, 220] on div "PICKED UP FROM STORE" at bounding box center [1011, 223] width 123 height 21
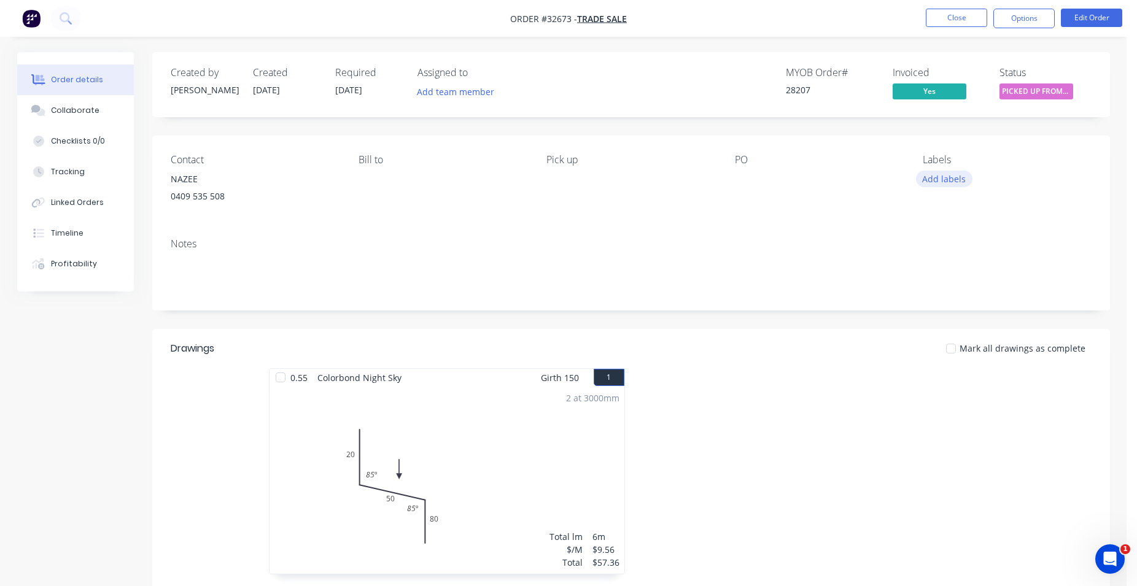
click at [953, 185] on button "Add labels" at bounding box center [944, 179] width 56 height 17
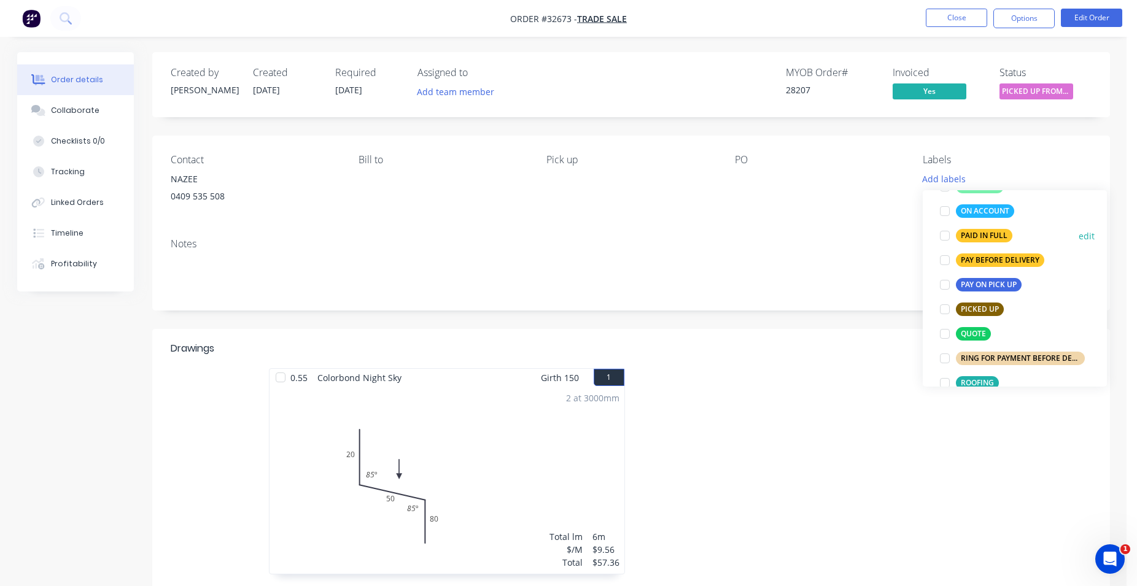
scroll to position [350, 0]
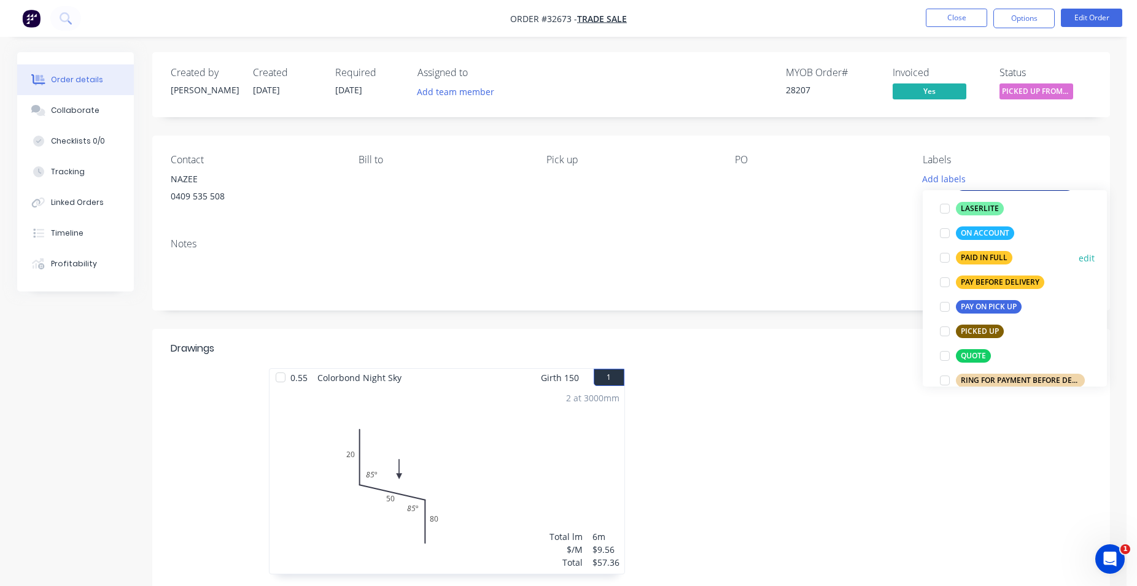
click at [979, 256] on div "PAID IN FULL" at bounding box center [984, 258] width 56 height 14
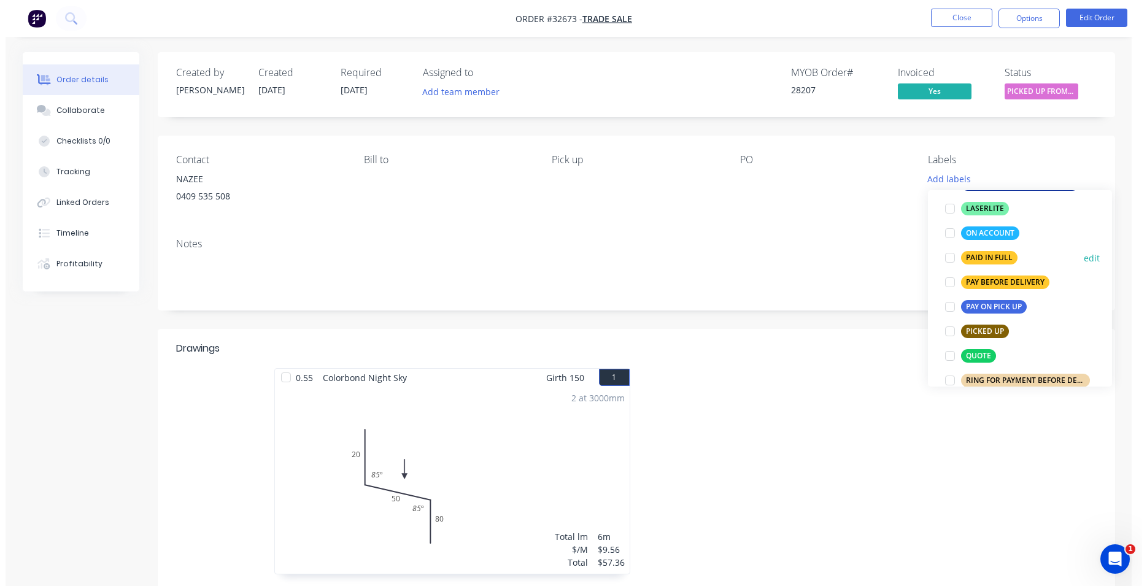
scroll to position [31, 0]
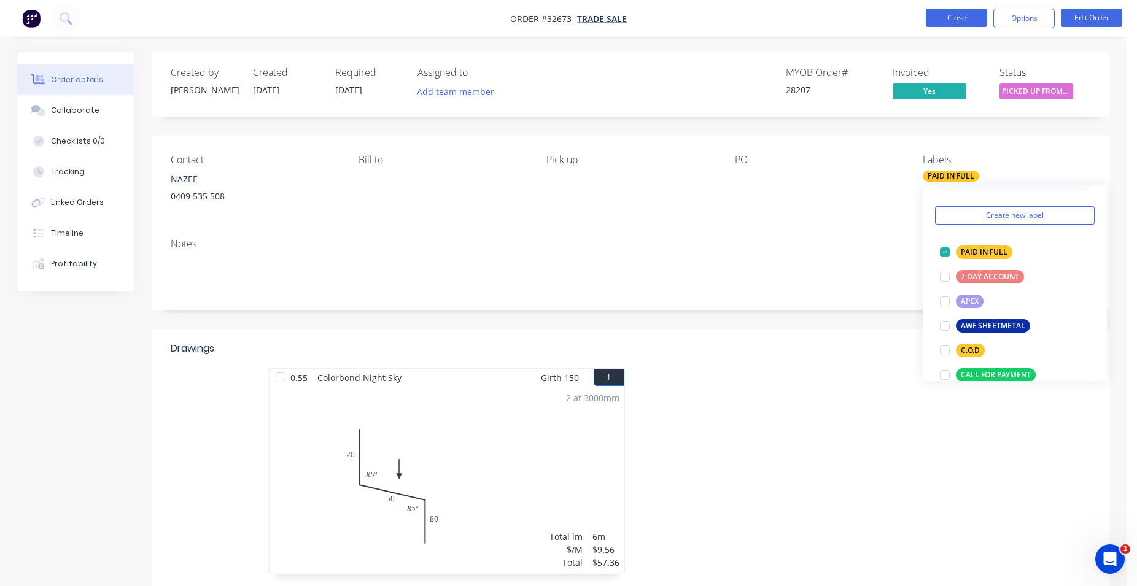
click at [964, 20] on button "Close" at bounding box center [956, 18] width 61 height 18
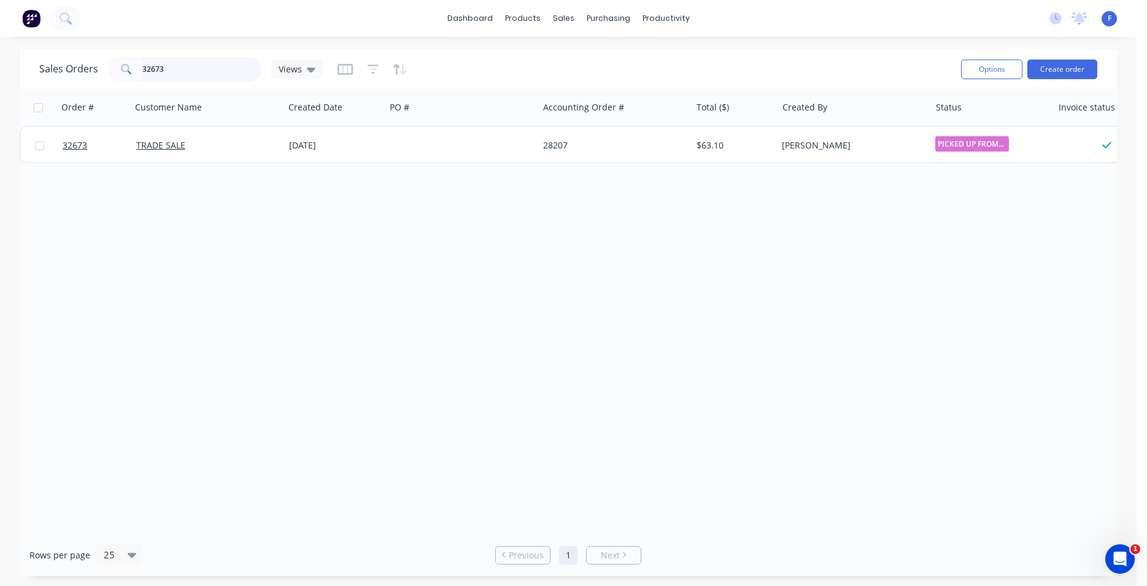
click at [211, 72] on input "32673" at bounding box center [202, 69] width 120 height 25
type input "3"
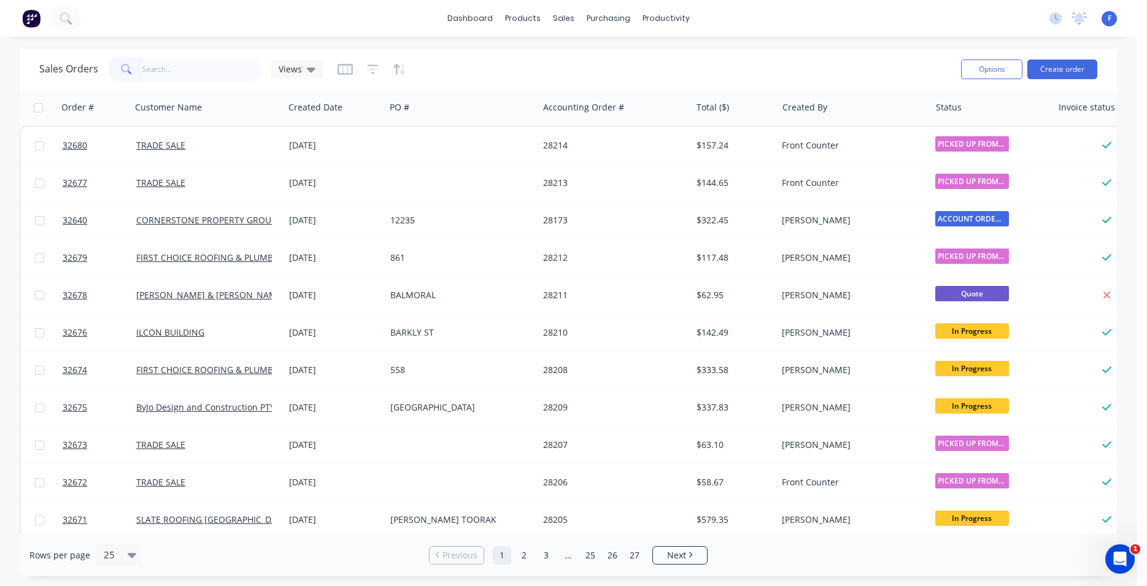
click at [33, 16] on img at bounding box center [31, 18] width 18 height 18
